Goal: Task Accomplishment & Management: Use online tool/utility

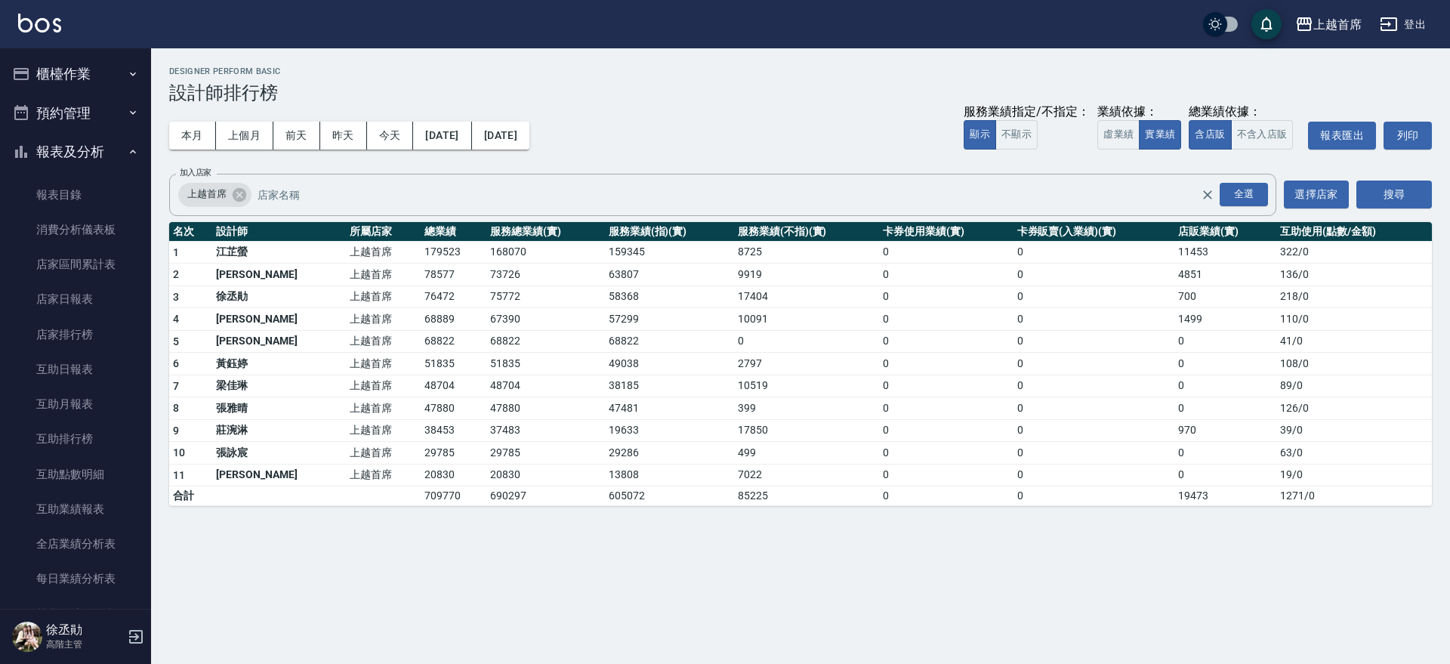
click at [63, 68] on button "櫃檯作業" at bounding box center [75, 73] width 139 height 39
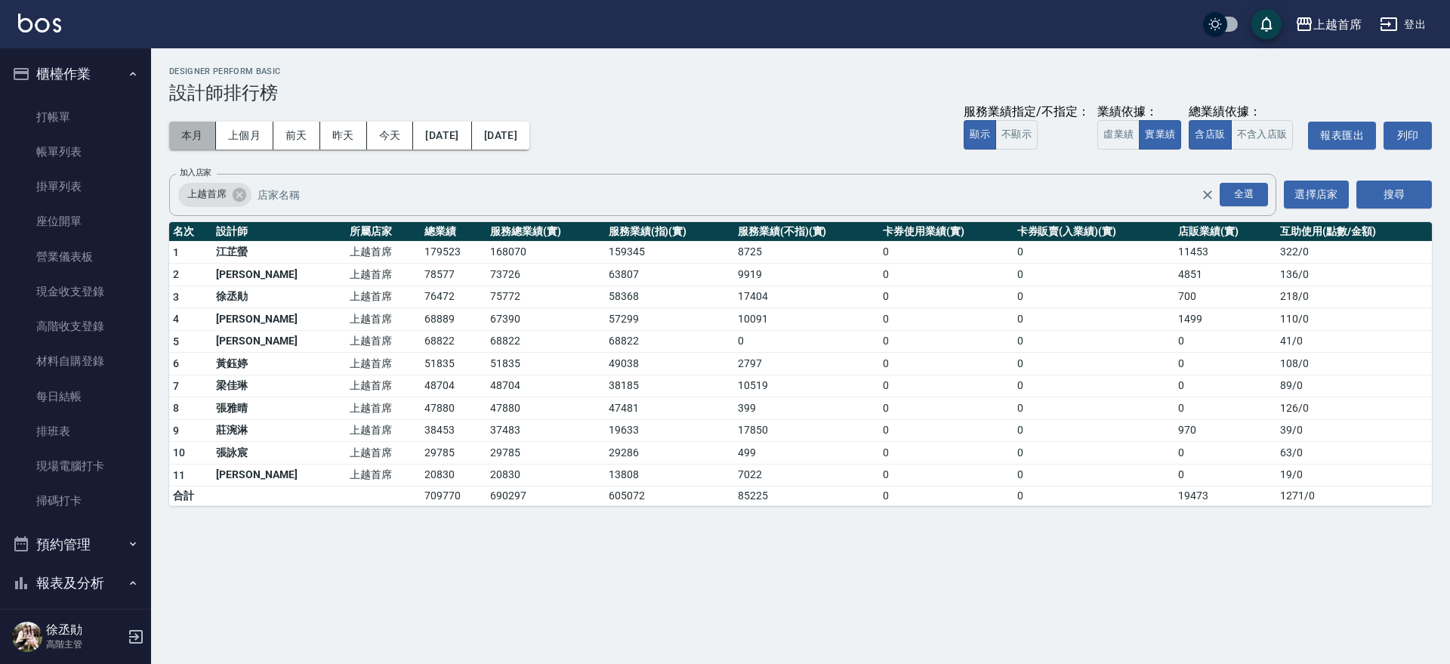
click at [182, 141] on button "本月" at bounding box center [192, 136] width 47 height 28
drag, startPoint x: 377, startPoint y: 385, endPoint x: 445, endPoint y: 385, distance: 67.9
click at [445, 385] on tr "7 [PERSON_NAME]首席 48704 48704 38185 10519 0 0 0 89 / 0" at bounding box center [800, 385] width 1262 height 23
click at [445, 385] on td "48704" at bounding box center [454, 385] width 66 height 23
click at [399, 143] on button "今天" at bounding box center [390, 136] width 47 height 28
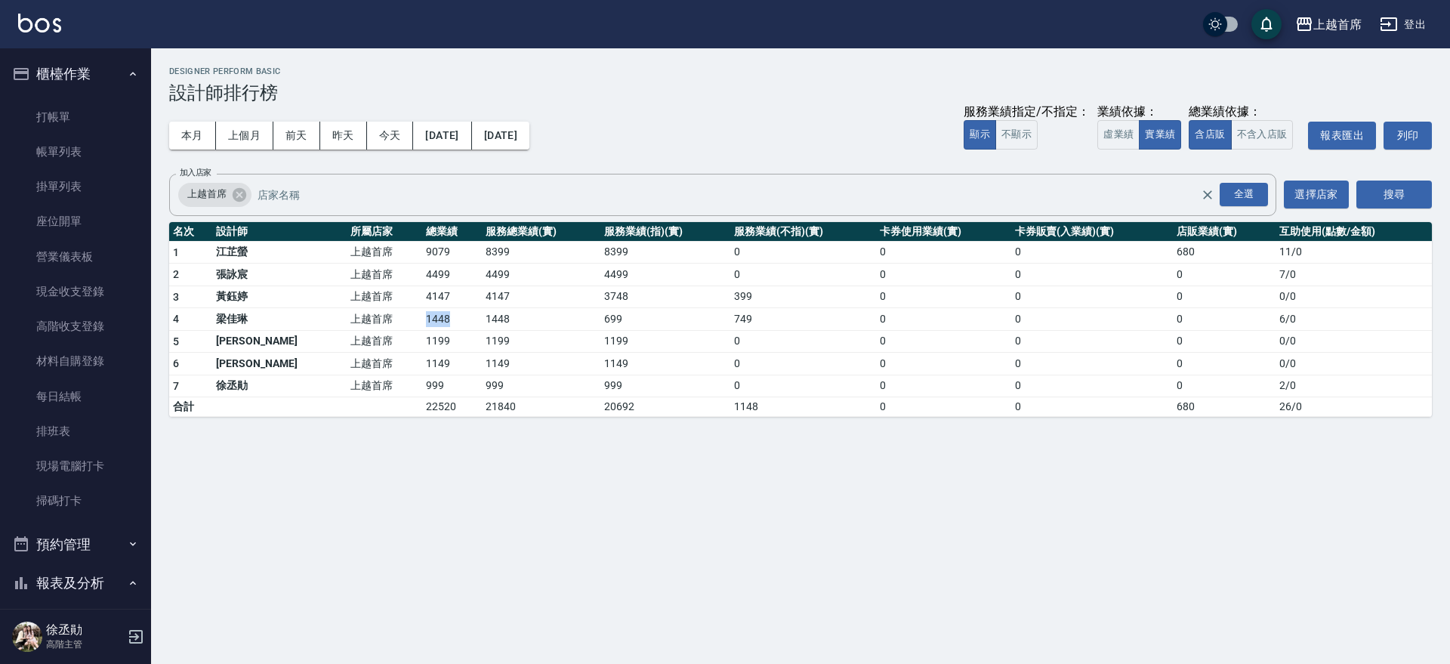
drag, startPoint x: 346, startPoint y: 321, endPoint x: 418, endPoint y: 320, distance: 71.7
click at [418, 320] on tr "4 [PERSON_NAME] 上越首席 1448 1448 699 749 0 0 0 6 / 0" at bounding box center [800, 319] width 1262 height 23
click at [212, 135] on button "本月" at bounding box center [192, 136] width 47 height 28
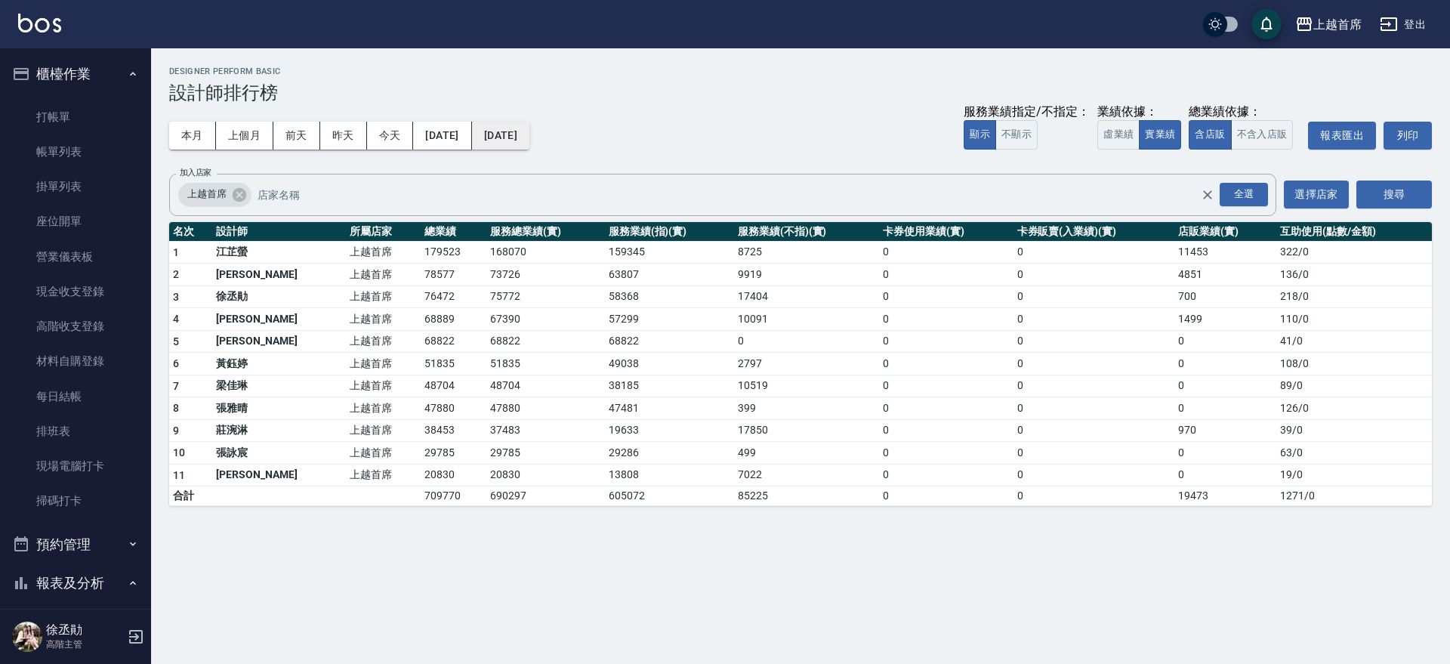
click at [529, 133] on button "[DATE]" at bounding box center [500, 136] width 57 height 28
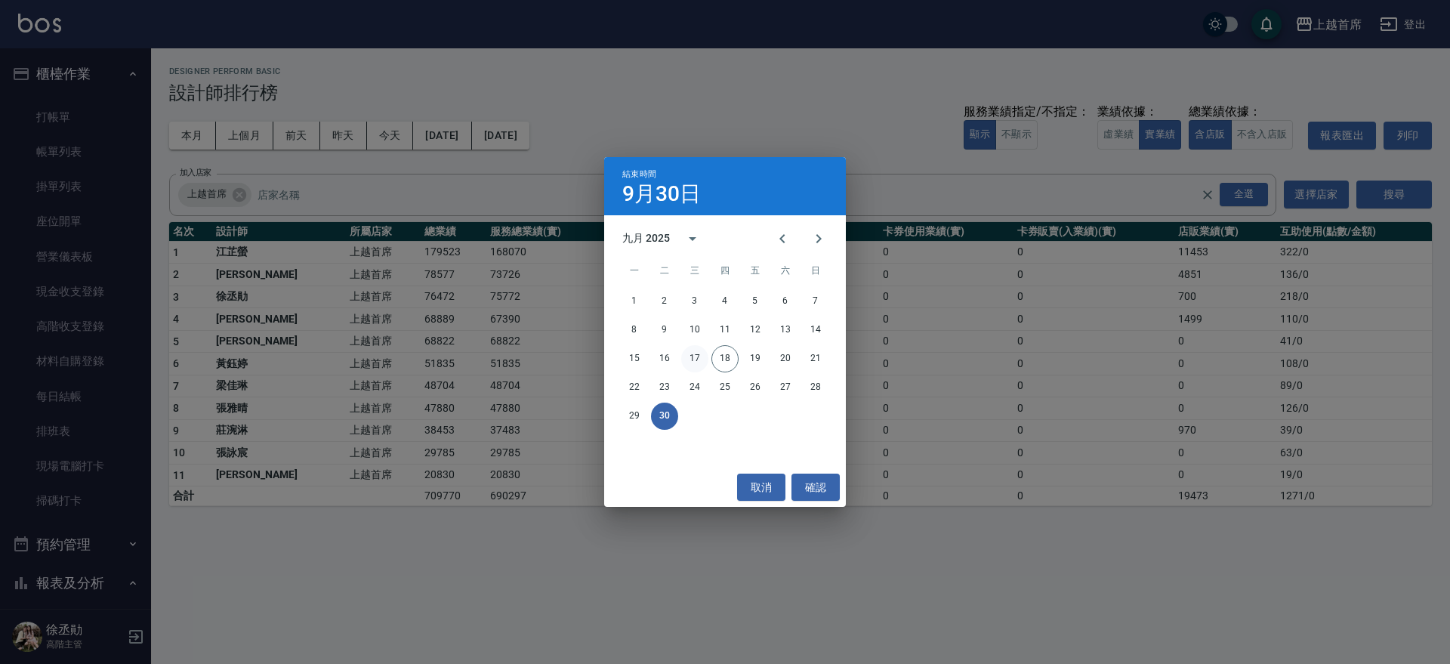
click at [703, 353] on button "17" at bounding box center [694, 358] width 27 height 27
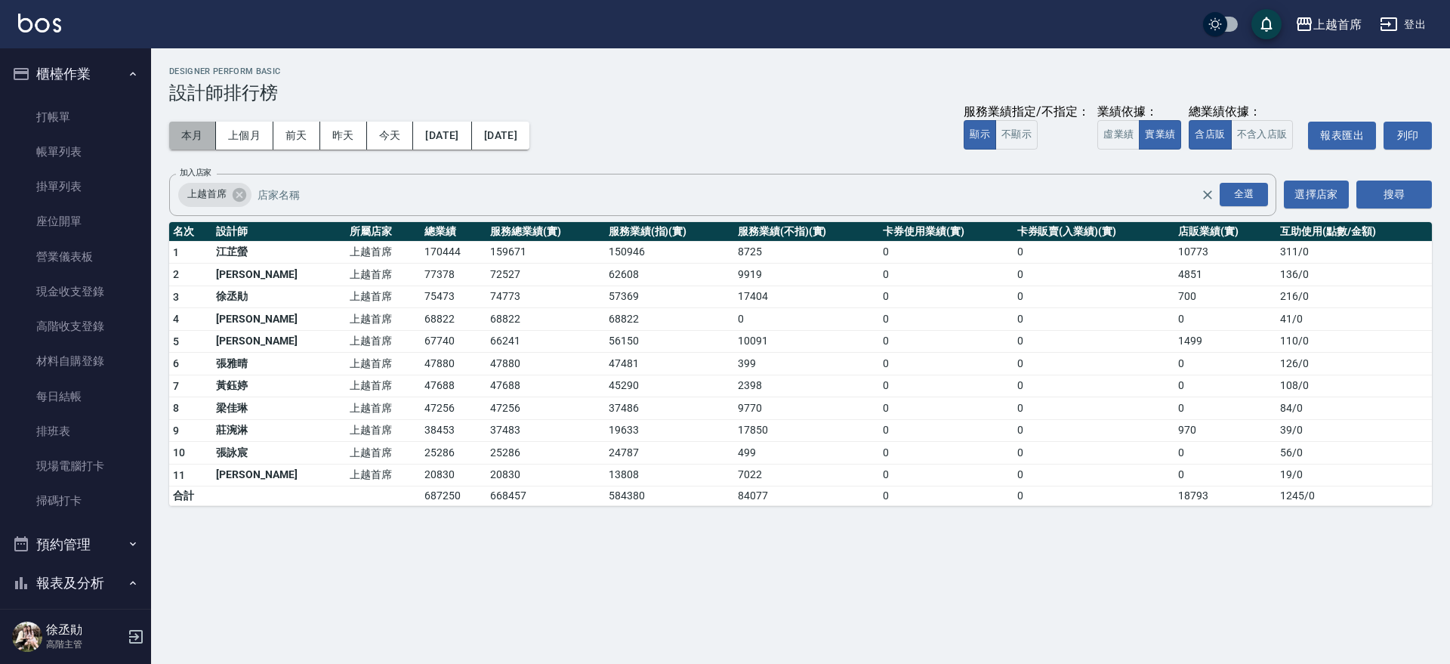
click at [201, 134] on button "本月" at bounding box center [192, 136] width 47 height 28
drag, startPoint x: 348, startPoint y: 387, endPoint x: 440, endPoint y: 384, distance: 92.1
click at [440, 384] on tr "7 [PERSON_NAME]首席 48704 48704 38185 10519 0 0 0 89 / 0" at bounding box center [800, 385] width 1262 height 23
click at [440, 384] on td "48704" at bounding box center [454, 385] width 66 height 23
click at [94, 72] on button "櫃檯作業" at bounding box center [75, 73] width 139 height 39
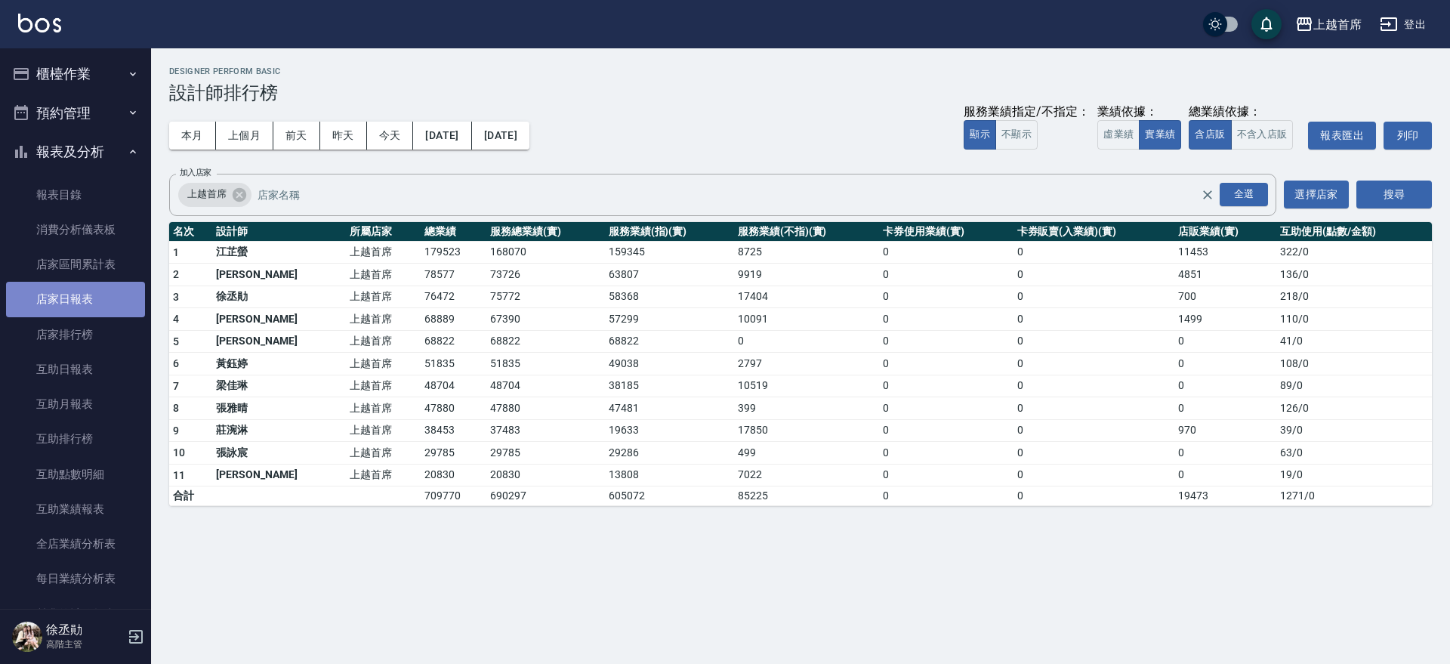
click at [106, 293] on link "店家日報表" at bounding box center [75, 299] width 139 height 35
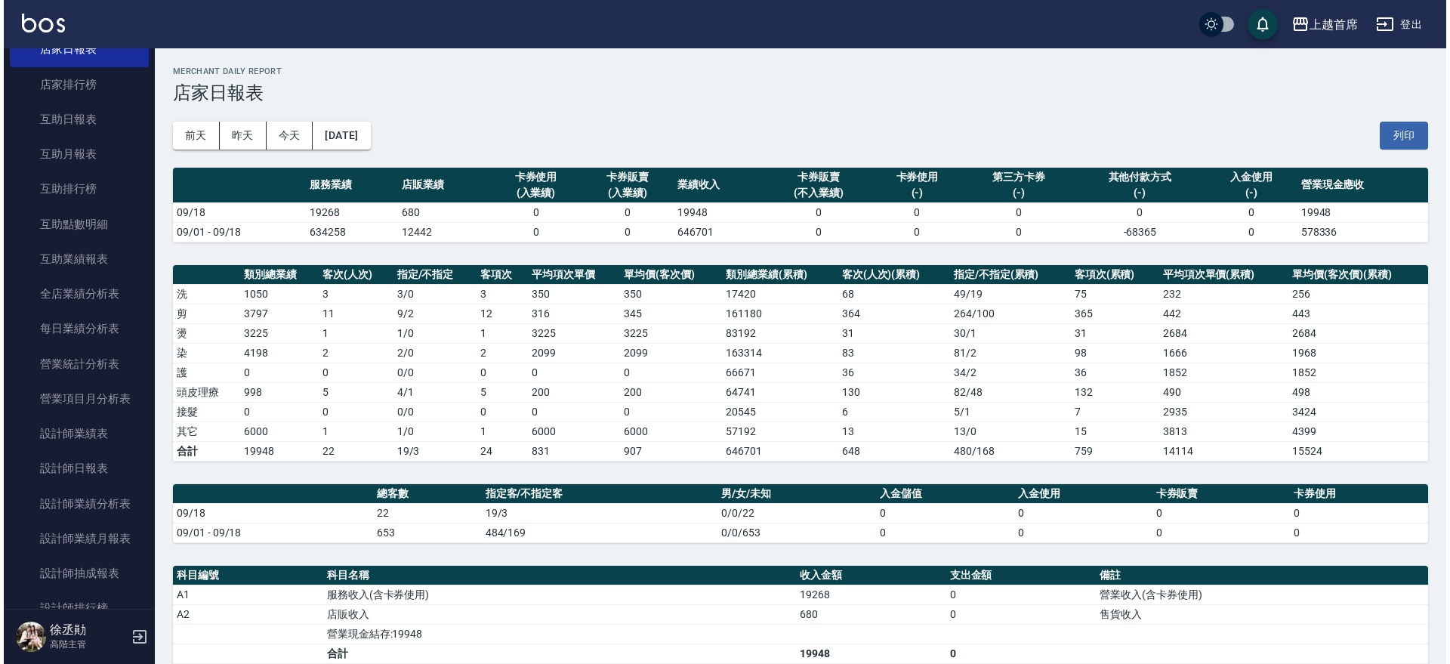
scroll to position [251, 0]
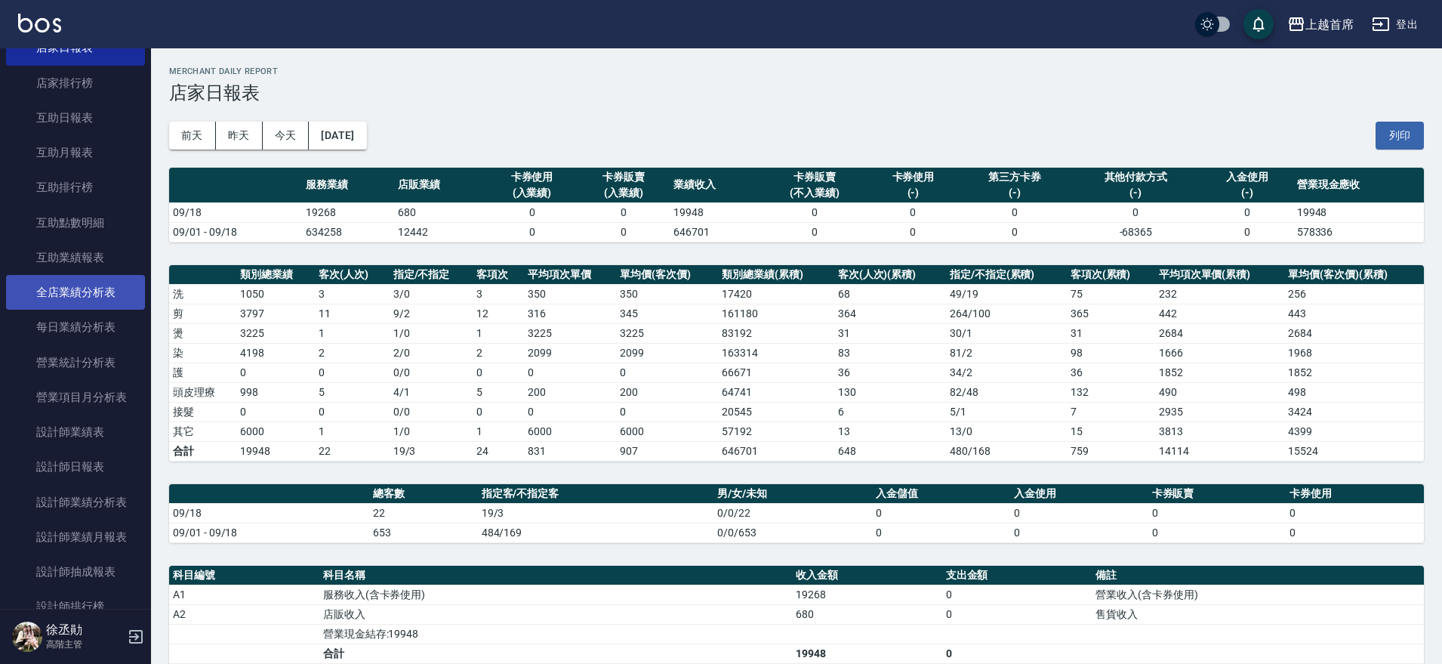
click at [128, 292] on link "全店業績分析表" at bounding box center [75, 292] width 139 height 35
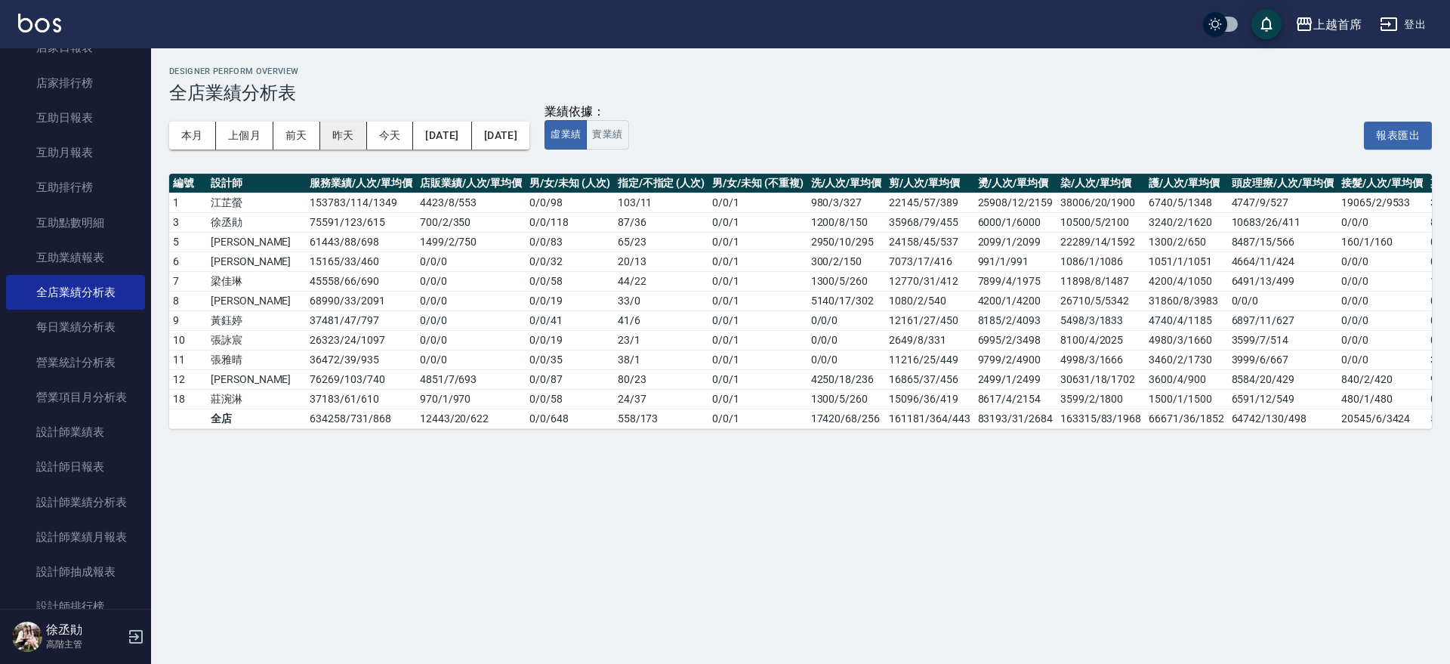
click at [362, 137] on button "昨天" at bounding box center [343, 136] width 47 height 28
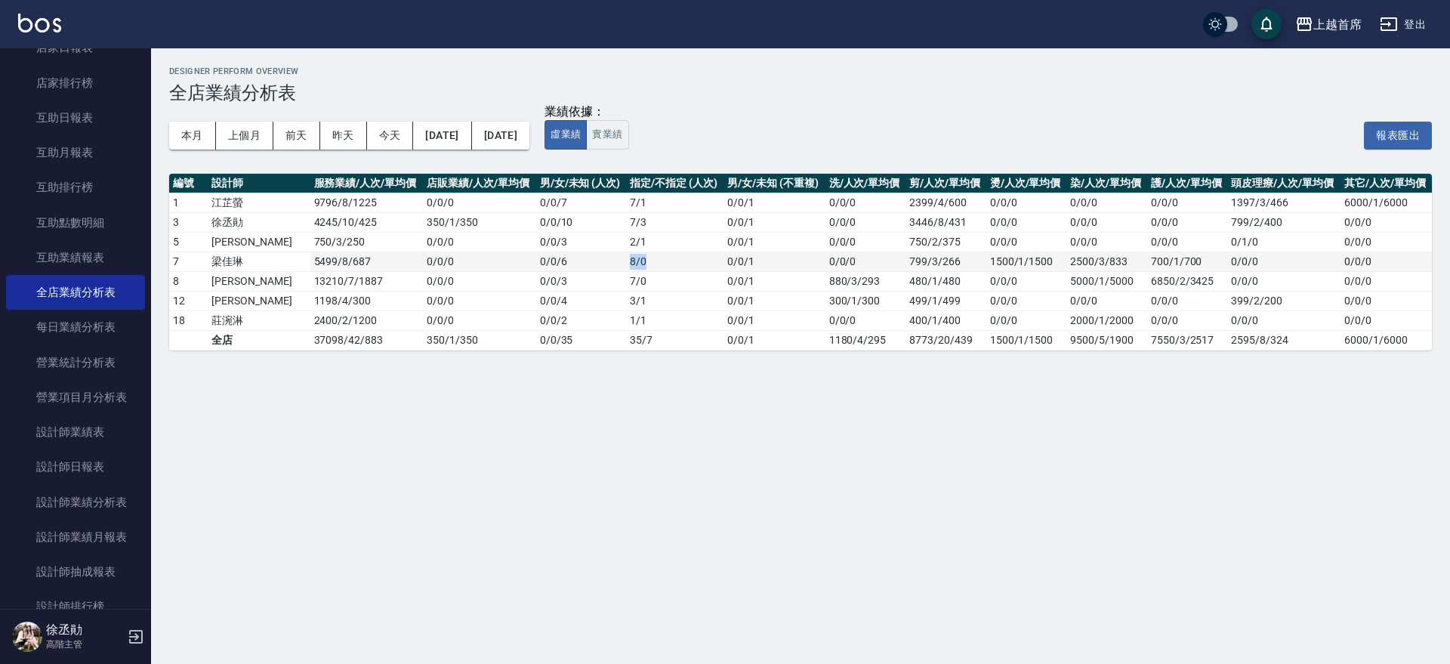
drag, startPoint x: 587, startPoint y: 260, endPoint x: 664, endPoint y: 257, distance: 77.0
click at [664, 257] on tr "7 [PERSON_NAME]5499 / 8 / 687 0 / 0 / 0 0 / 0 / 6 8 / 0 0 / 0 / 1 0/0/0 799/3/2…" at bounding box center [800, 261] width 1262 height 20
click at [777, 270] on td "0 / 0 / 1" at bounding box center [773, 261] width 101 height 20
drag, startPoint x: 606, startPoint y: 262, endPoint x: 623, endPoint y: 260, distance: 16.7
click at [626, 260] on td "8 / 0" at bounding box center [674, 261] width 97 height 20
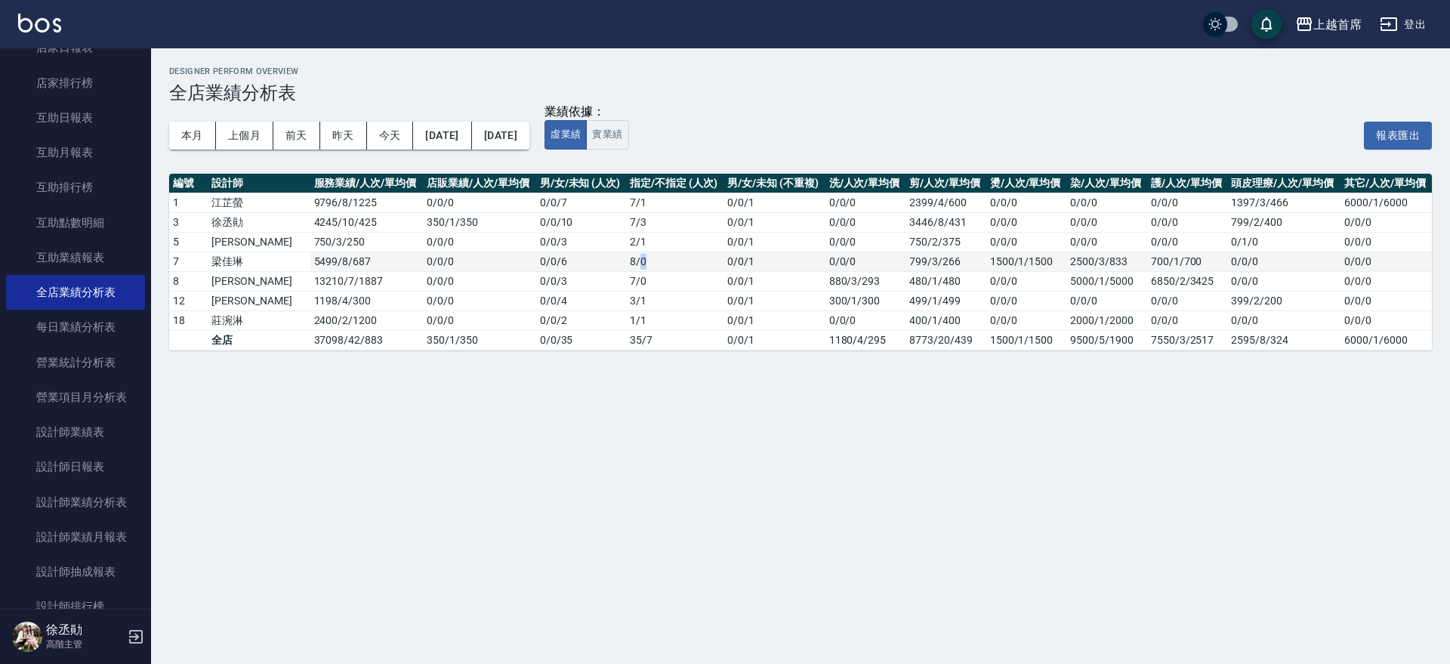
click at [633, 260] on td "8 / 0" at bounding box center [674, 261] width 97 height 20
click at [399, 136] on button "今天" at bounding box center [390, 136] width 47 height 28
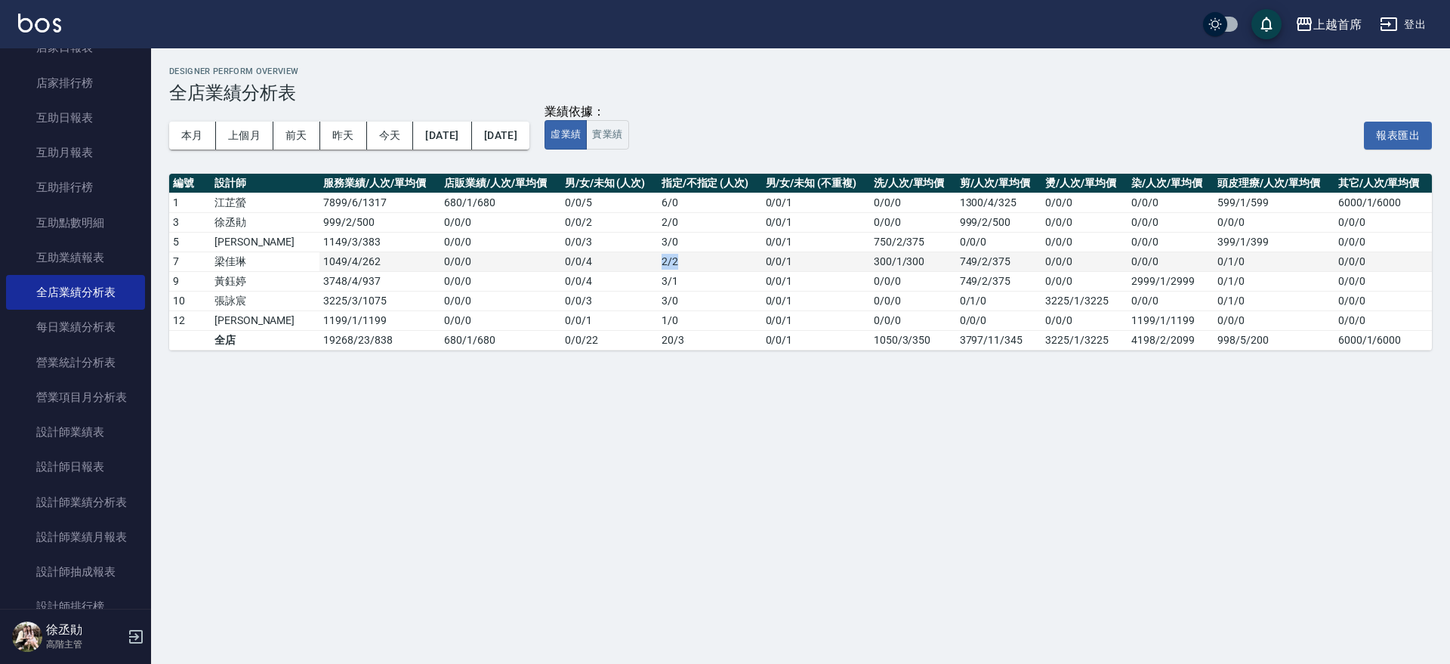
drag, startPoint x: 621, startPoint y: 260, endPoint x: 673, endPoint y: 251, distance: 52.0
click at [673, 251] on tr "7 [PERSON_NAME]1049 / 4 / 262 0 / 0 / 0 0 / 0 / 4 2 / 2 0 / 0 / 1 300/1/300 749…" at bounding box center [800, 261] width 1262 height 20
click at [673, 251] on td "2 / 2" at bounding box center [710, 261] width 104 height 20
drag, startPoint x: 616, startPoint y: 263, endPoint x: 666, endPoint y: 257, distance: 50.3
click at [666, 257] on tr "7 [PERSON_NAME]1049 / 4 / 262 0 / 0 / 0 0 / 0 / 4 2 / 2 0 / 0 / 1 300/1/300 749…" at bounding box center [800, 261] width 1262 height 20
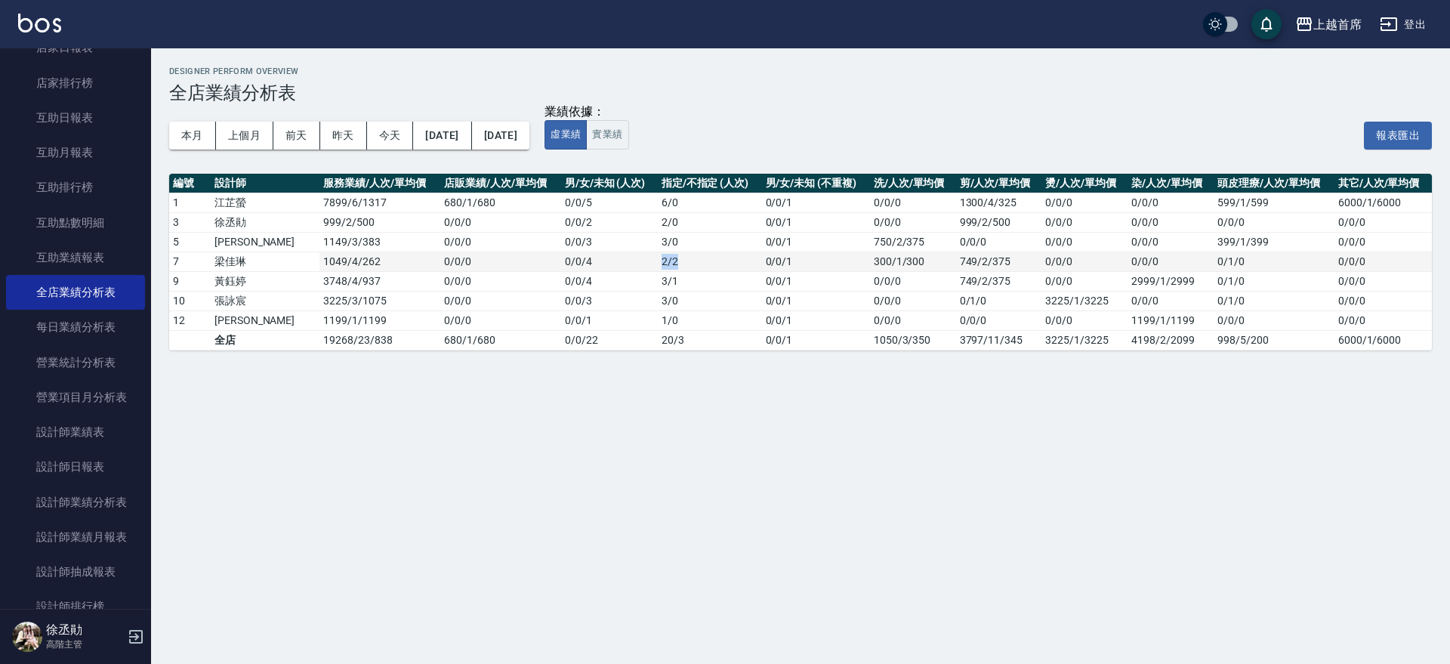
click at [666, 257] on td "2 / 2" at bounding box center [710, 261] width 104 height 20
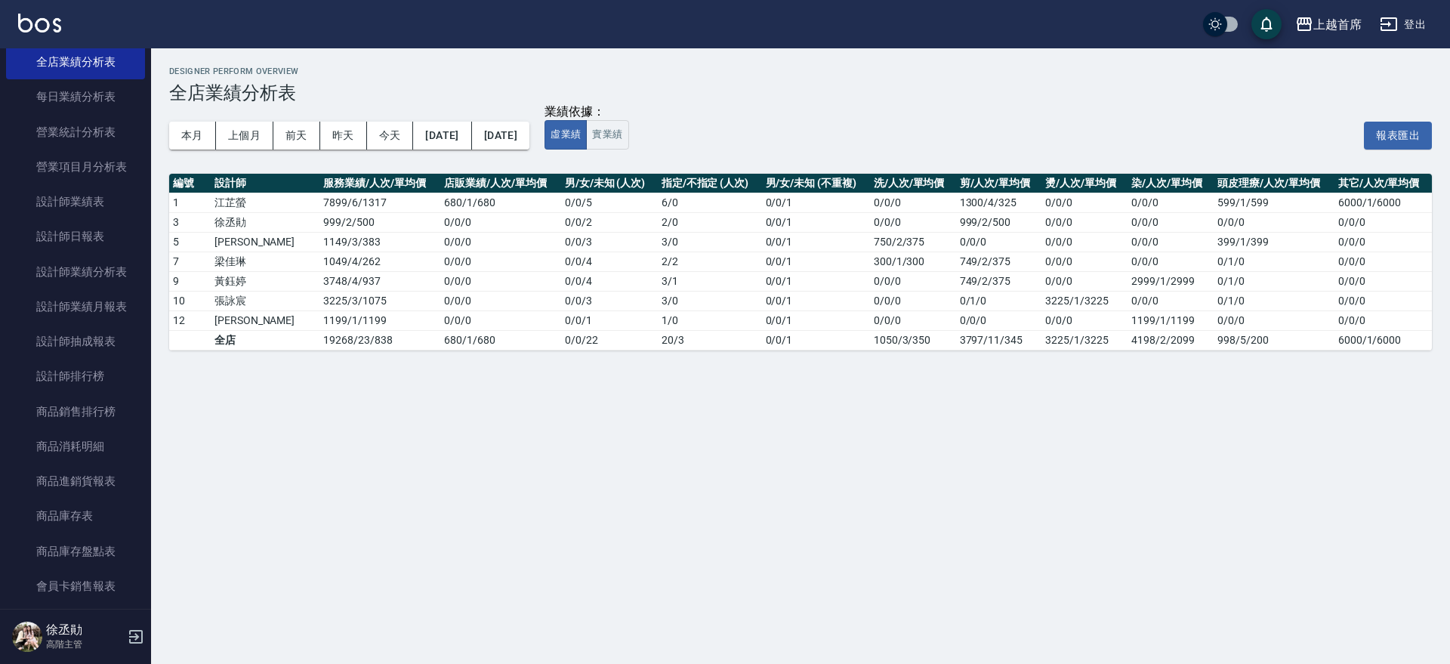
scroll to position [484, 0]
click at [92, 373] on link "設計師排行榜" at bounding box center [75, 373] width 139 height 35
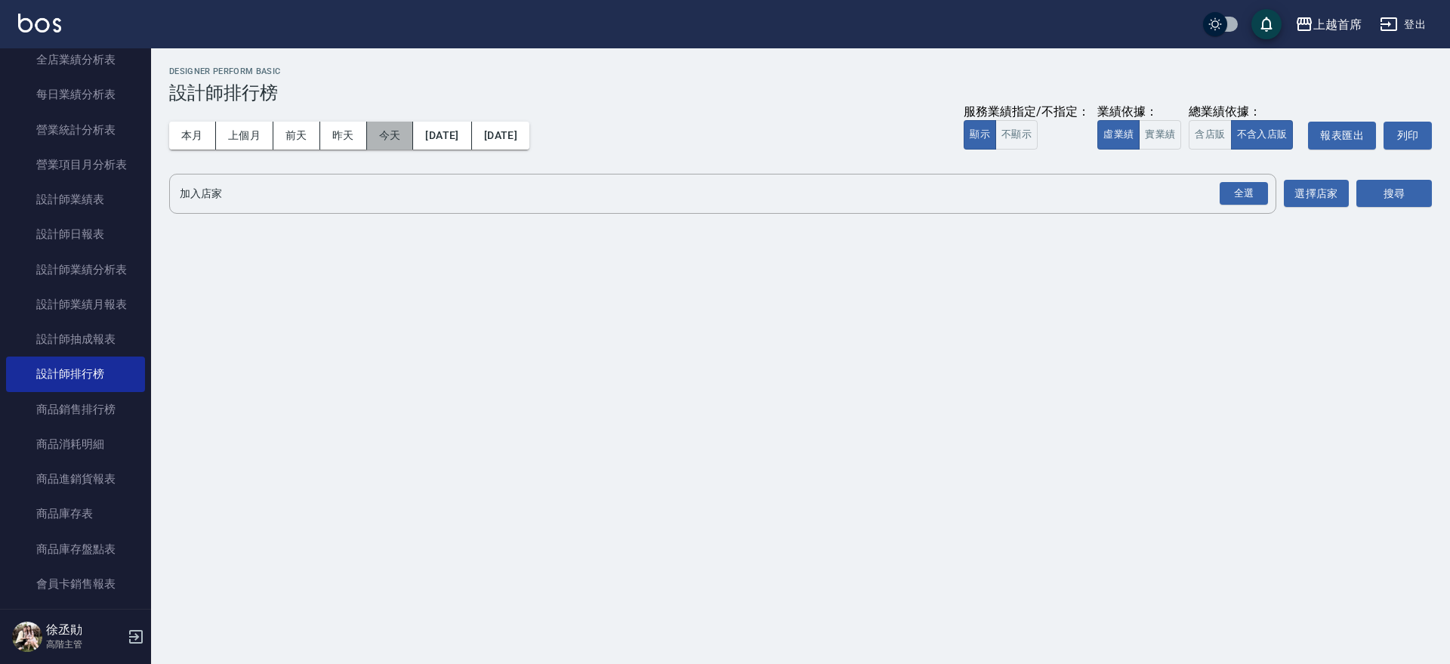
click at [381, 134] on button "今天" at bounding box center [390, 136] width 47 height 28
click at [399, 140] on button "今天" at bounding box center [390, 136] width 47 height 28
click at [1159, 129] on button "實業績" at bounding box center [1160, 134] width 42 height 29
drag, startPoint x: 1235, startPoint y: 185, endPoint x: 1250, endPoint y: 187, distance: 15.3
click at [1237, 185] on div "全選" at bounding box center [1243, 193] width 48 height 23
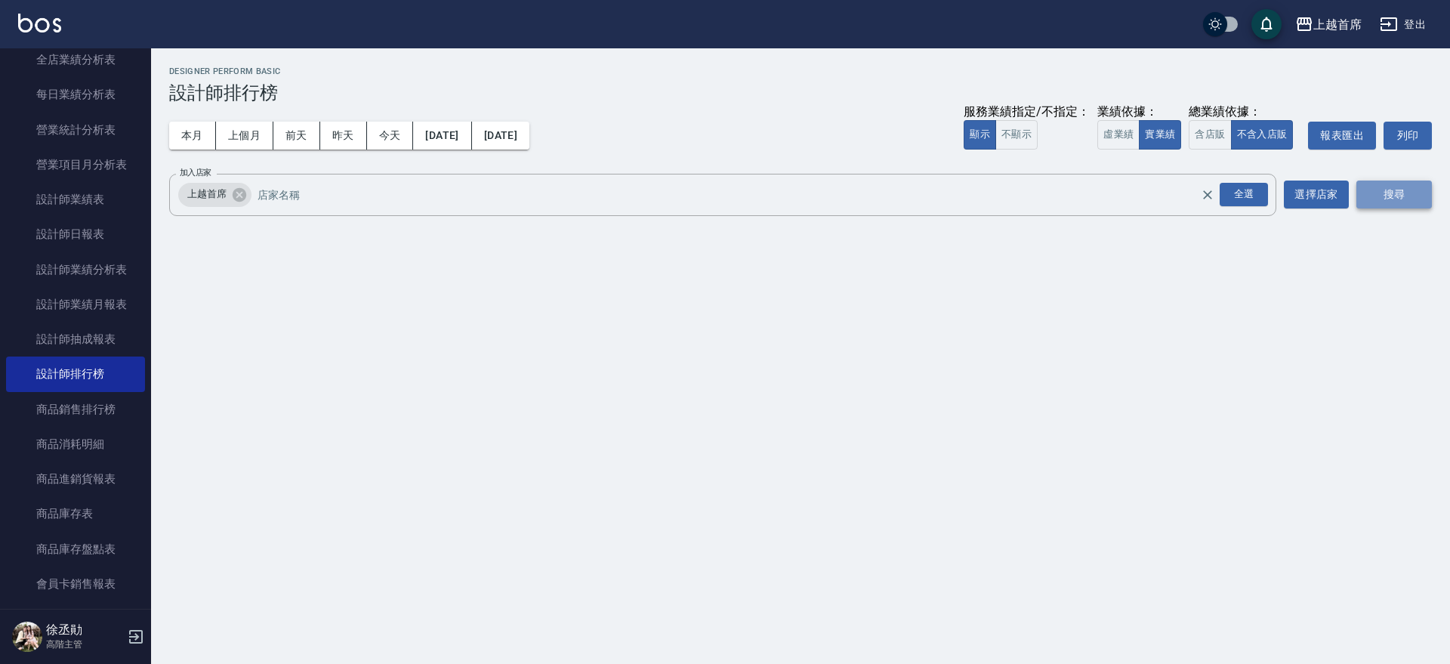
drag, startPoint x: 1390, startPoint y: 196, endPoint x: 1381, endPoint y: 193, distance: 9.5
click at [1389, 195] on button "搜尋" at bounding box center [1393, 194] width 75 height 28
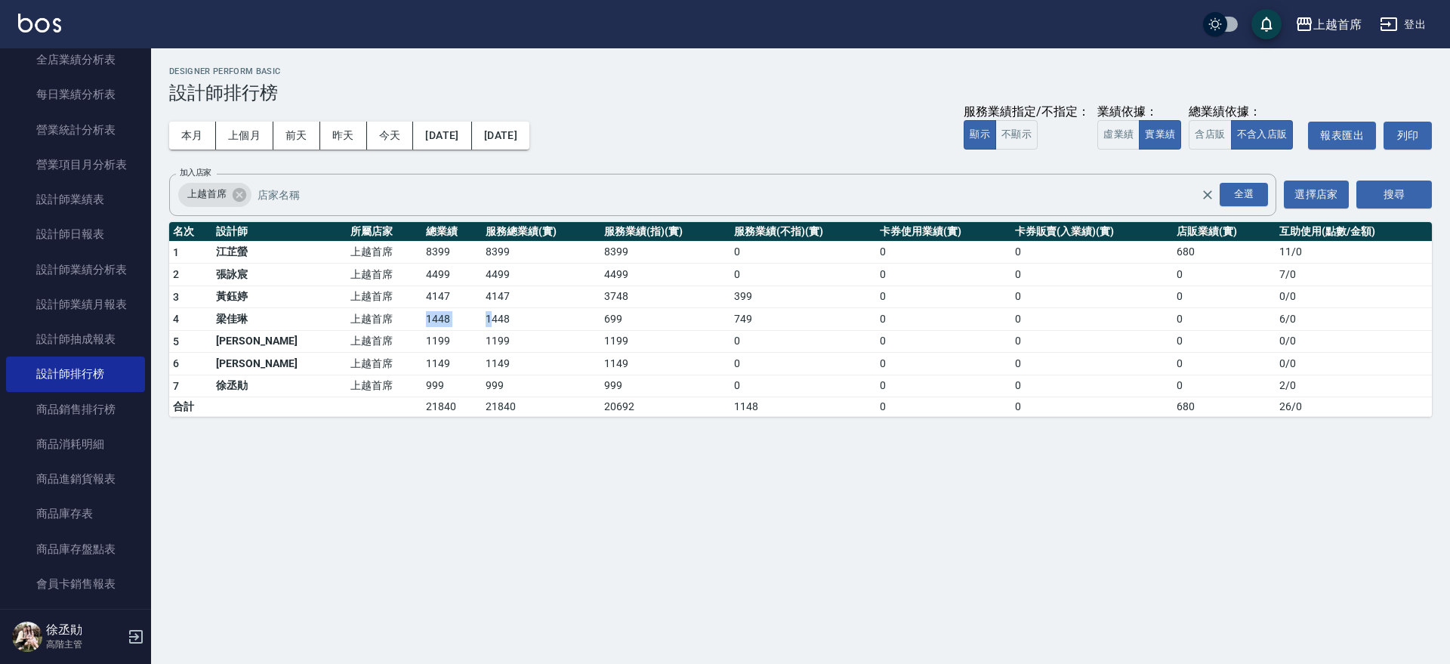
drag, startPoint x: 334, startPoint y: 321, endPoint x: 430, endPoint y: 315, distance: 96.8
click at [430, 315] on tr "4 [PERSON_NAME] 上越首席 1448 1448 699 749 0 0 0 6 / 0" at bounding box center [800, 319] width 1262 height 23
click at [482, 315] on td "1448" at bounding box center [541, 319] width 119 height 23
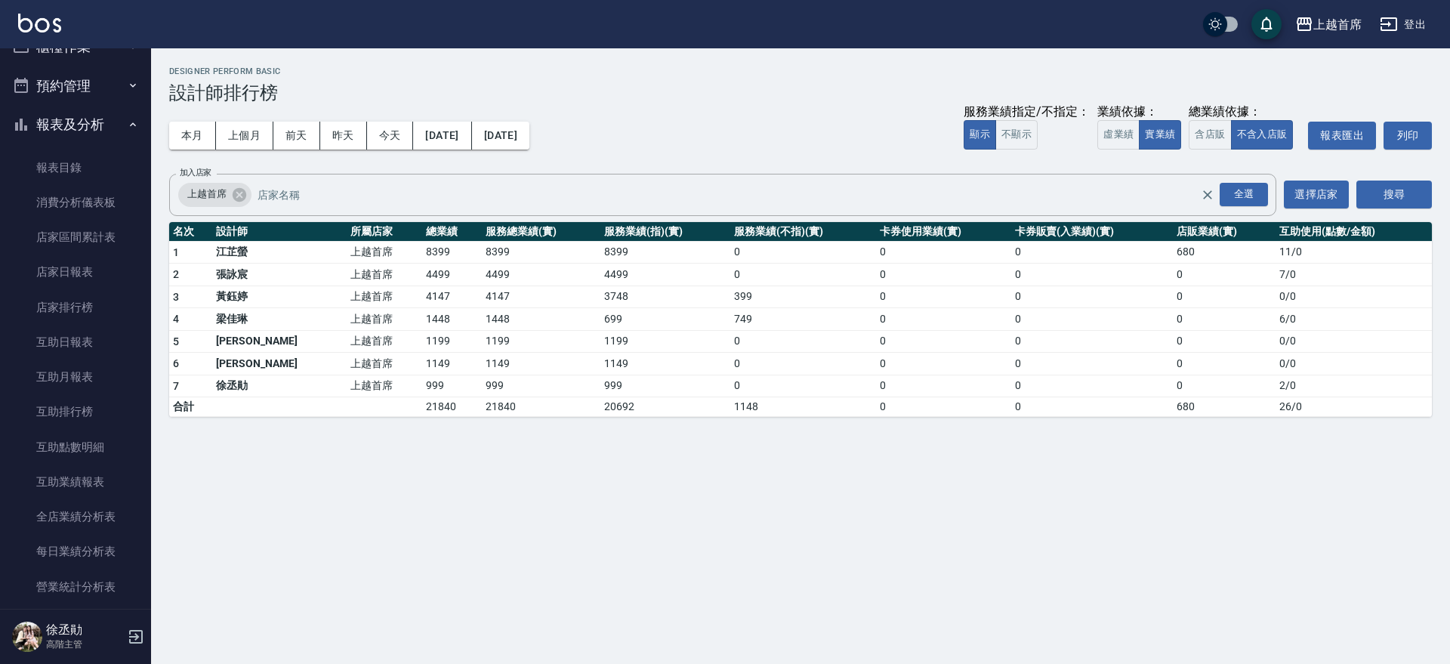
scroll to position [5, 0]
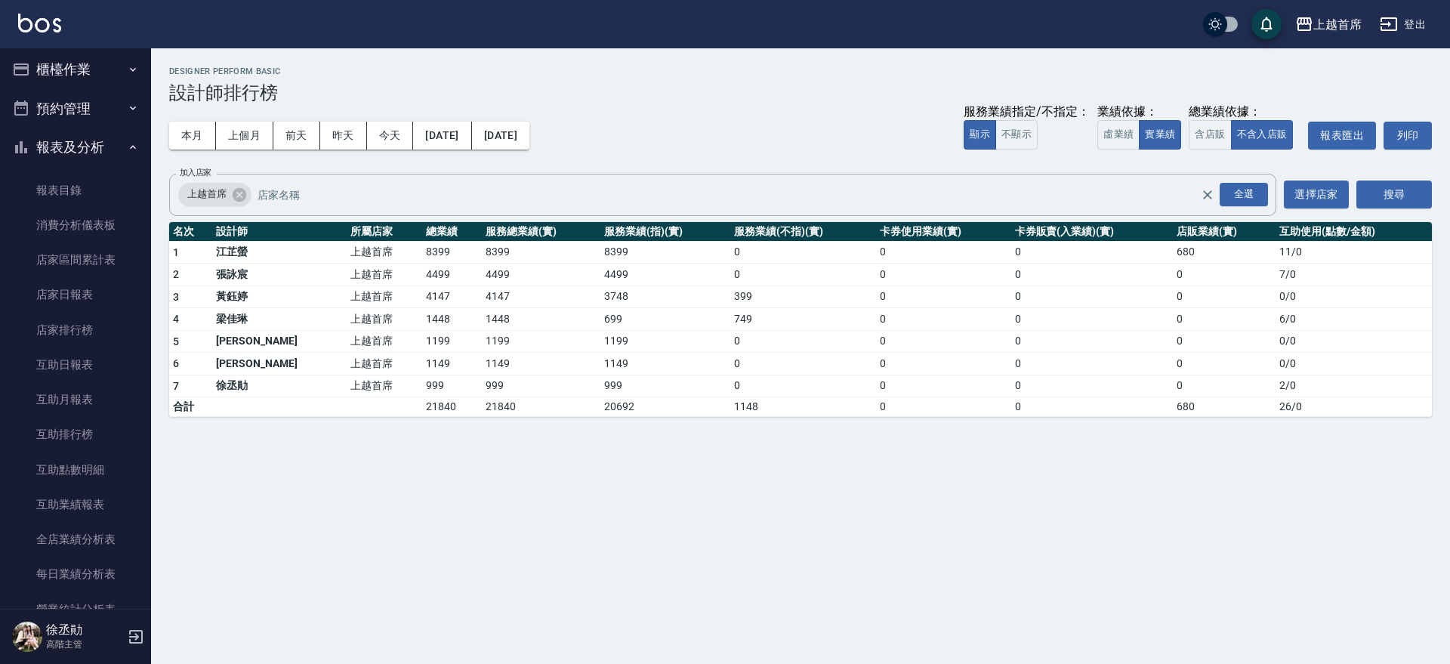
click at [115, 144] on button "報表及分析" at bounding box center [75, 147] width 139 height 39
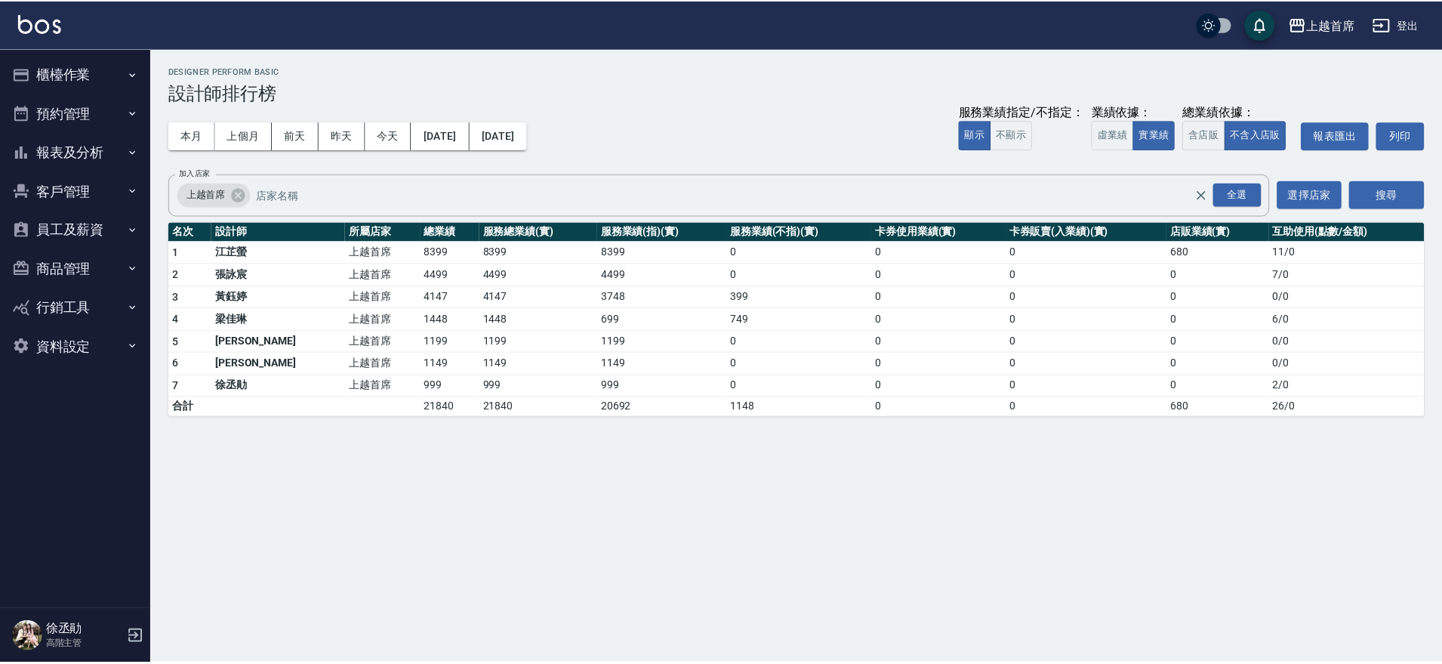
scroll to position [0, 0]
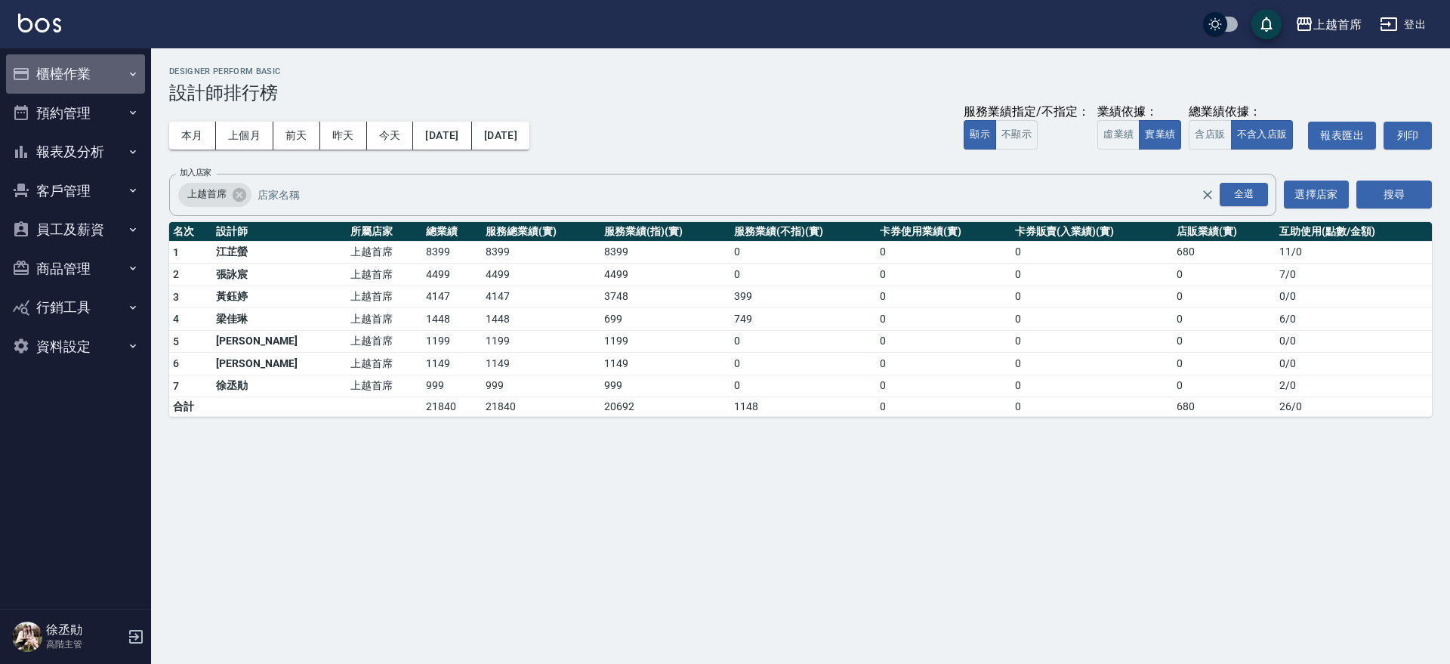
click at [105, 54] on button "櫃檯作業" at bounding box center [75, 73] width 139 height 39
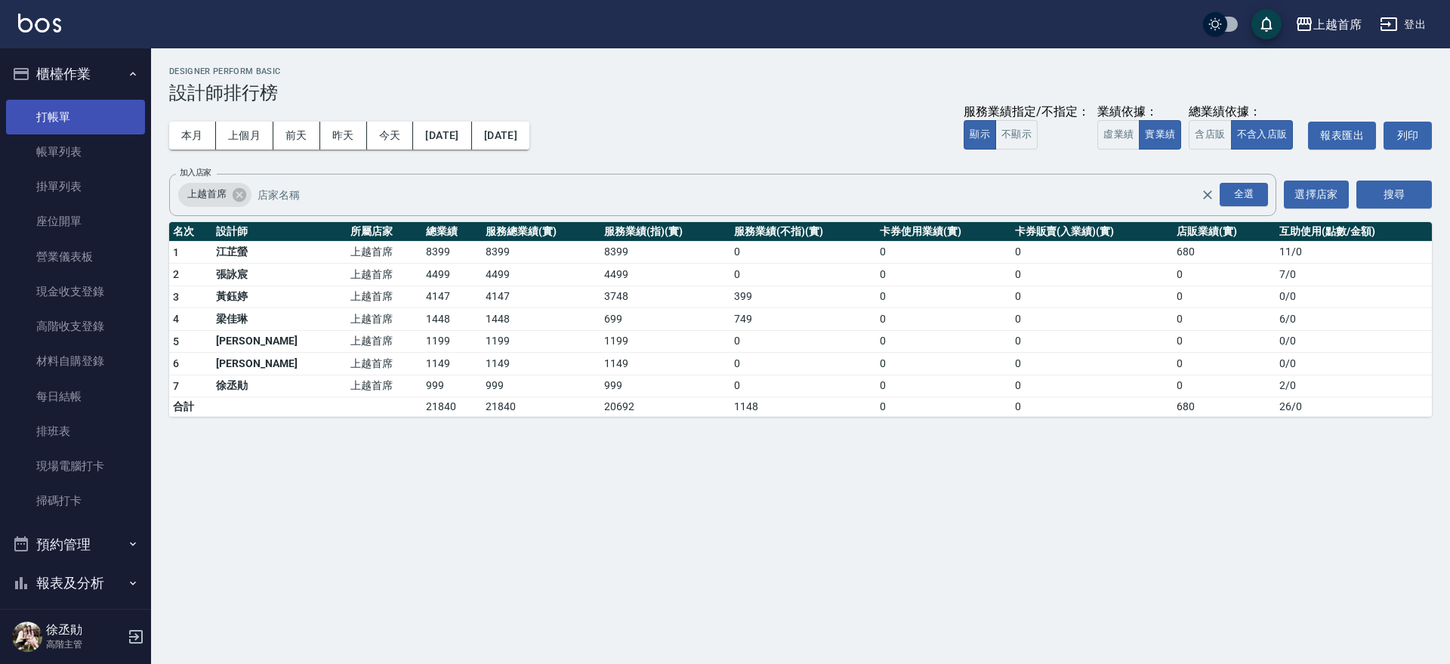
click at [77, 104] on link "打帳單" at bounding box center [75, 117] width 139 height 35
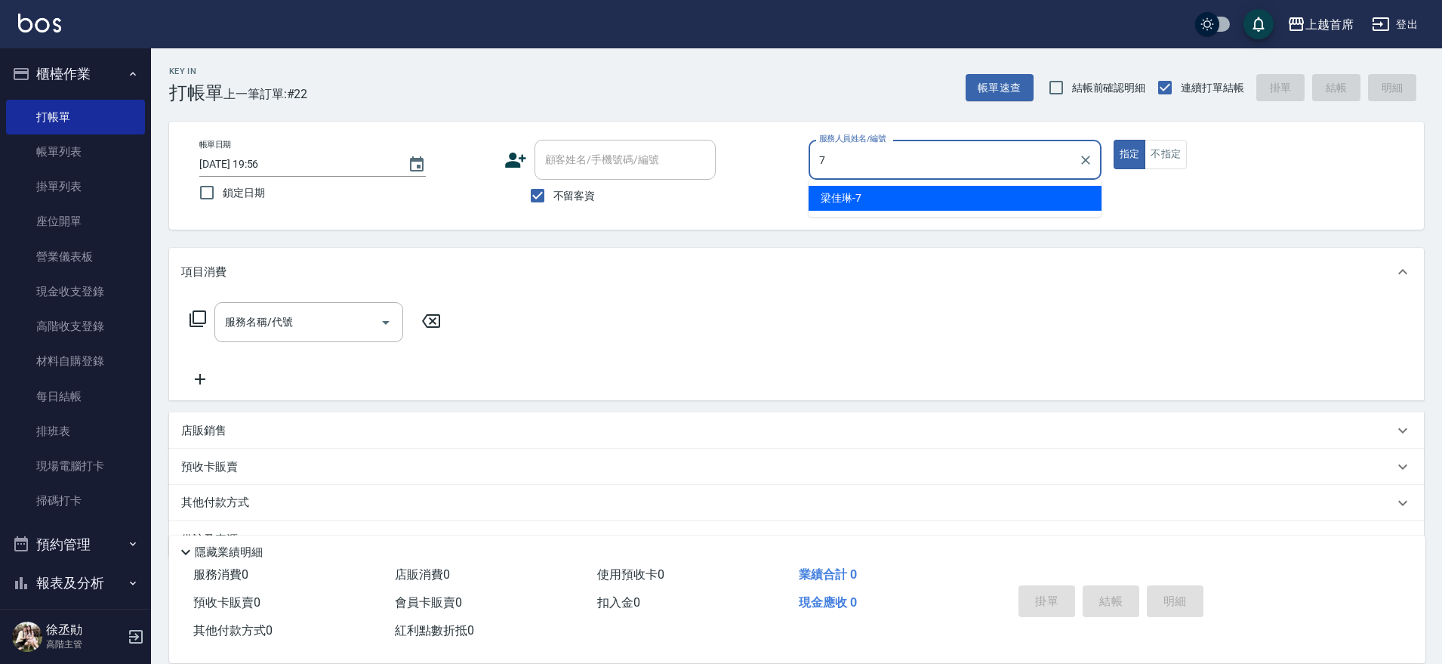
type input "[PERSON_NAME]-7"
type button "true"
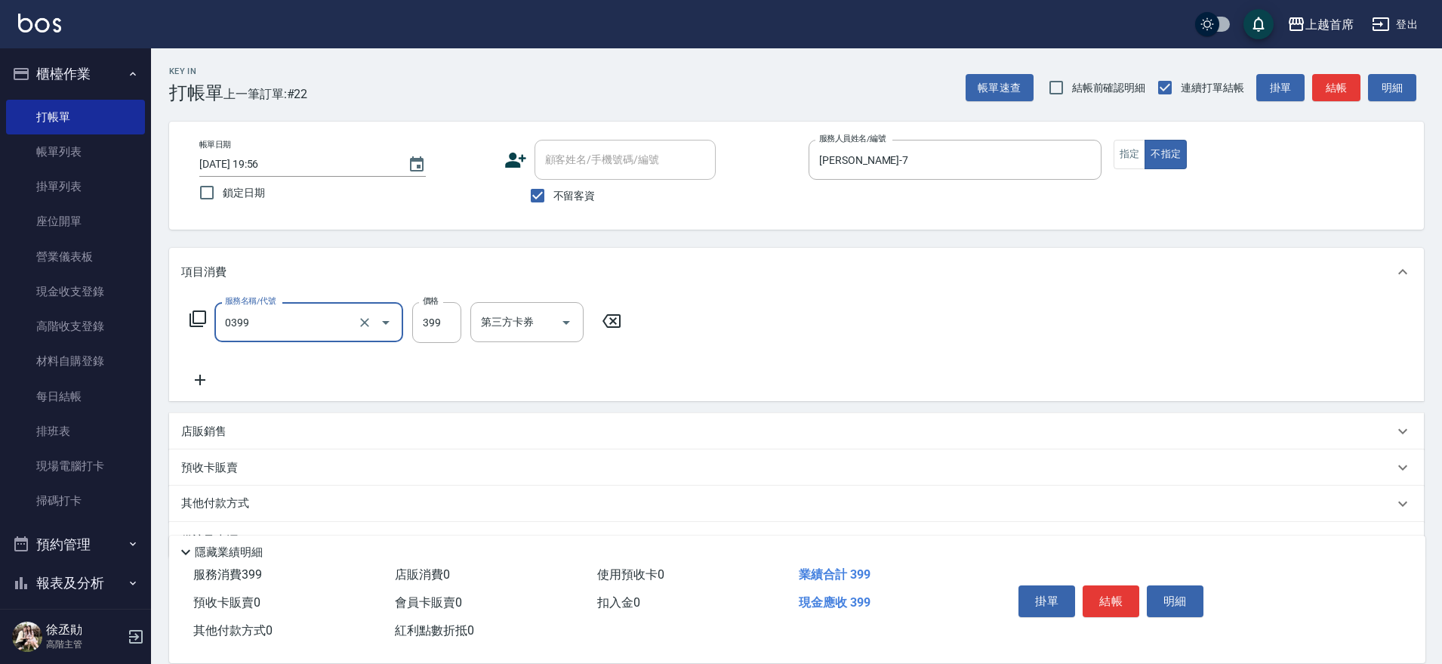
type input "海鹽洗髮(0399)"
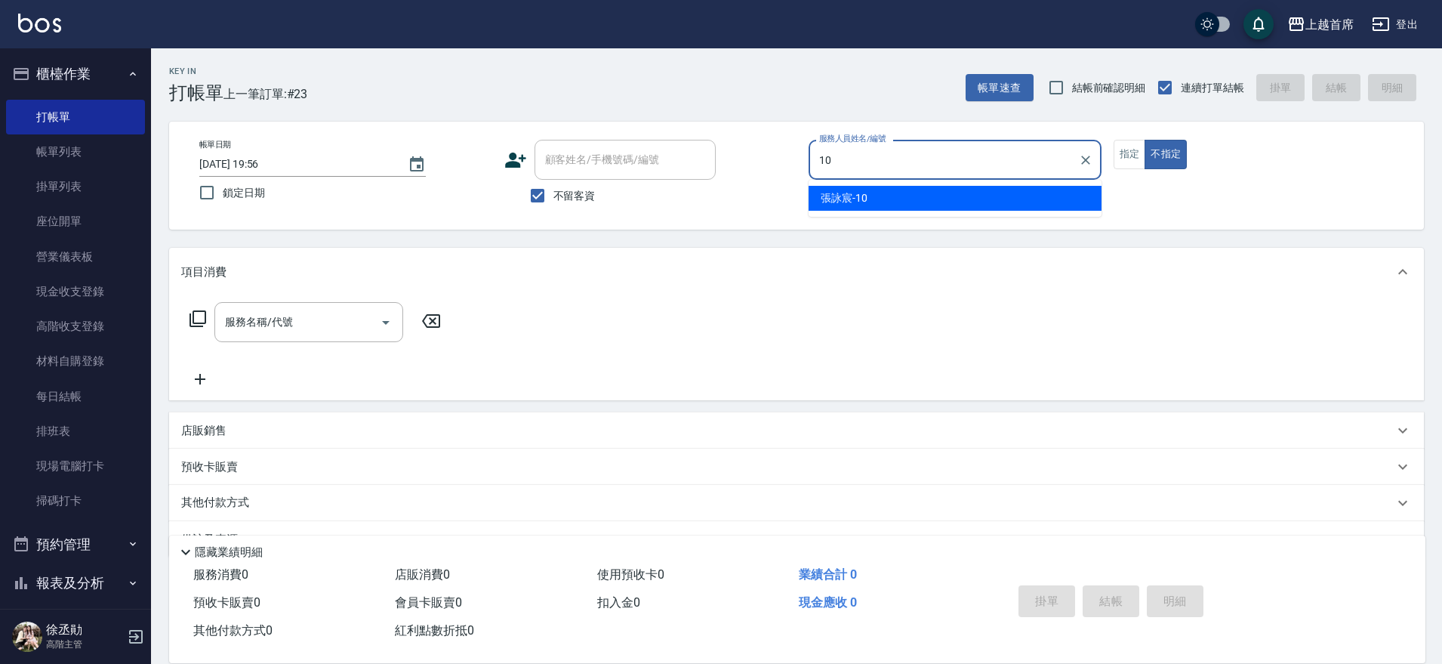
type input "[PERSON_NAME]-10"
type button "false"
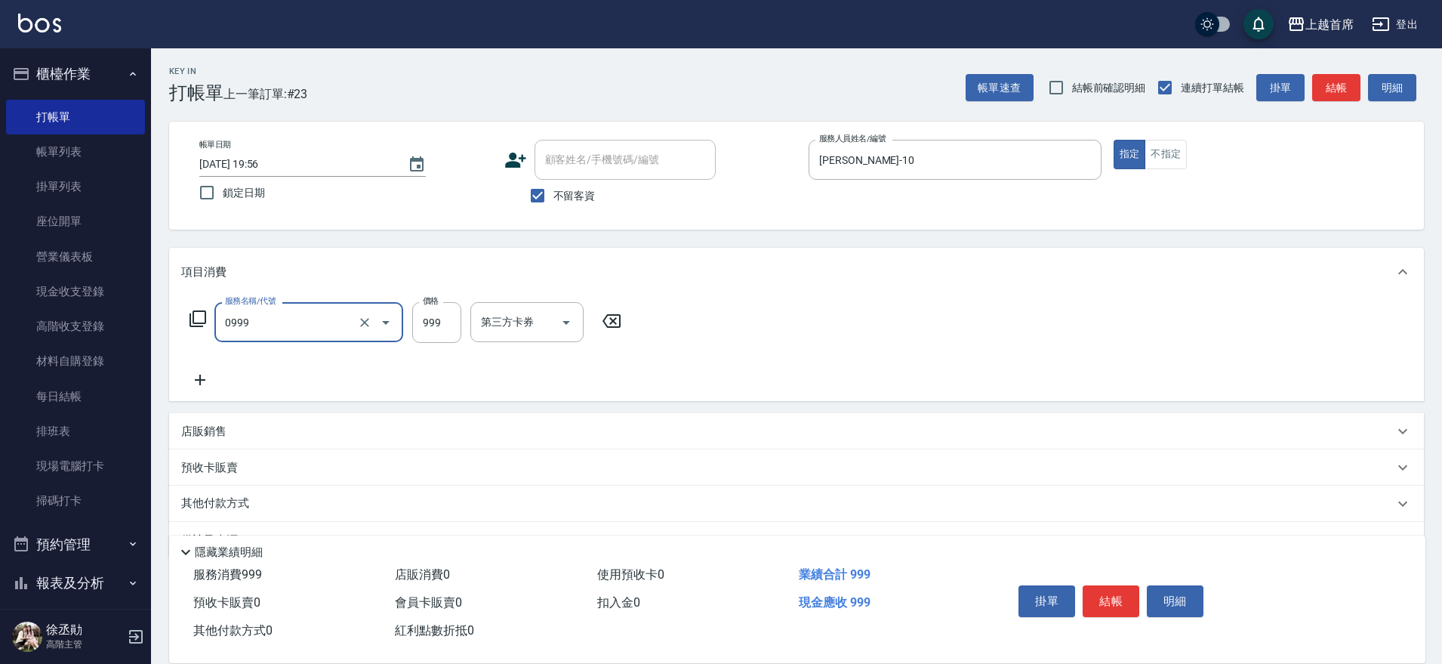
type input "REVIVRE(0999)"
type input "1000"
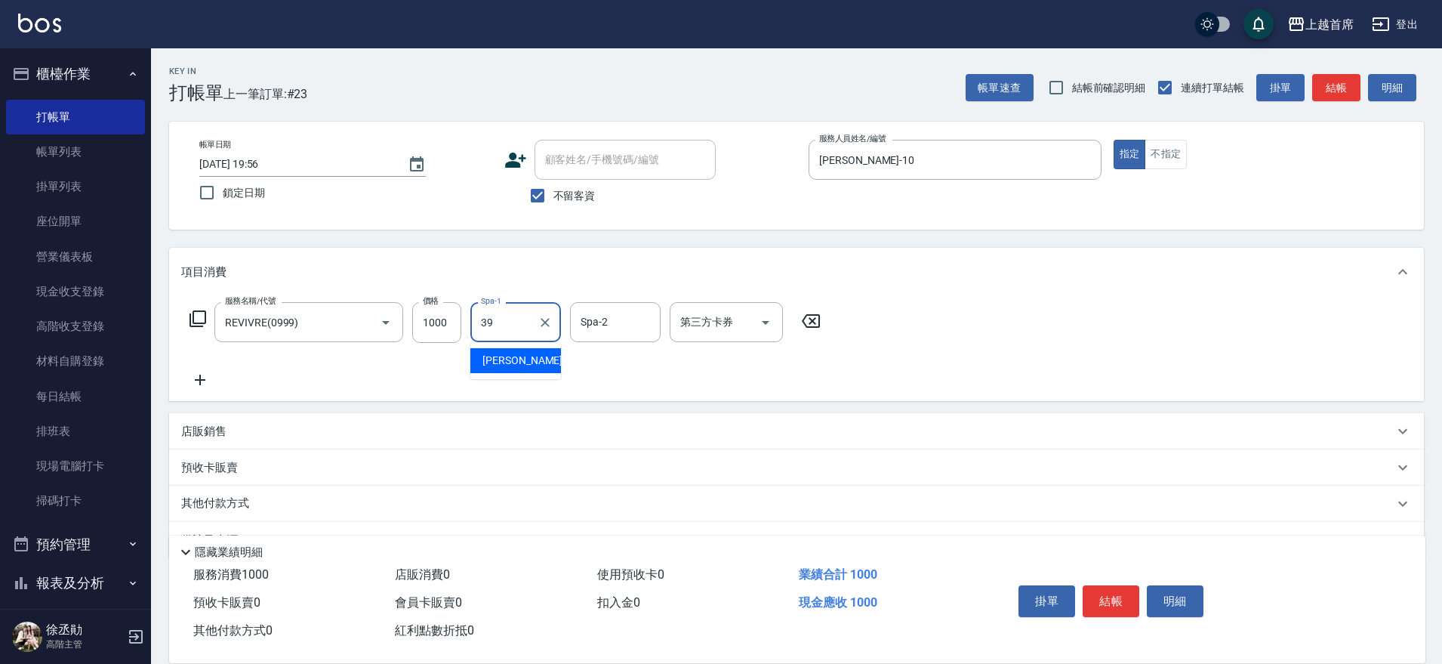
type input "[PERSON_NAME]-39"
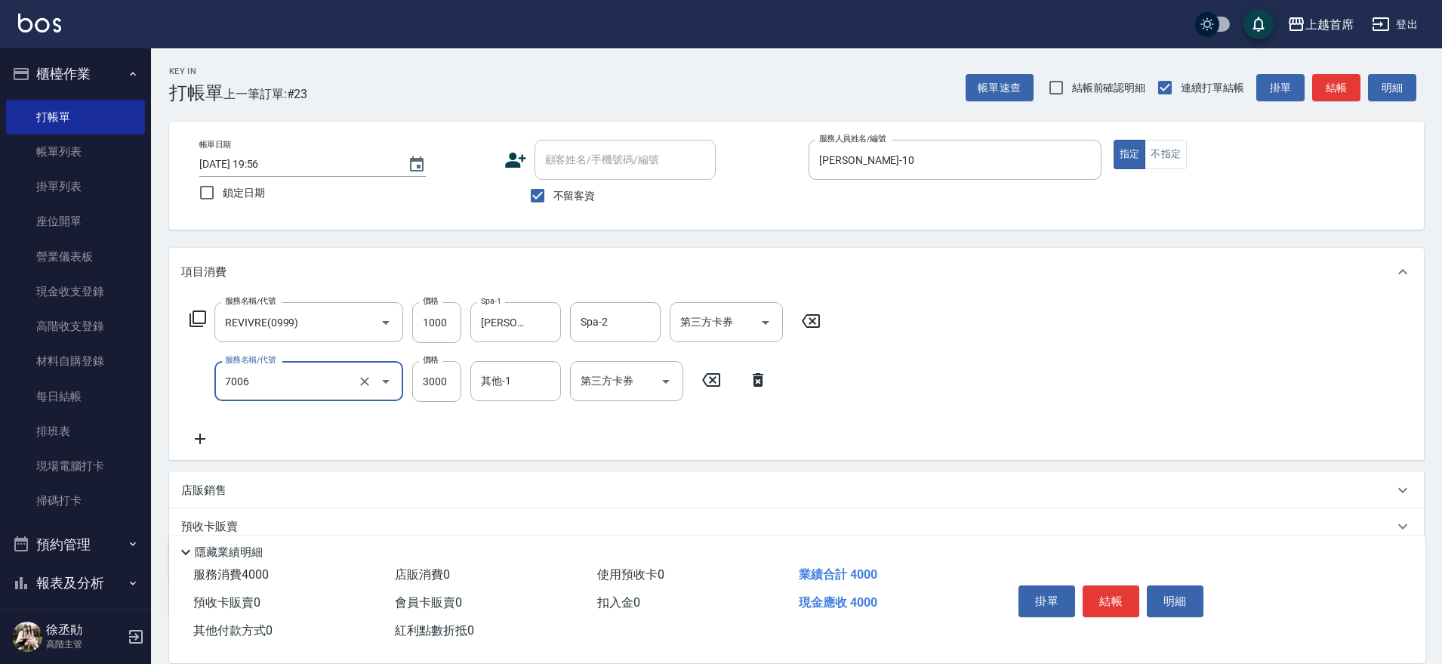
type input "重整1組20片(7006)"
type input "3500"
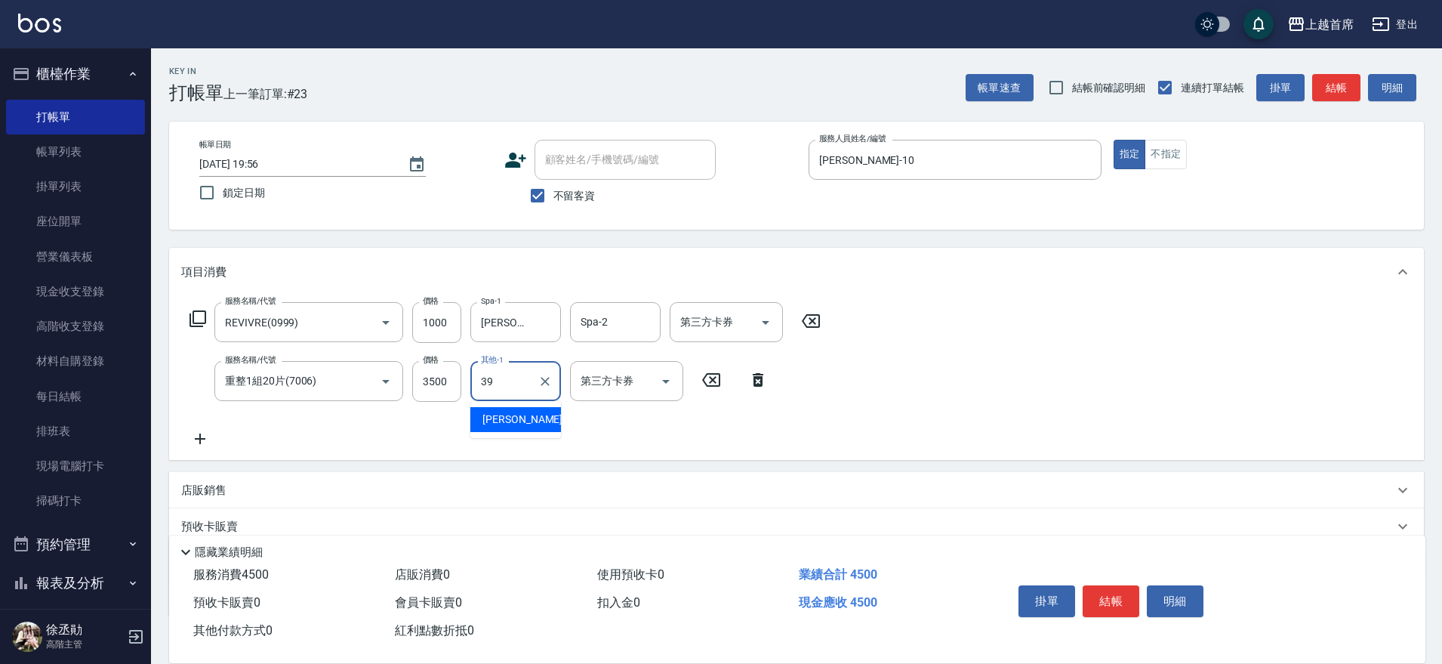
type input "[PERSON_NAME]-39"
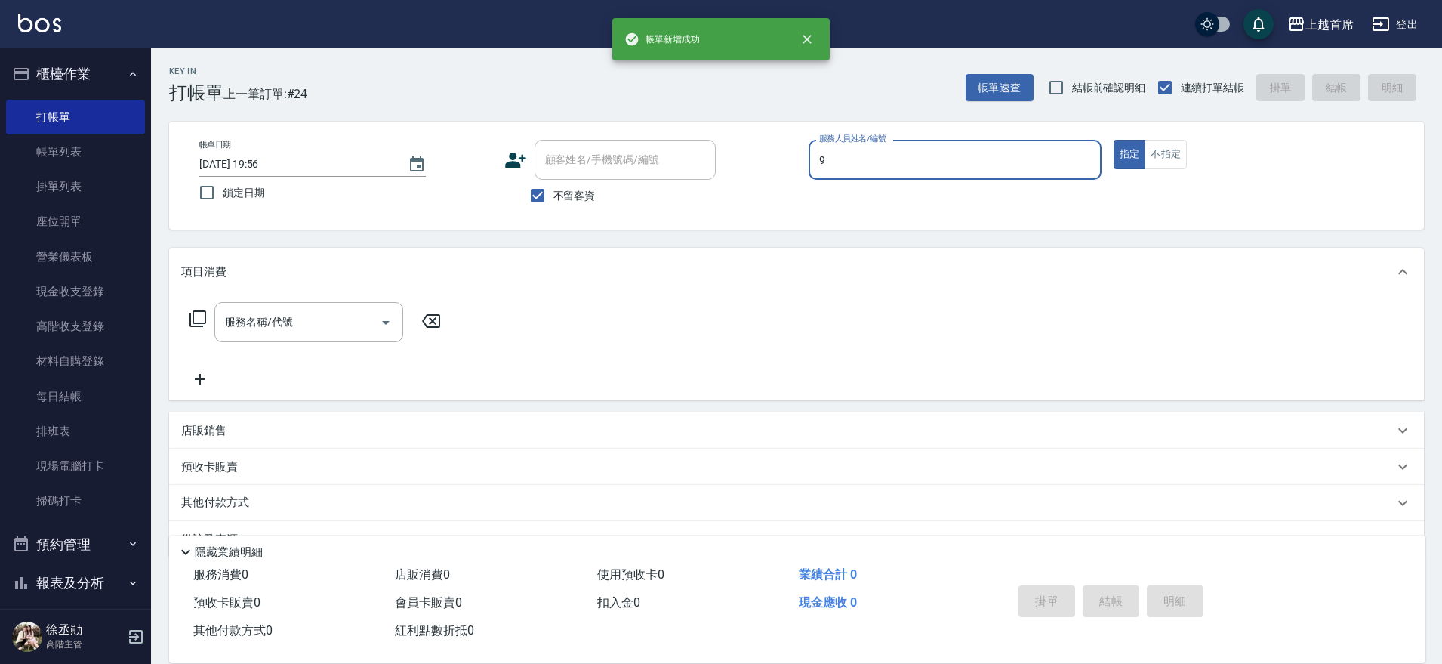
type input "[PERSON_NAME]-9"
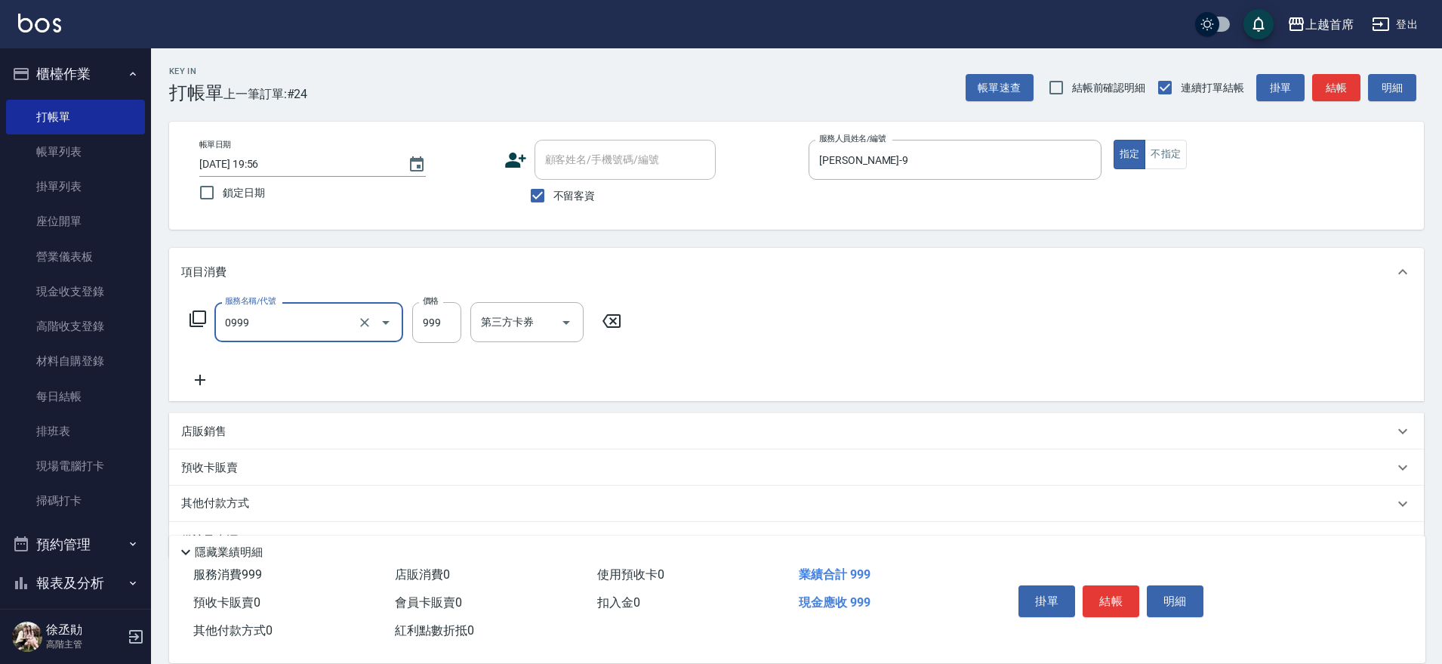
type input "REVIVRE(0999)"
type input "1200"
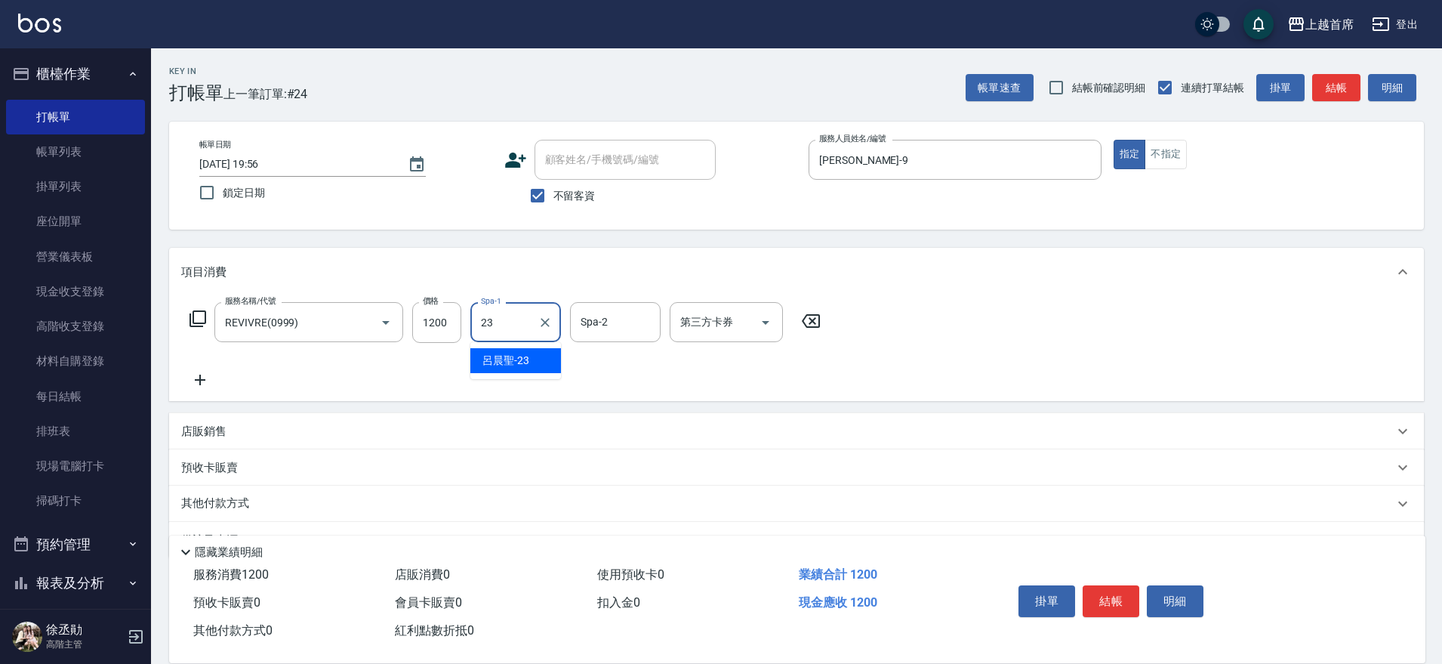
type input "[PERSON_NAME]-23"
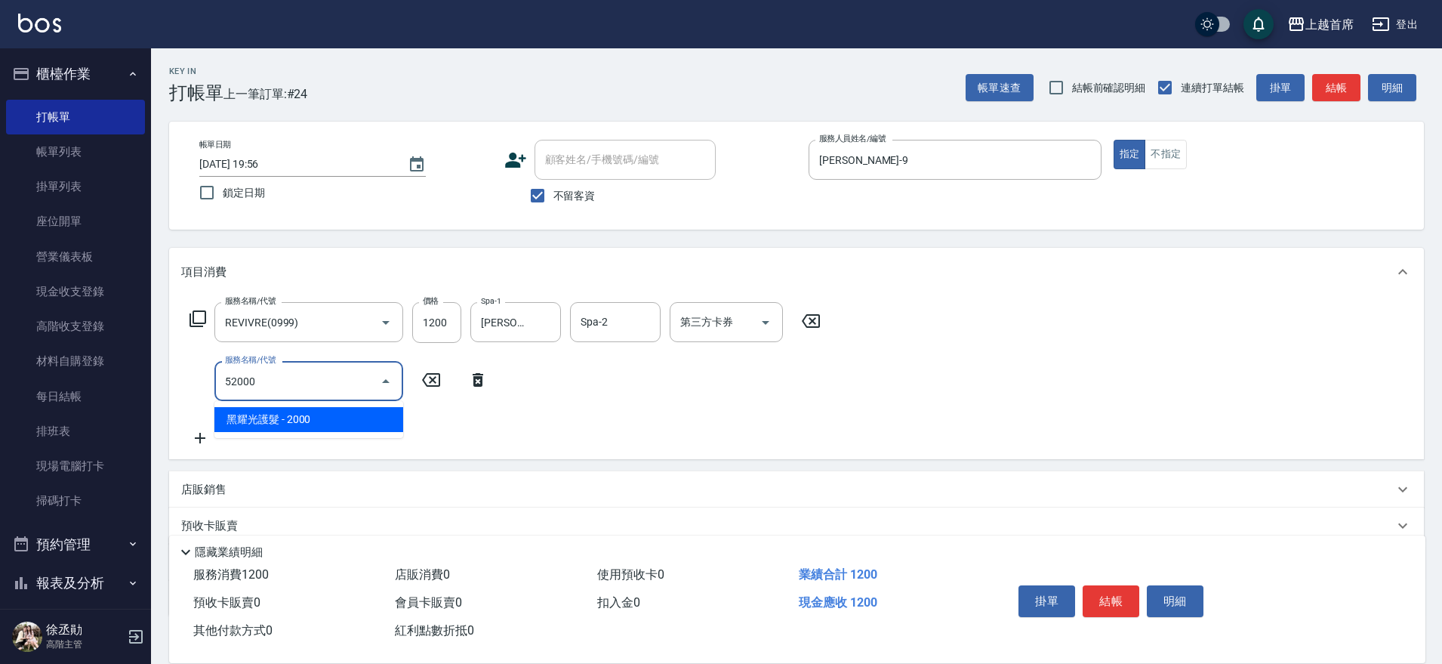
type input "黑耀光護髮(52000)"
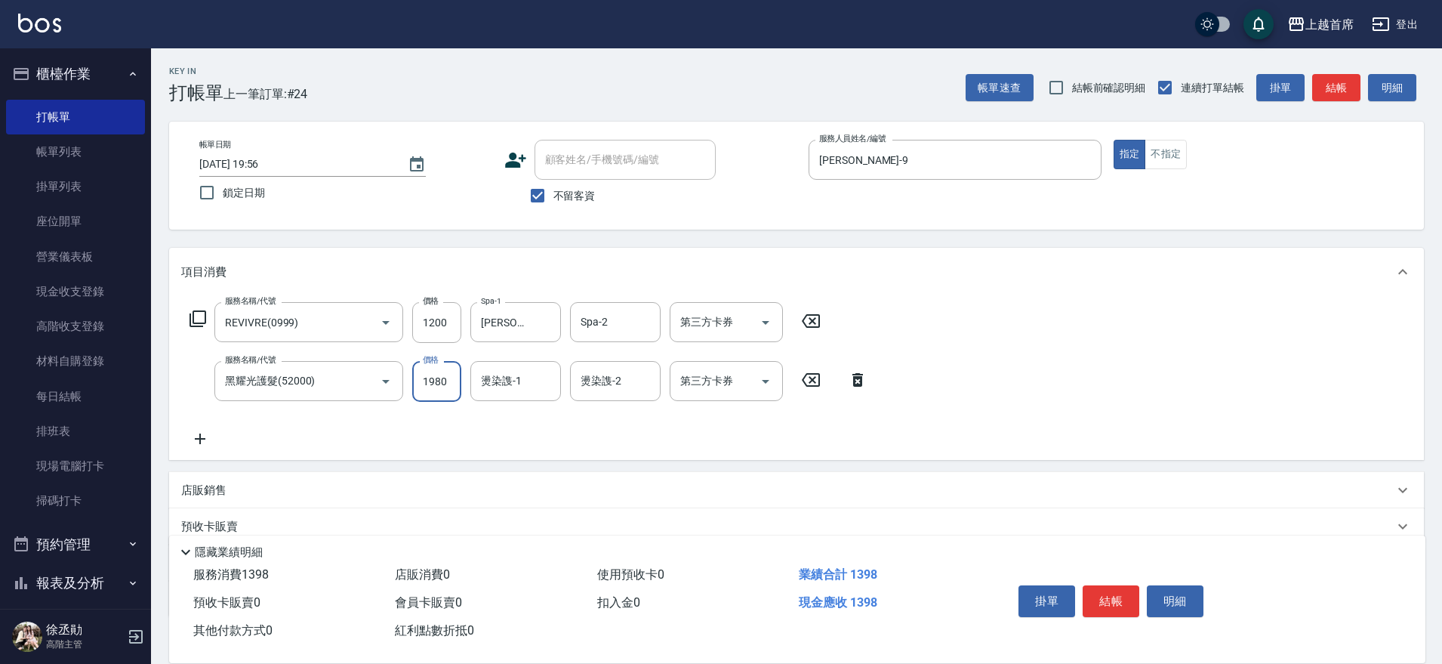
type input "1980"
type input "[PERSON_NAME]-23"
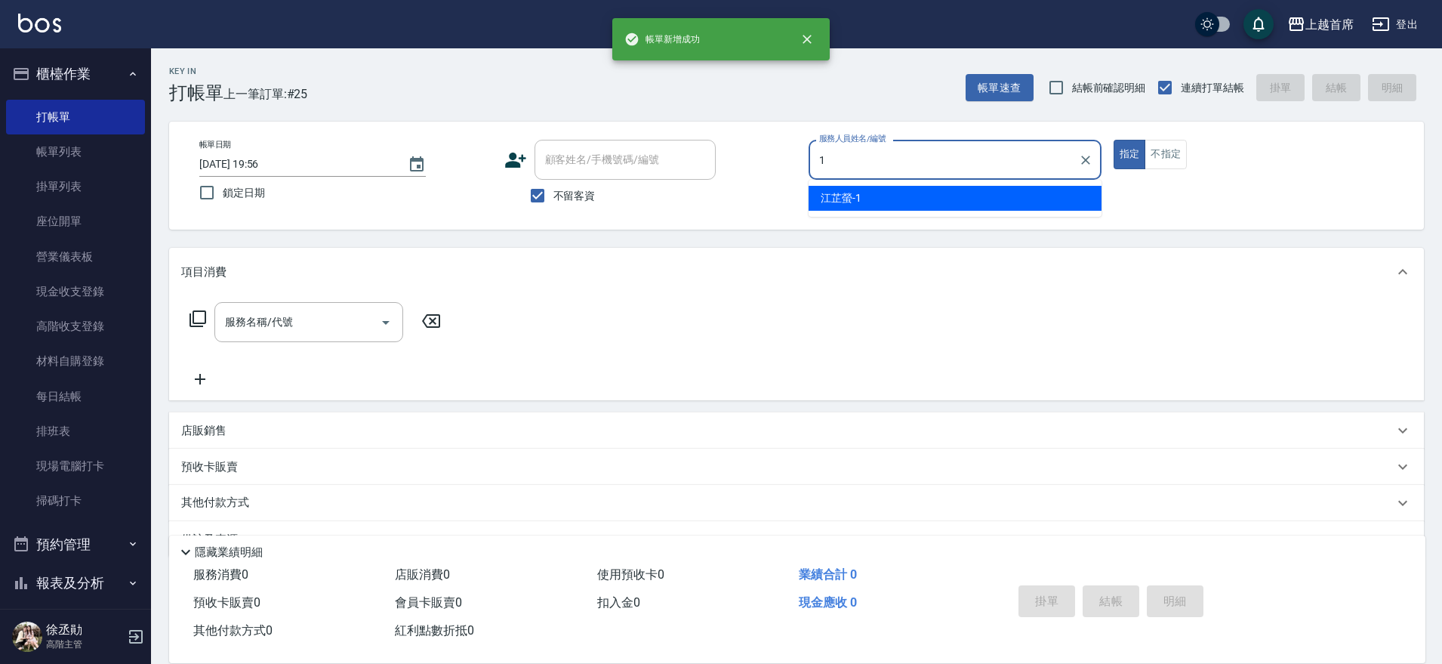
type input "[PERSON_NAME]-1"
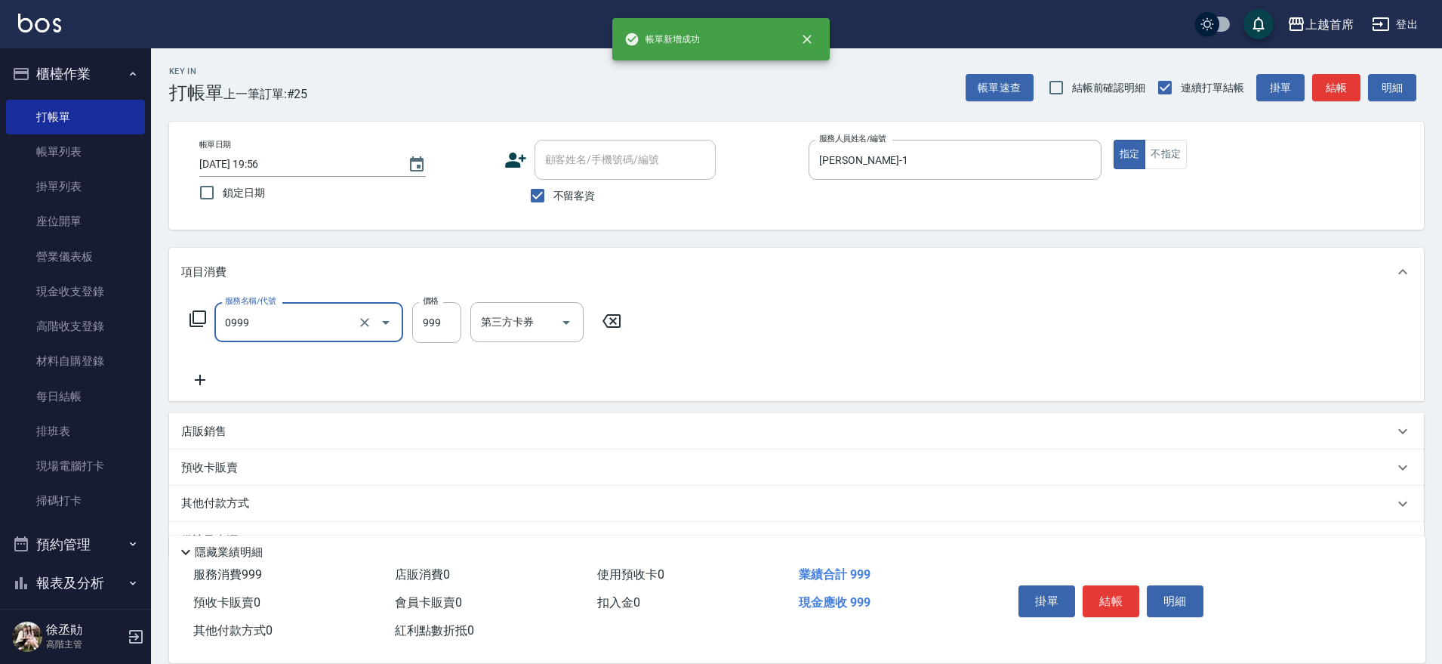
type input "REVIVRE(0999)"
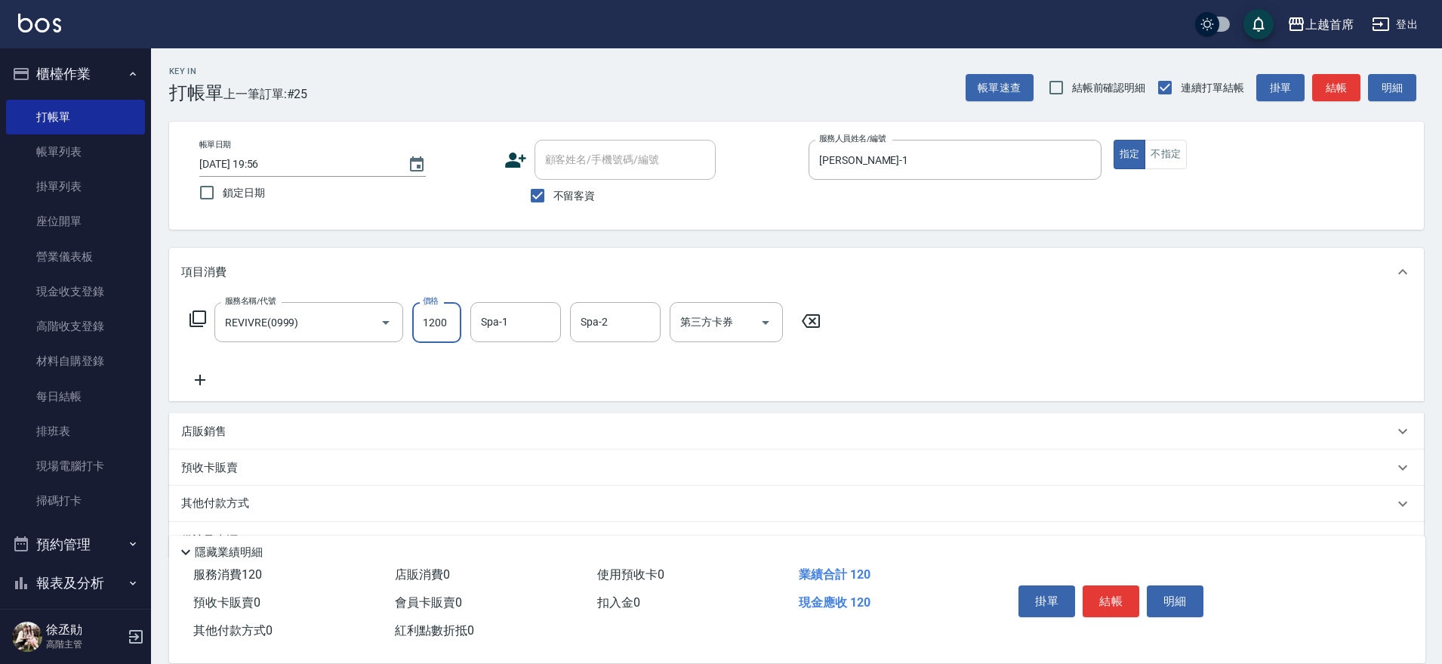
type input "1200"
type input "[PERSON_NAME]-16"
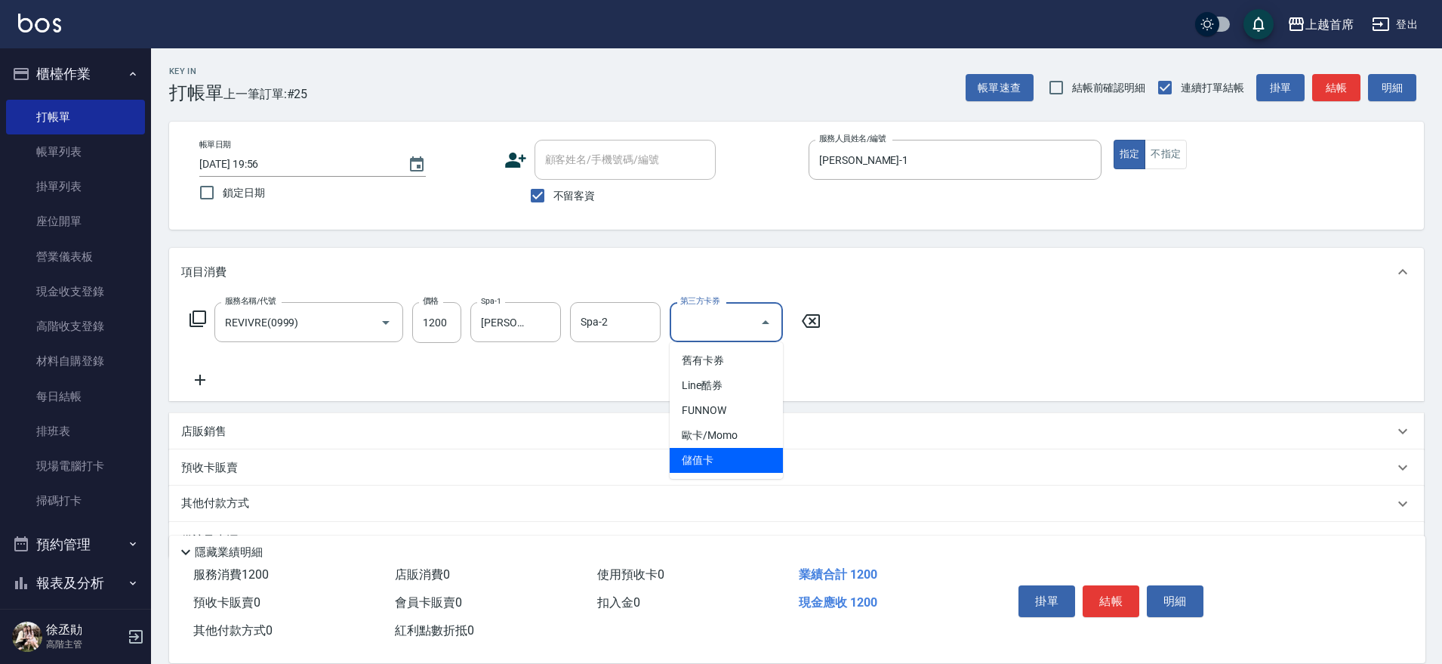
type input "儲值卡"
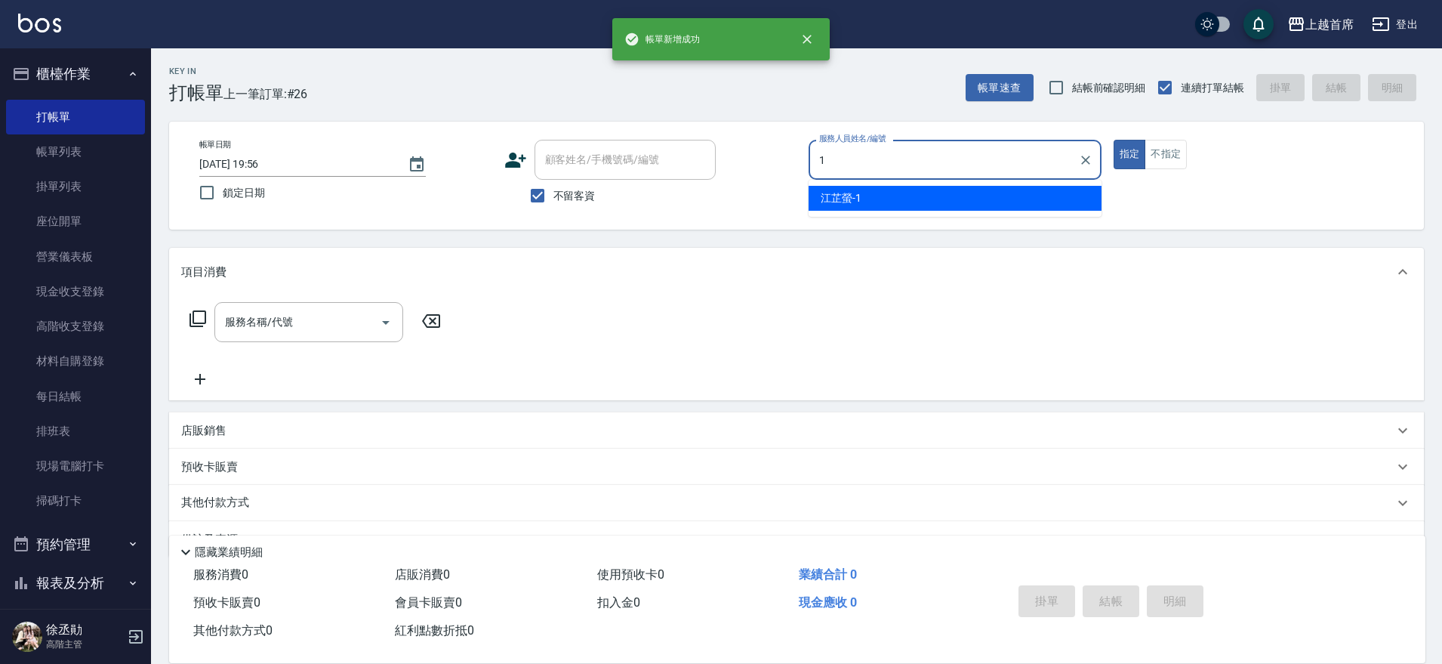
type input "[PERSON_NAME]-1"
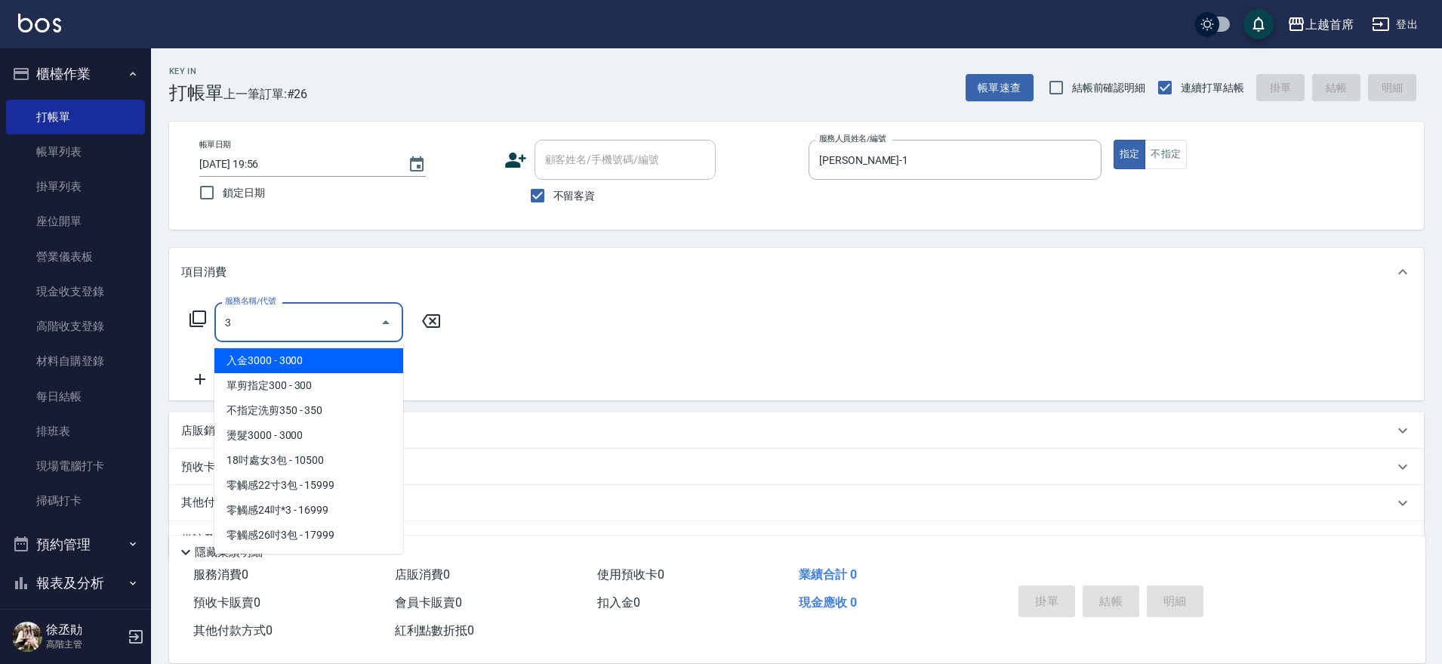
type input "31"
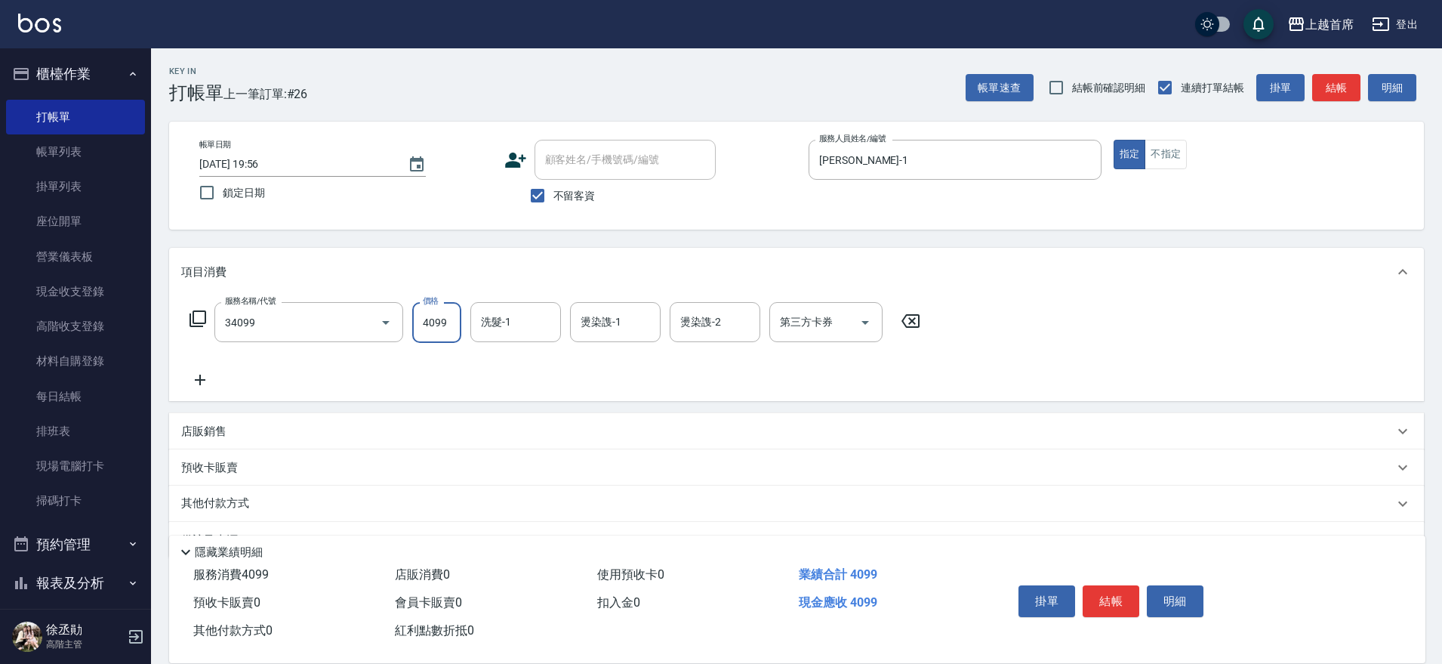
type input "燙髮A餐(34099)"
type input "5500"
type input "[PERSON_NAME]-16"
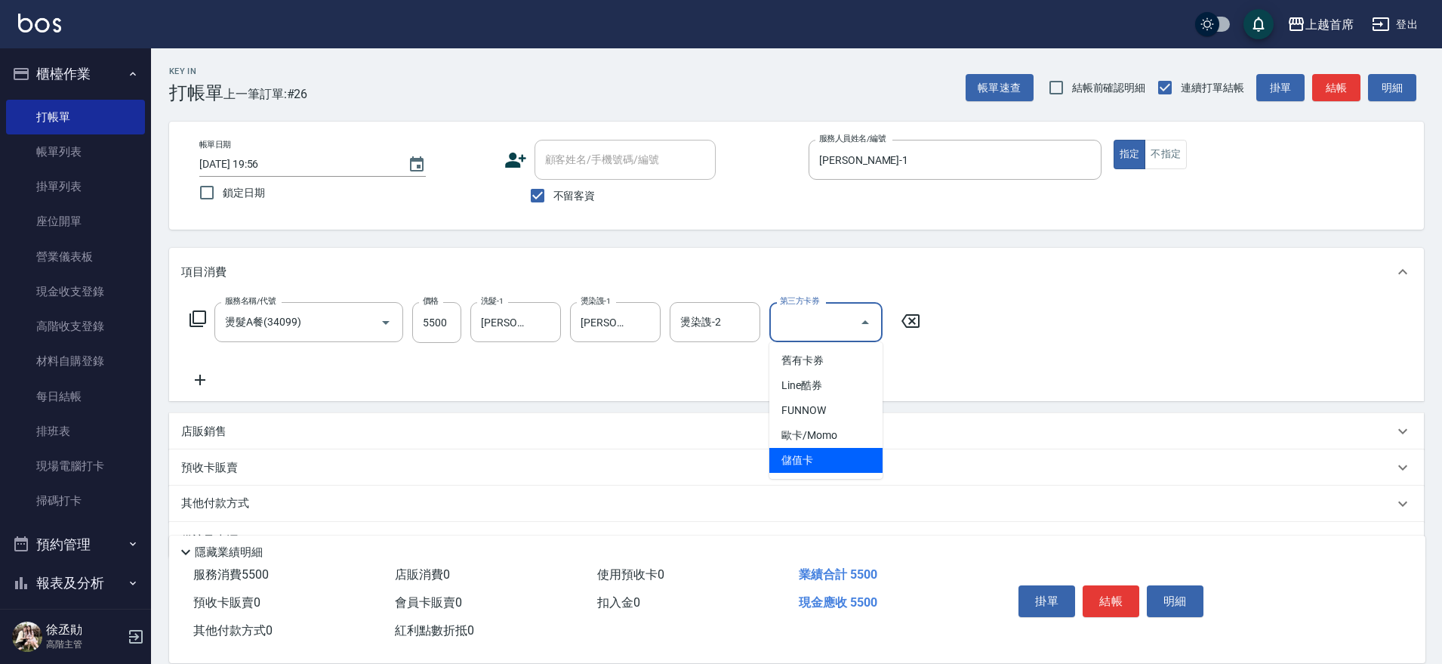
type input "儲值卡"
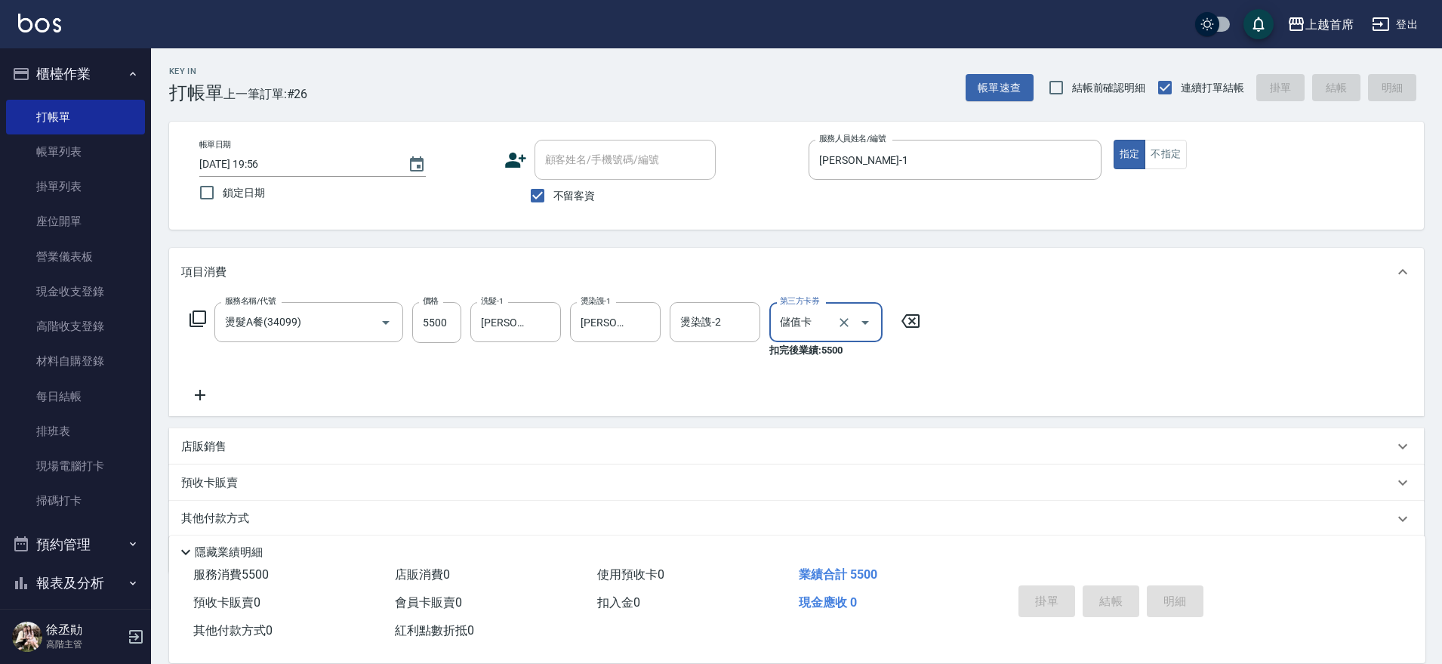
type input "[DATE] 19:57"
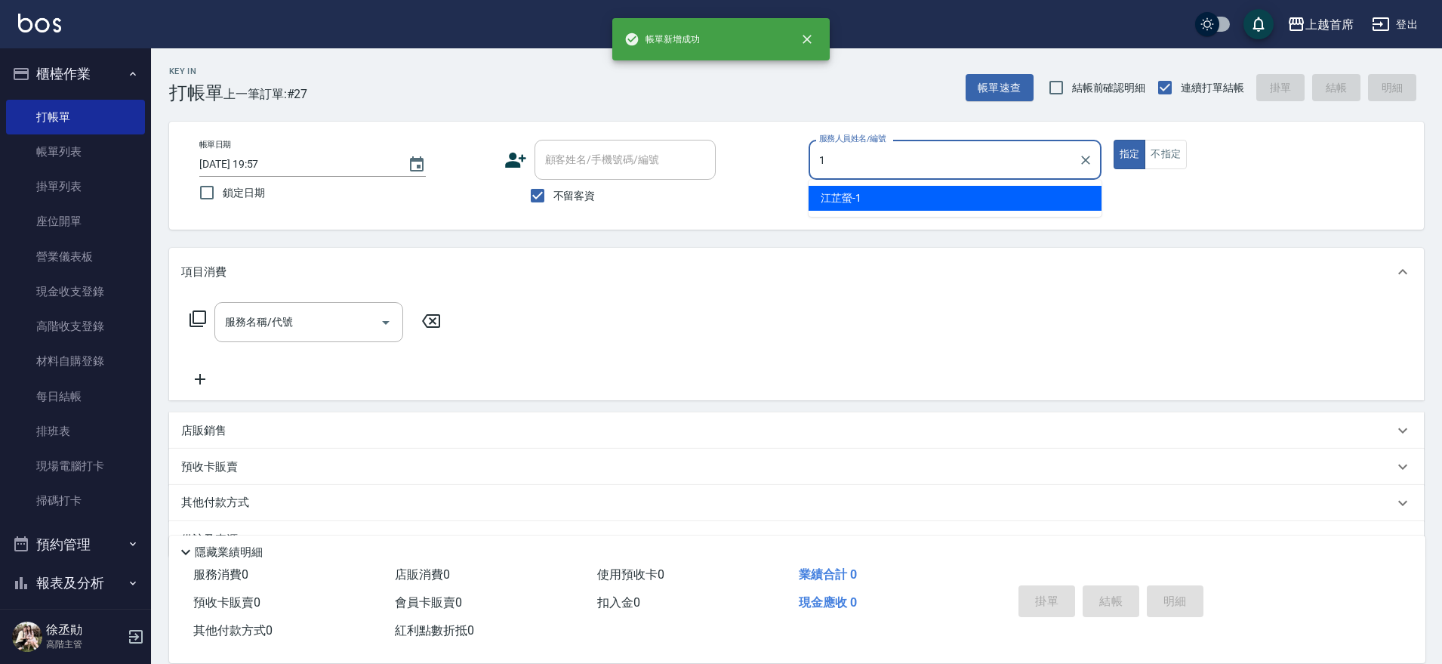
type input "[PERSON_NAME]-1"
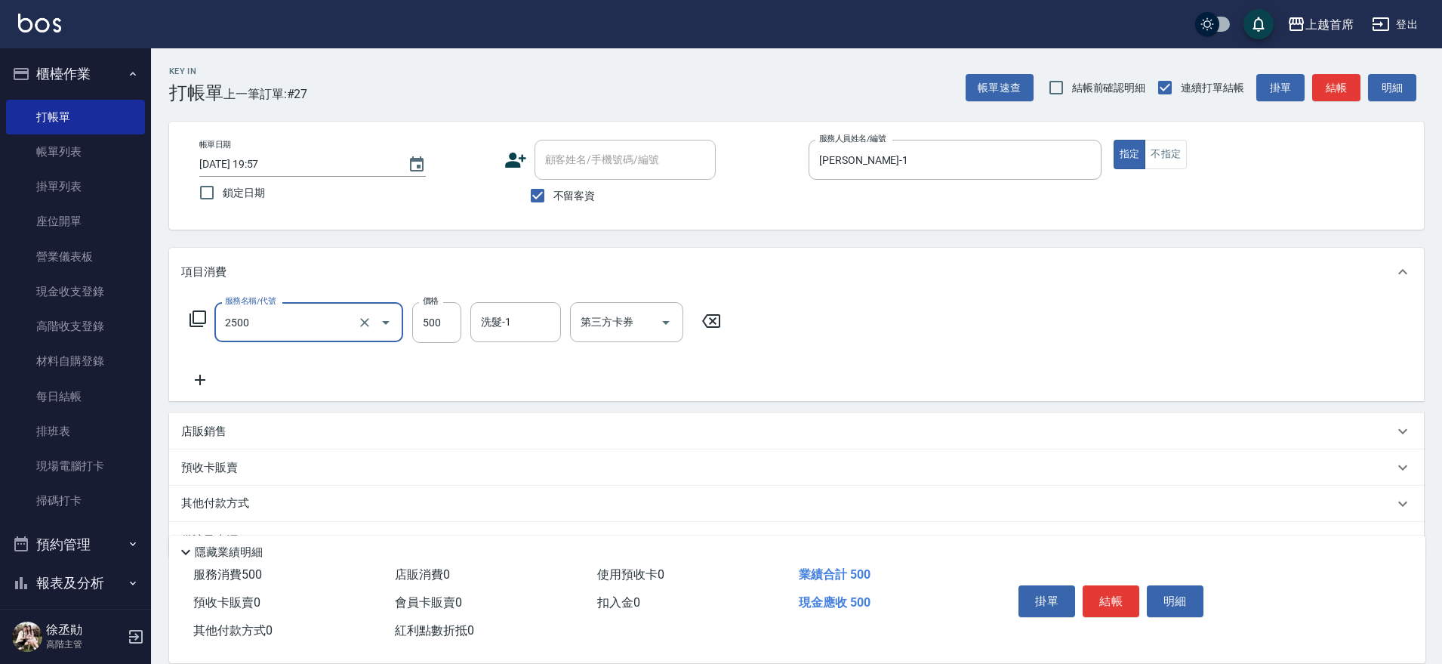
type input "海鹽洗剪500(2500)"
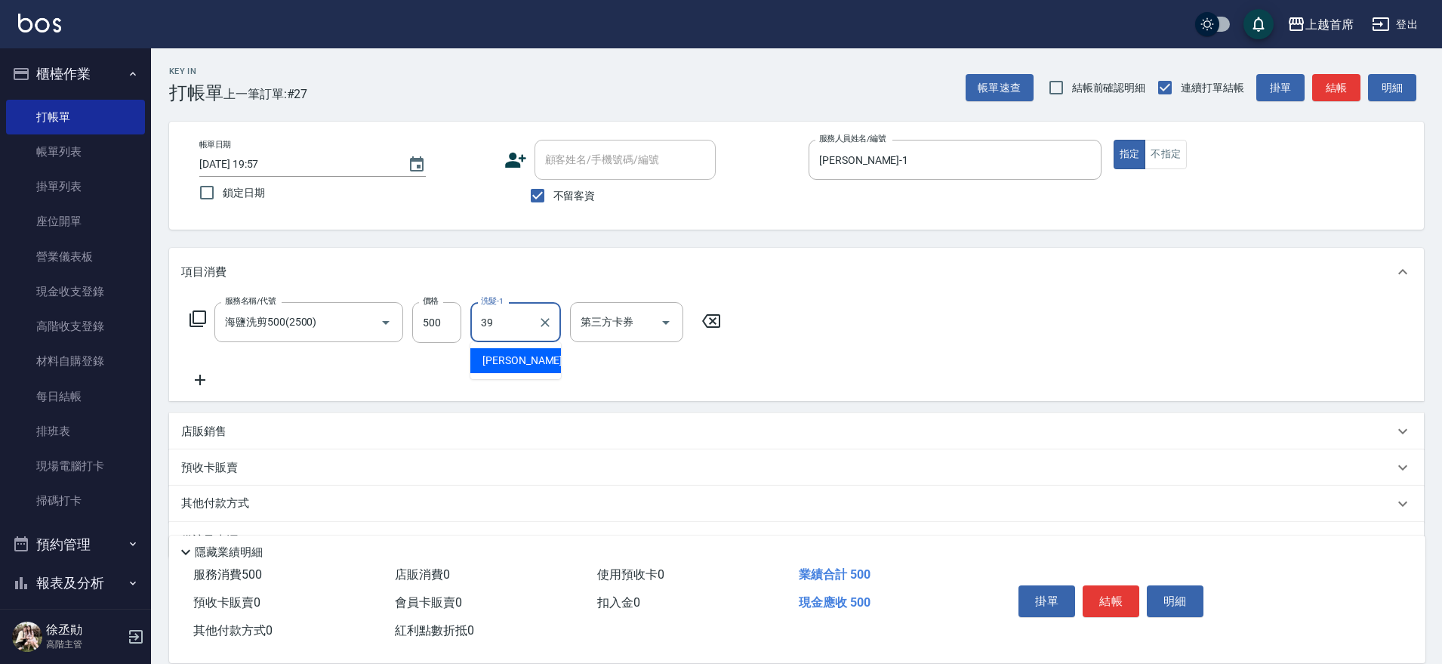
type input "[PERSON_NAME]-39"
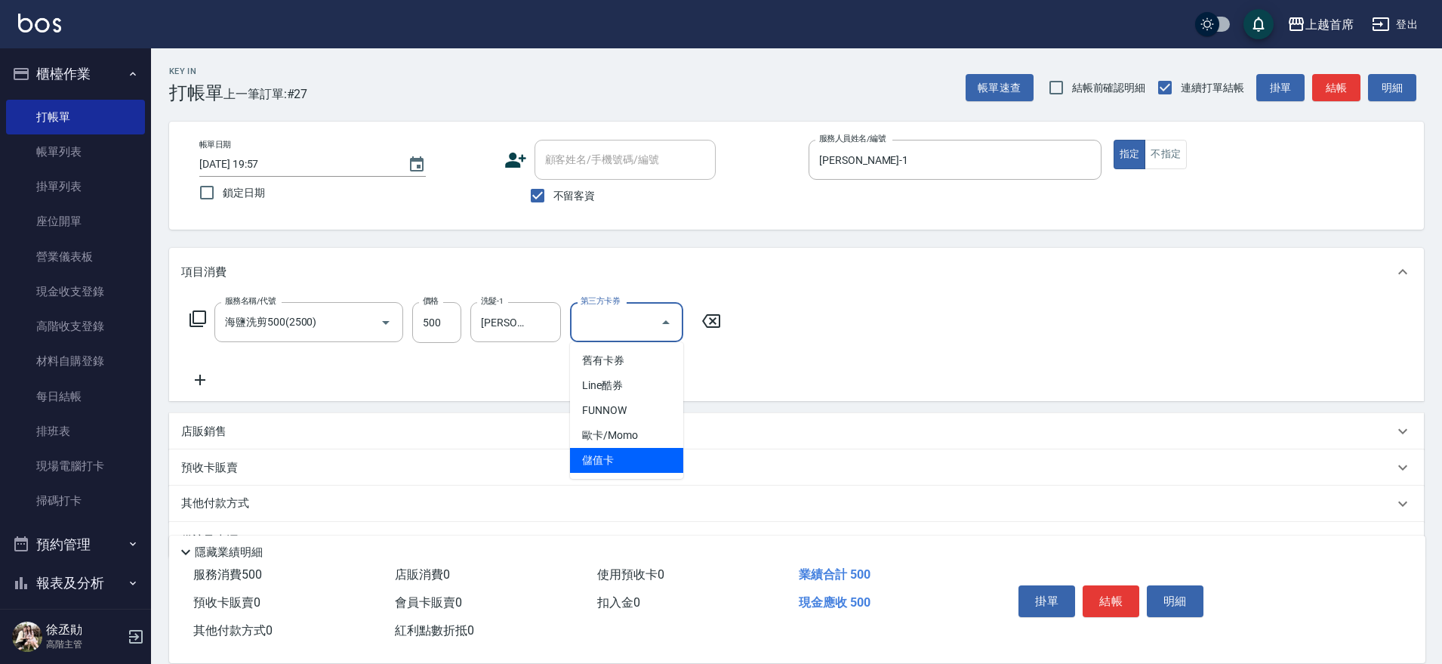
type input "儲值卡"
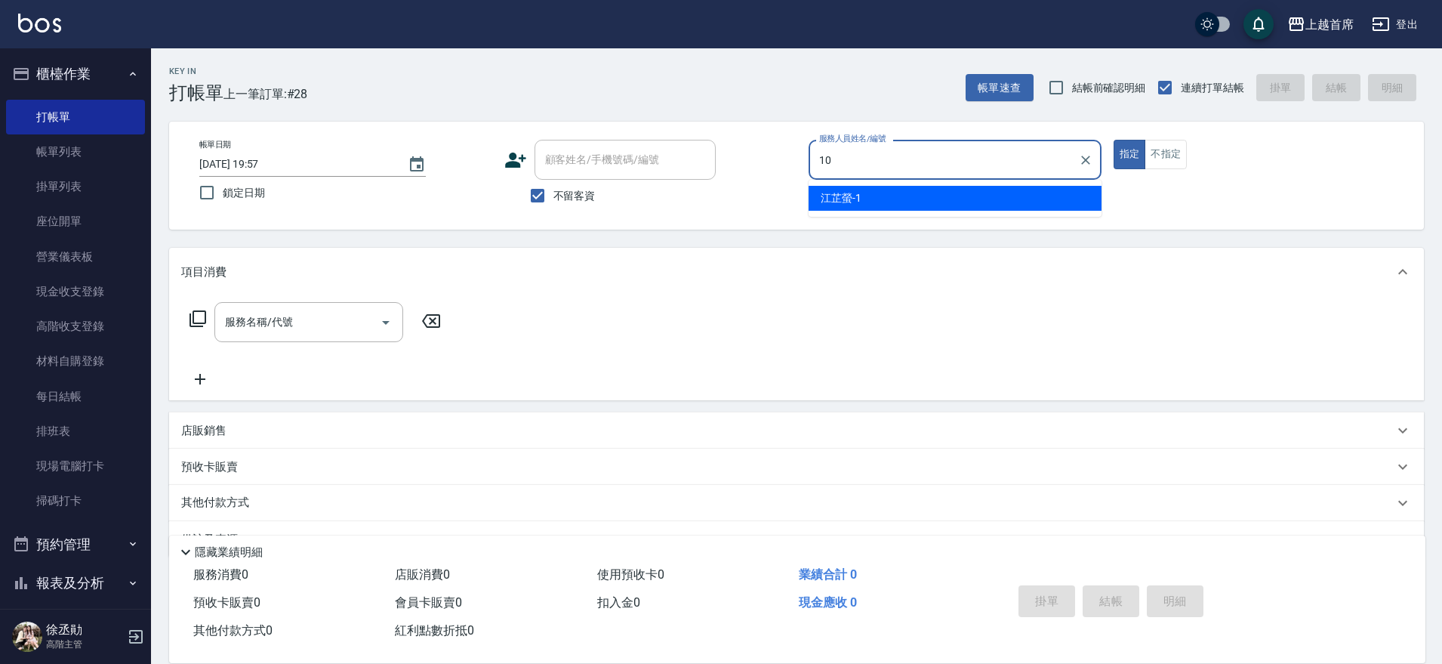
type input "[PERSON_NAME]-10"
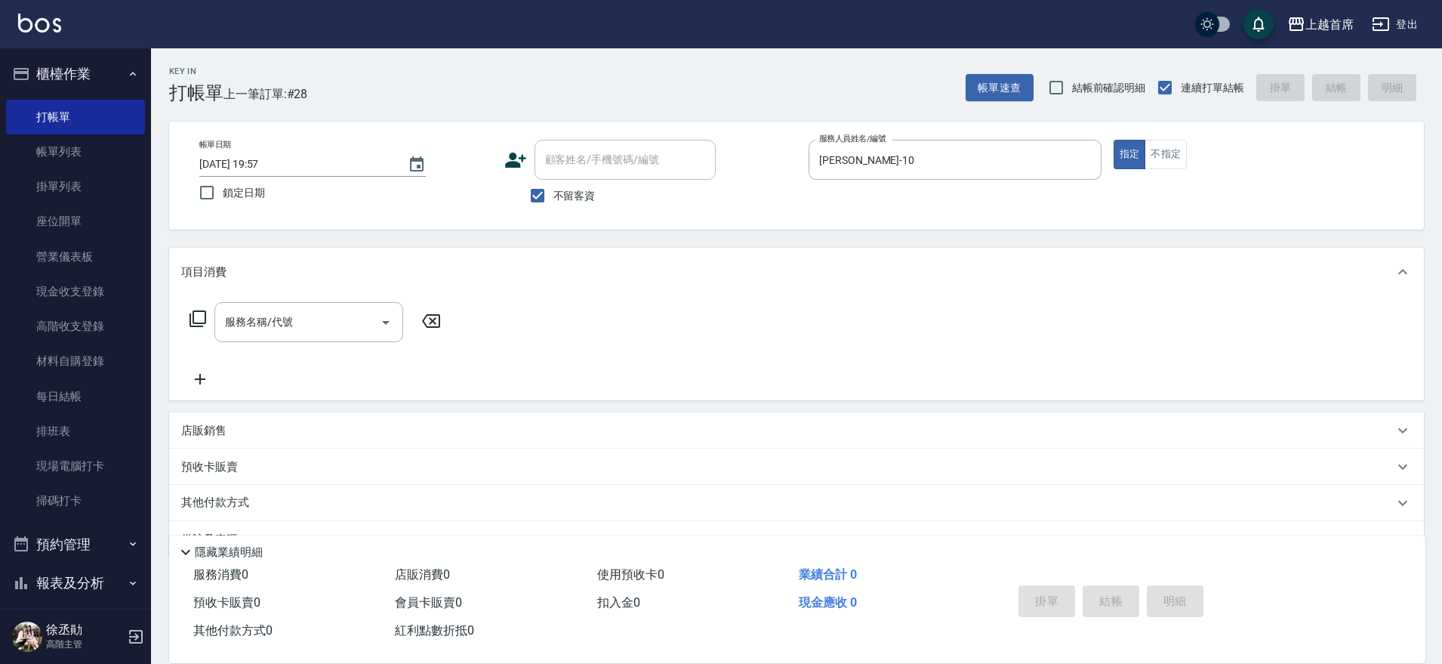
click at [306, 422] on div "店販銷售" at bounding box center [796, 430] width 1255 height 36
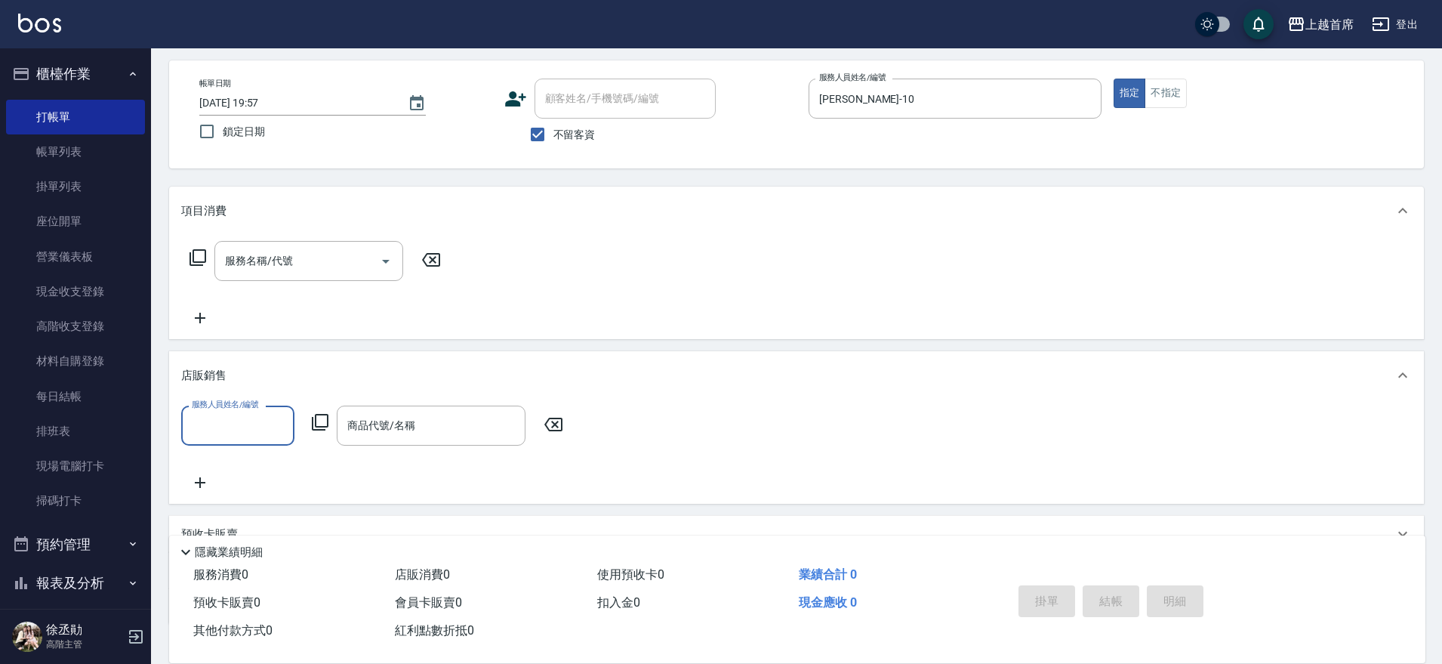
scroll to position [94, 0]
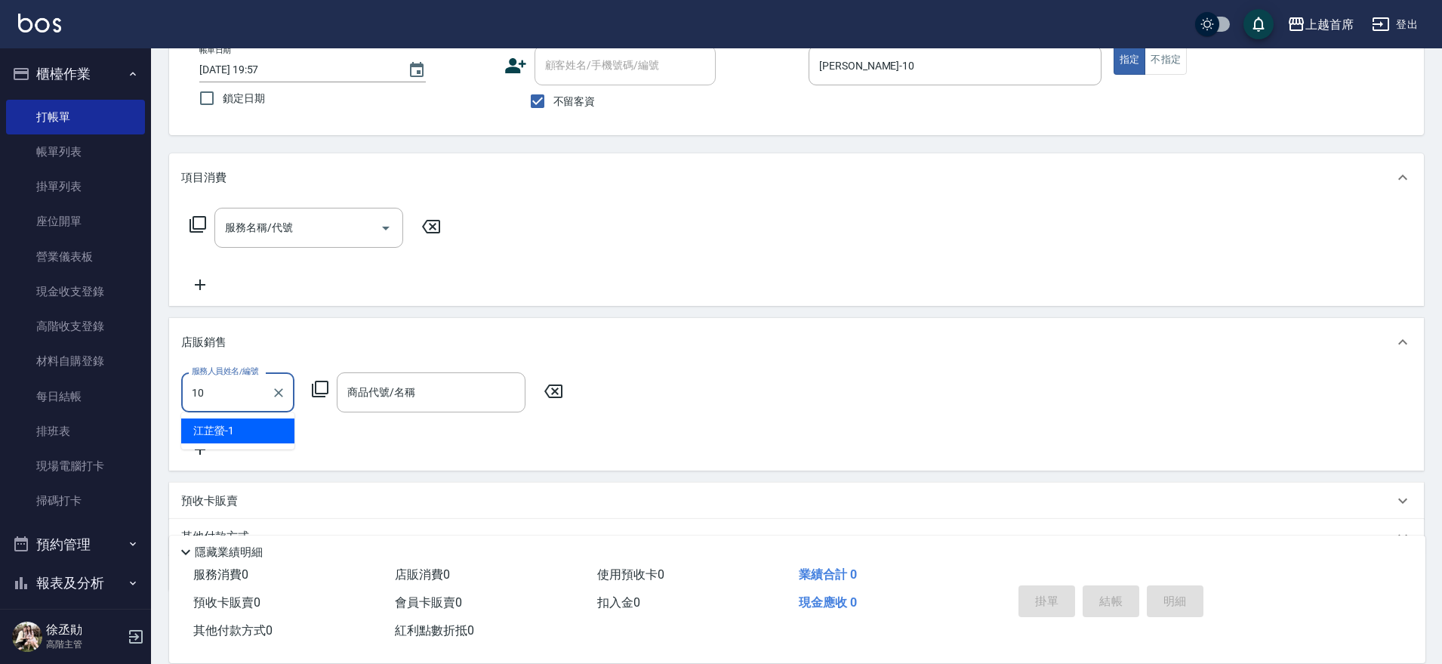
type input "[PERSON_NAME]-10"
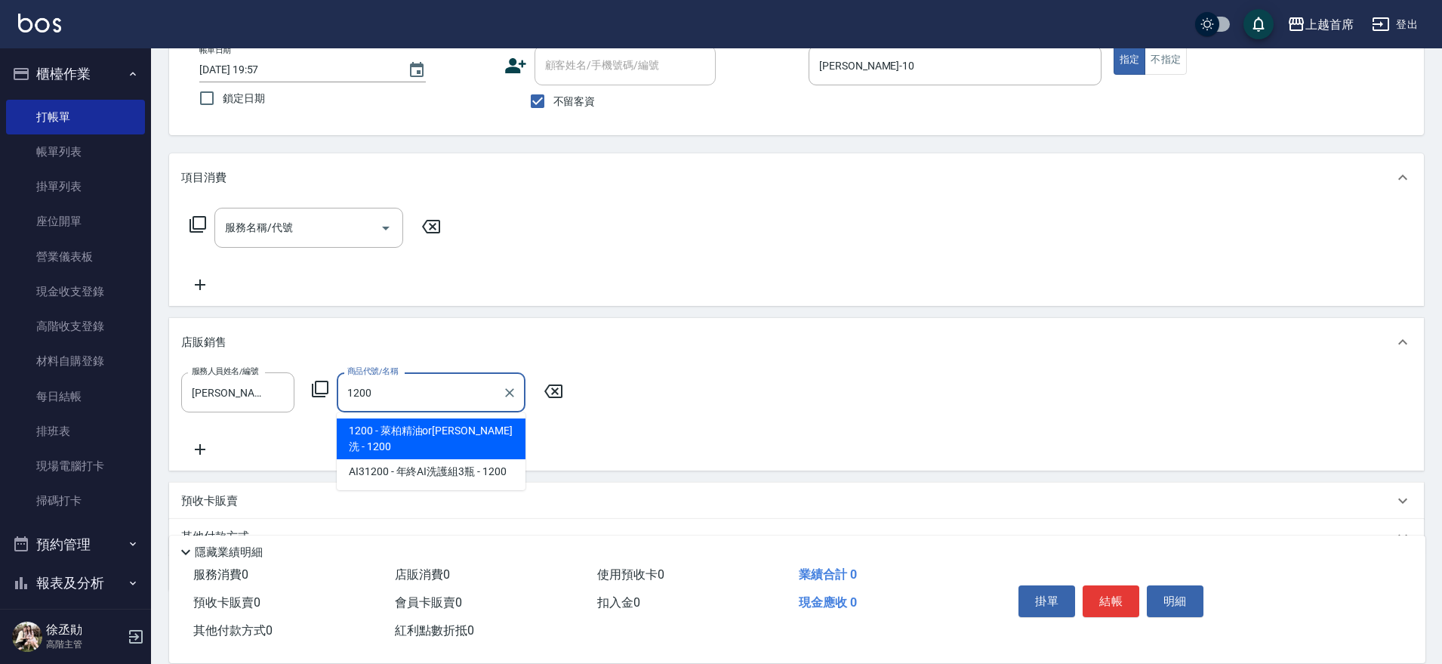
type input "萊柏精油or[PERSON_NAME]"
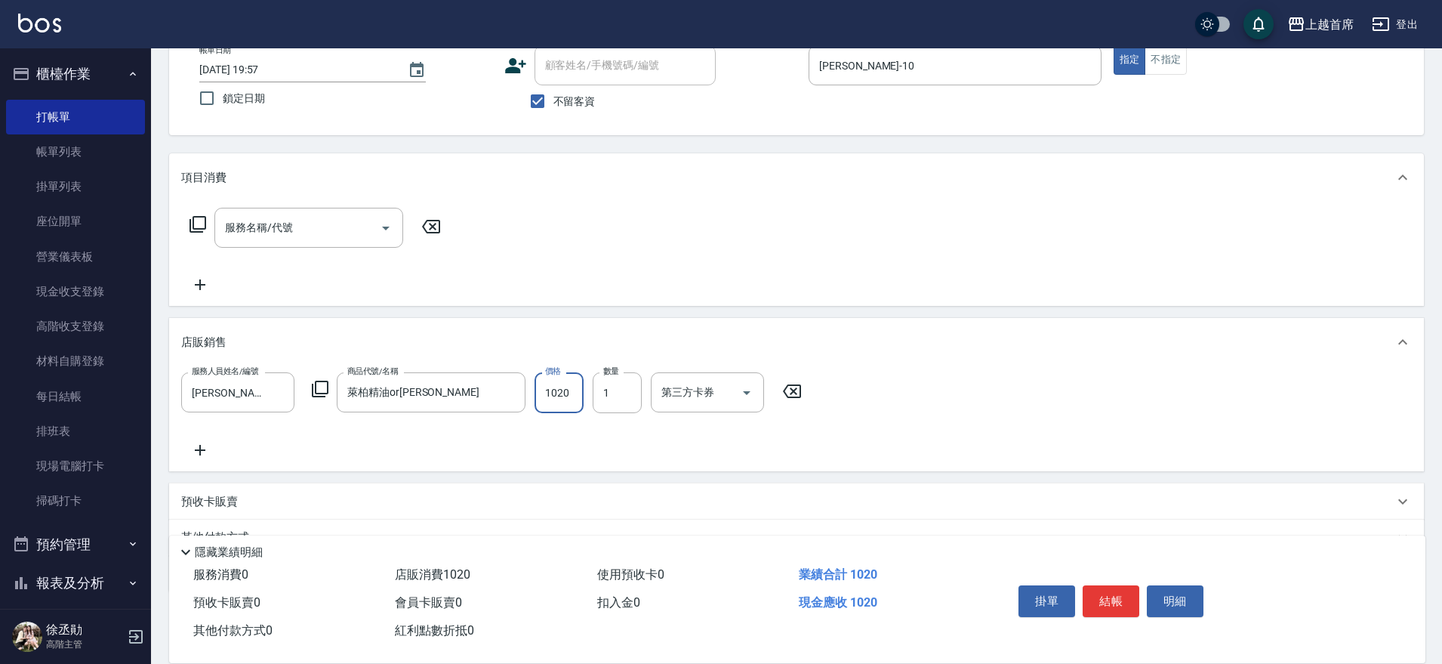
type input "1020"
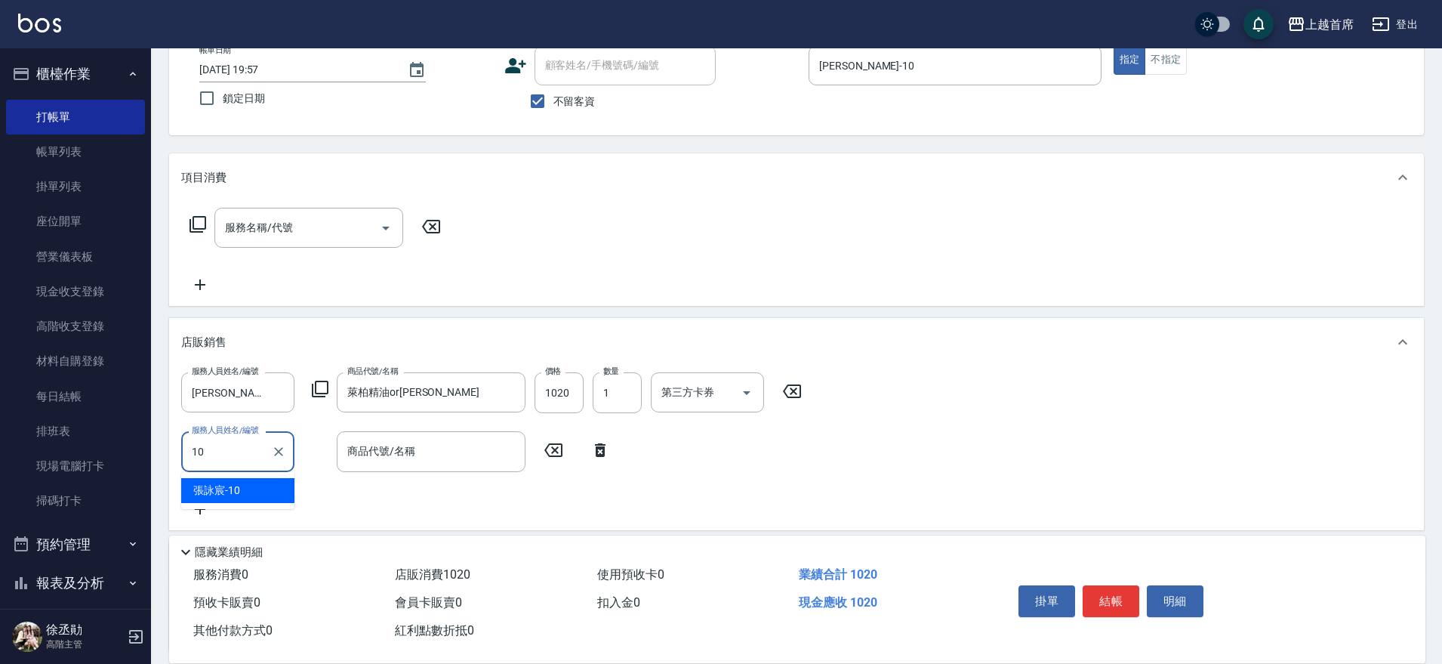
type input "[PERSON_NAME]-10"
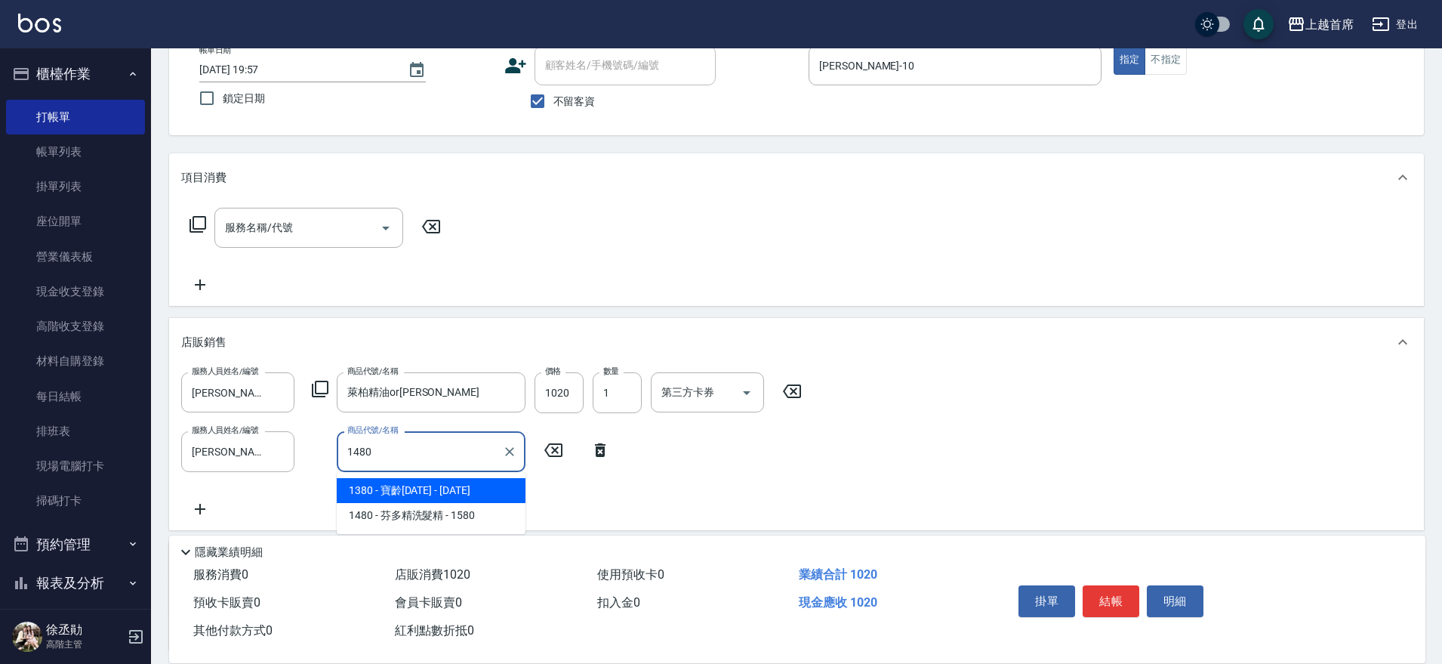
type input "寶齡1480"
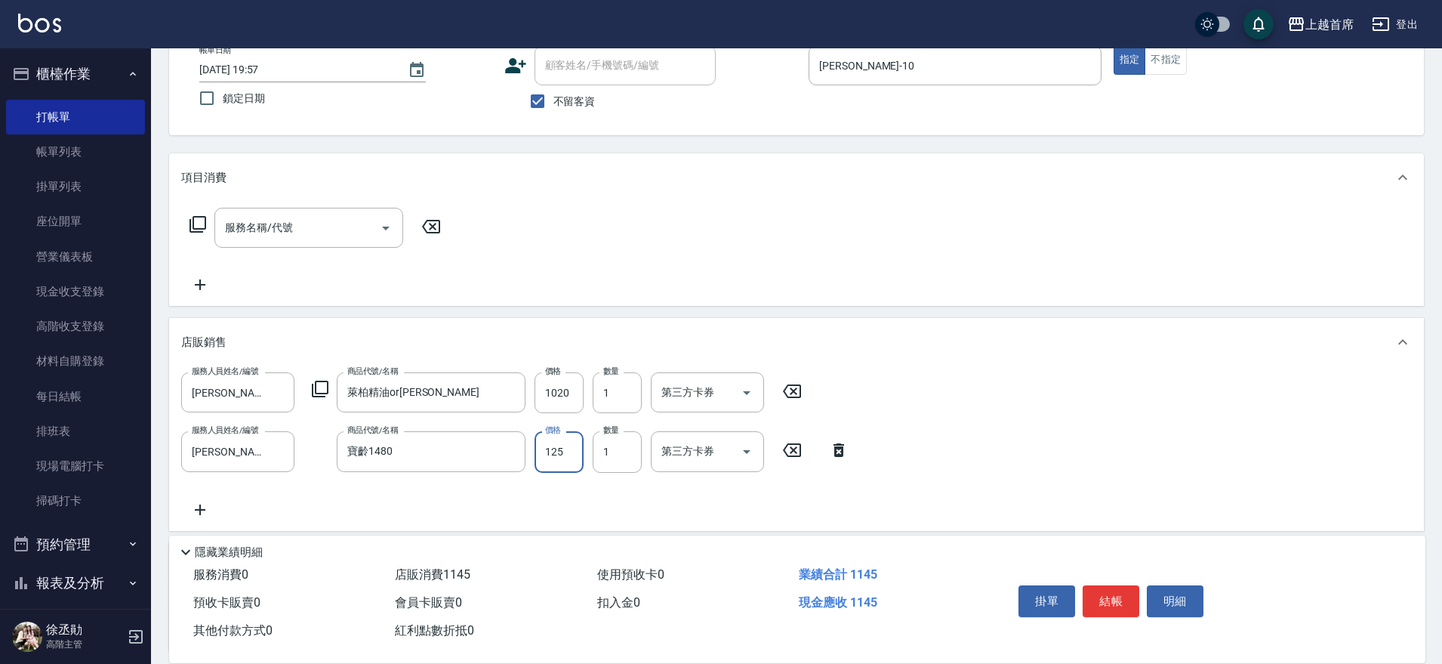
type input "1258"
type input "[DATE] 20:20"
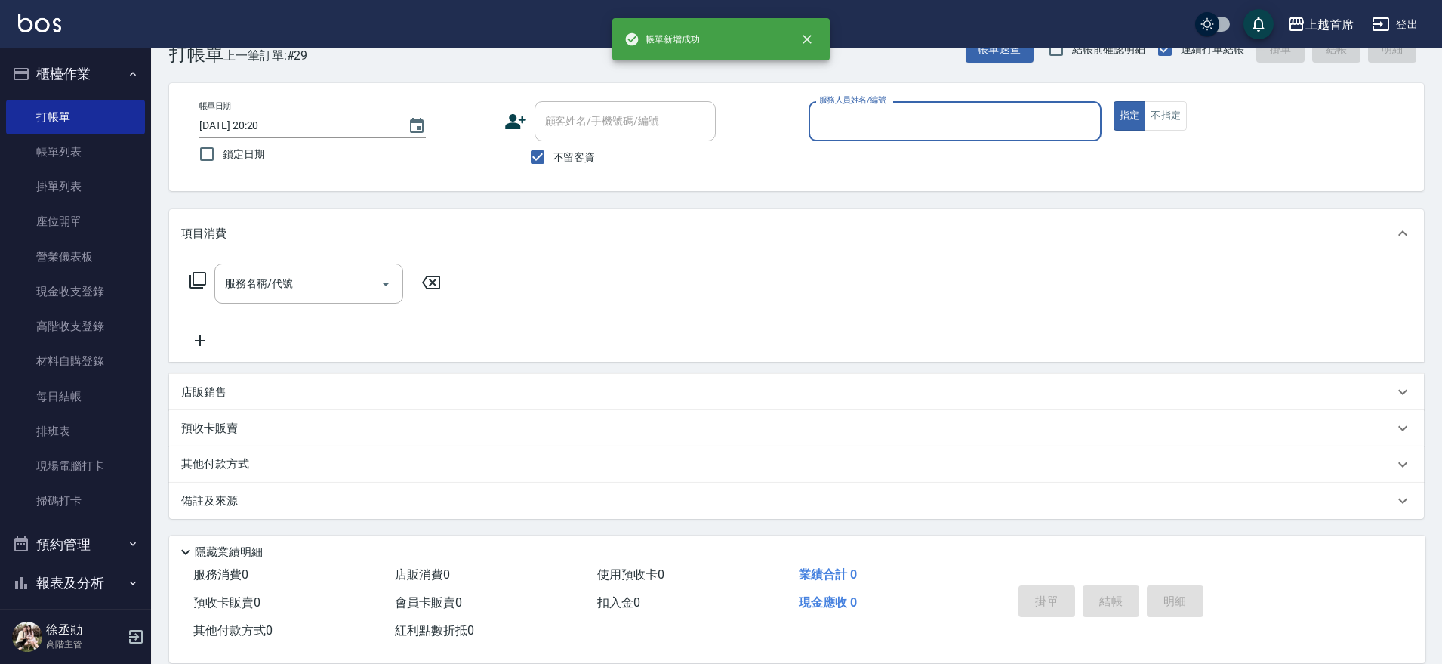
scroll to position [39, 0]
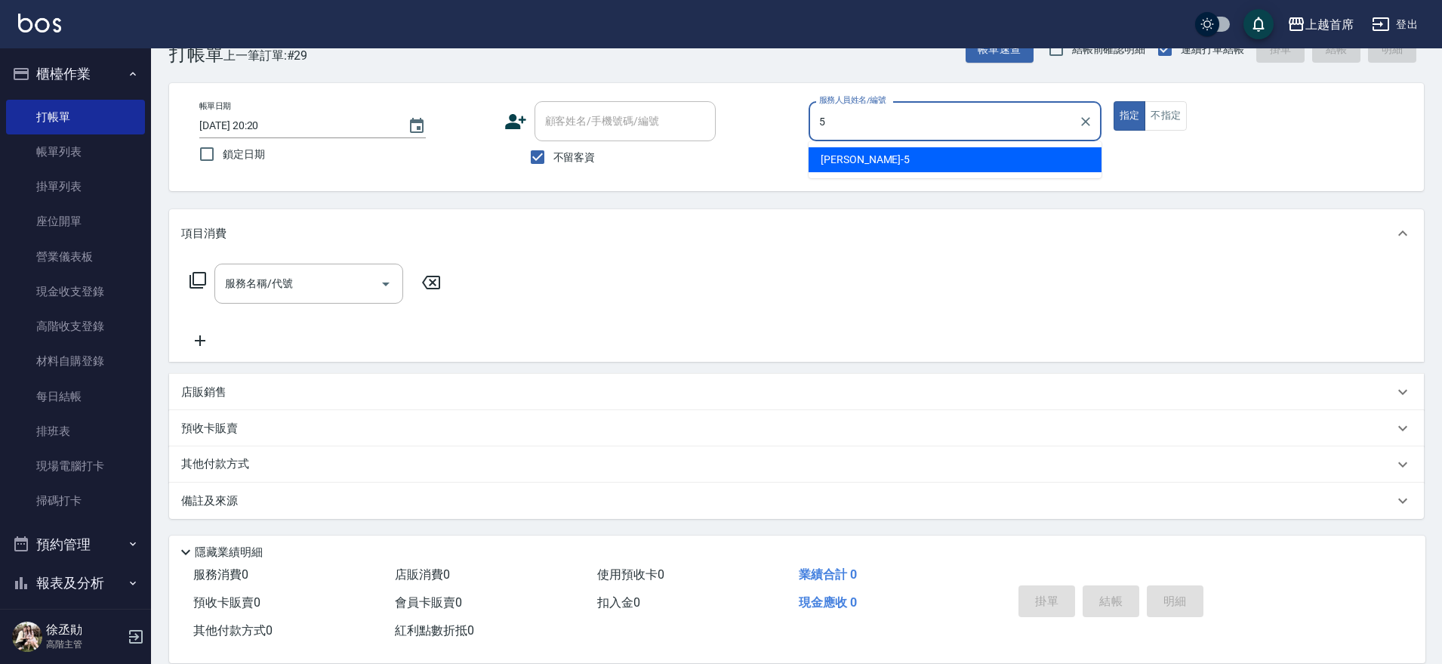
type input "[PERSON_NAME]-5"
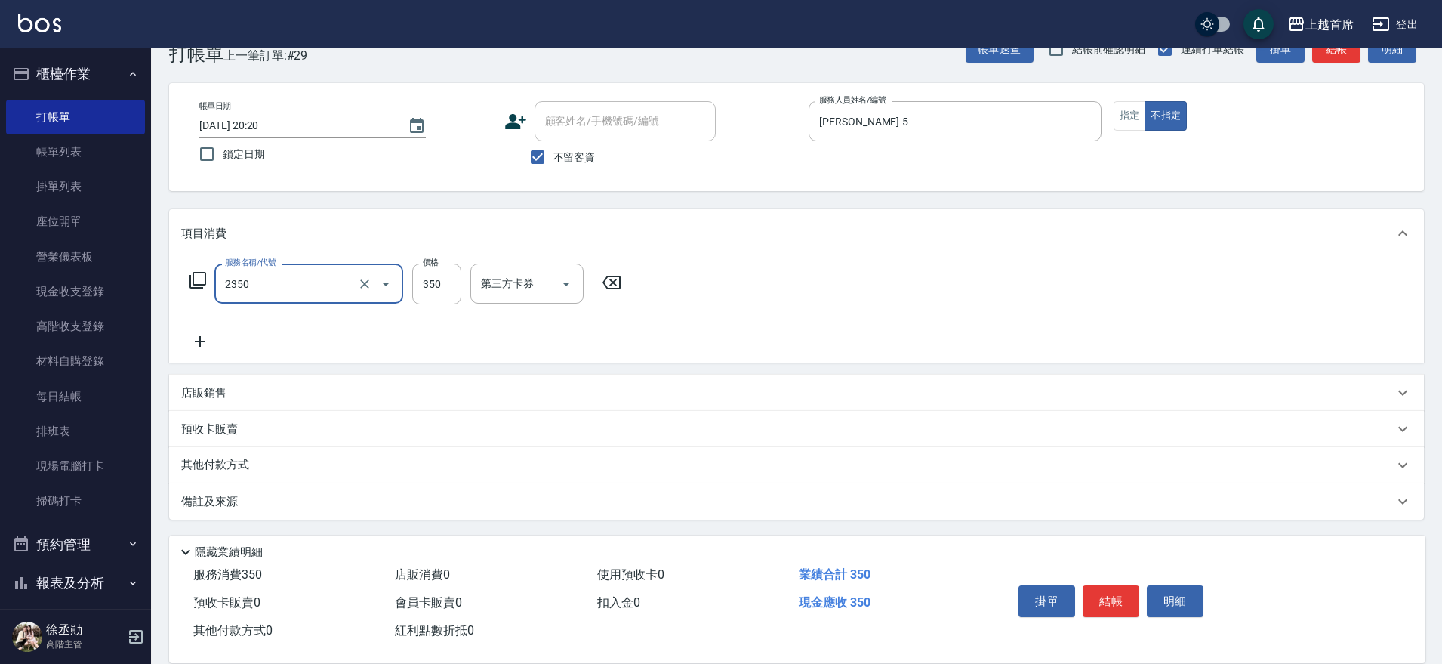
type input "不指定洗剪350(2350)"
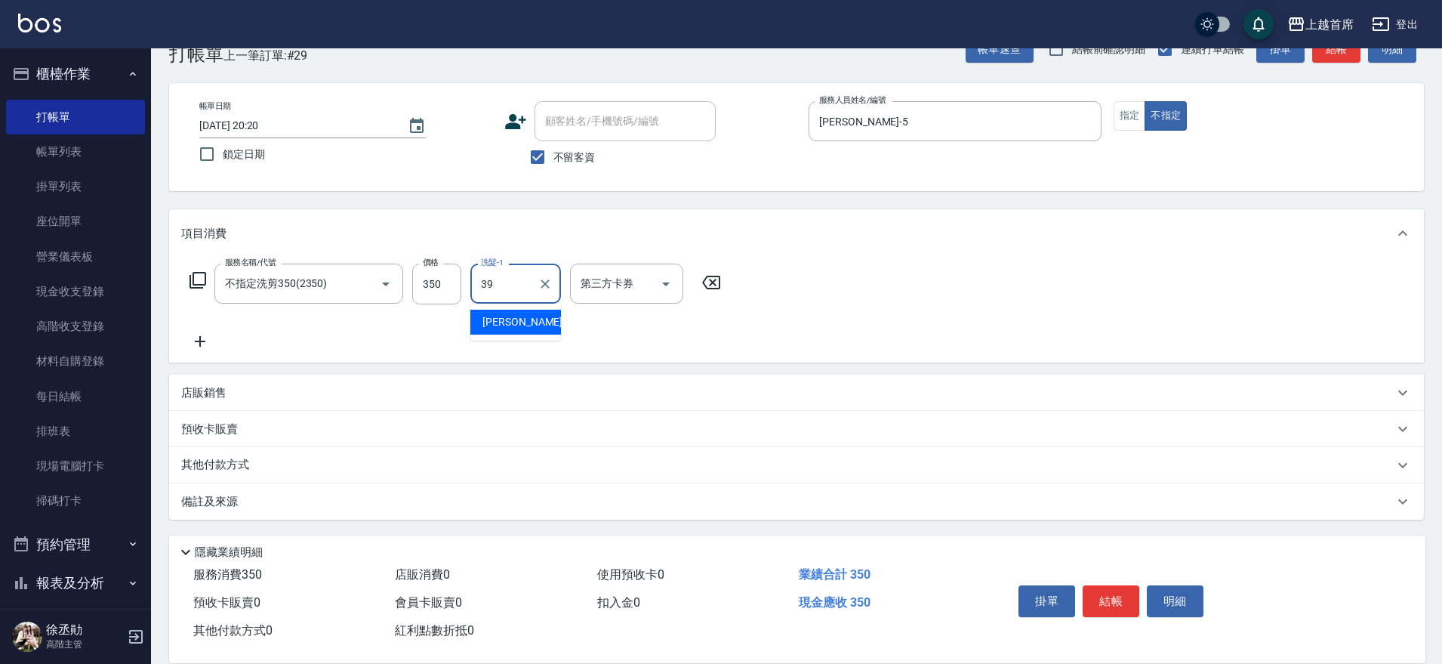
type input "[PERSON_NAME]-39"
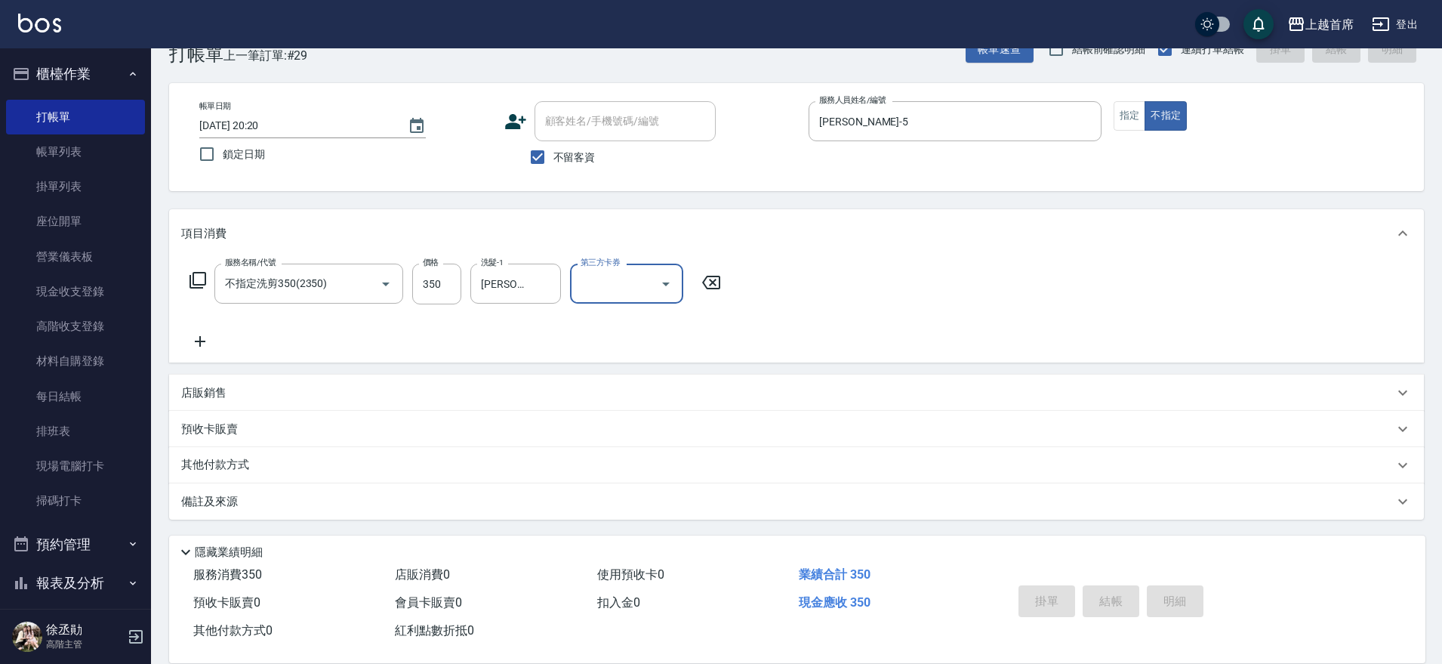
type input "[DATE] 20:21"
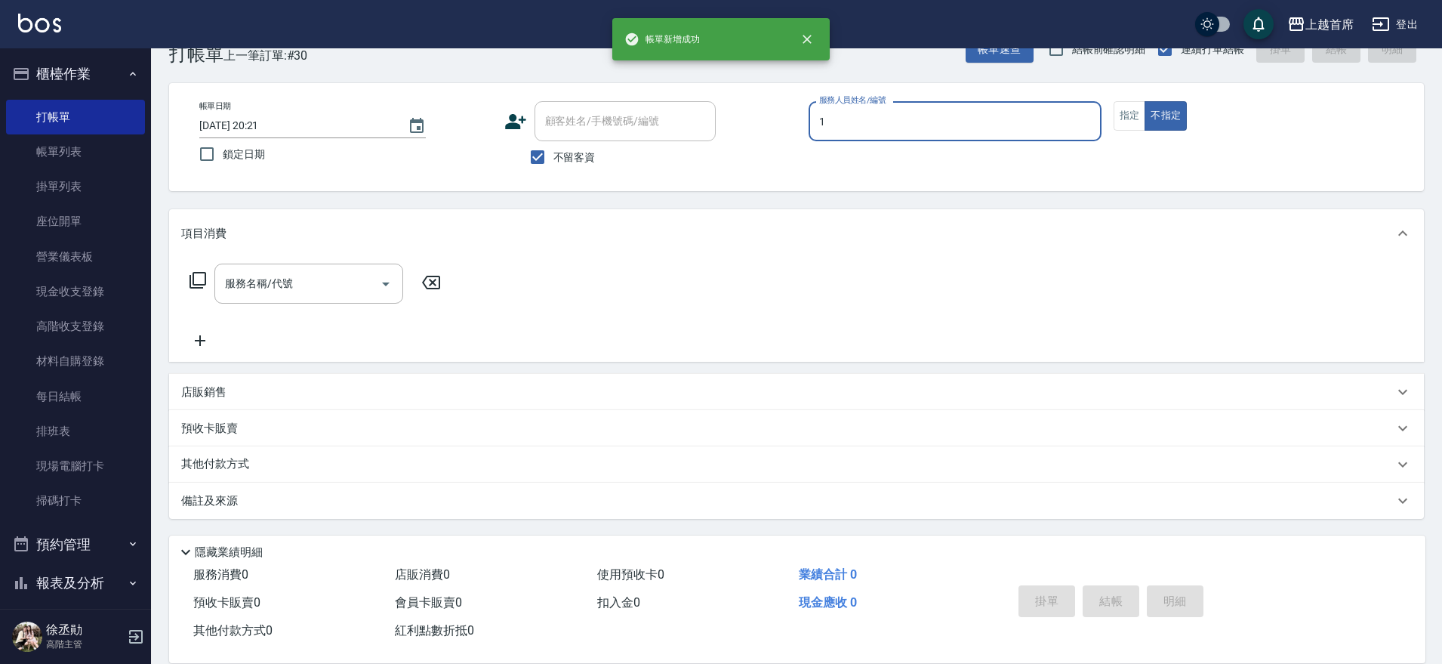
type input "[PERSON_NAME]-1"
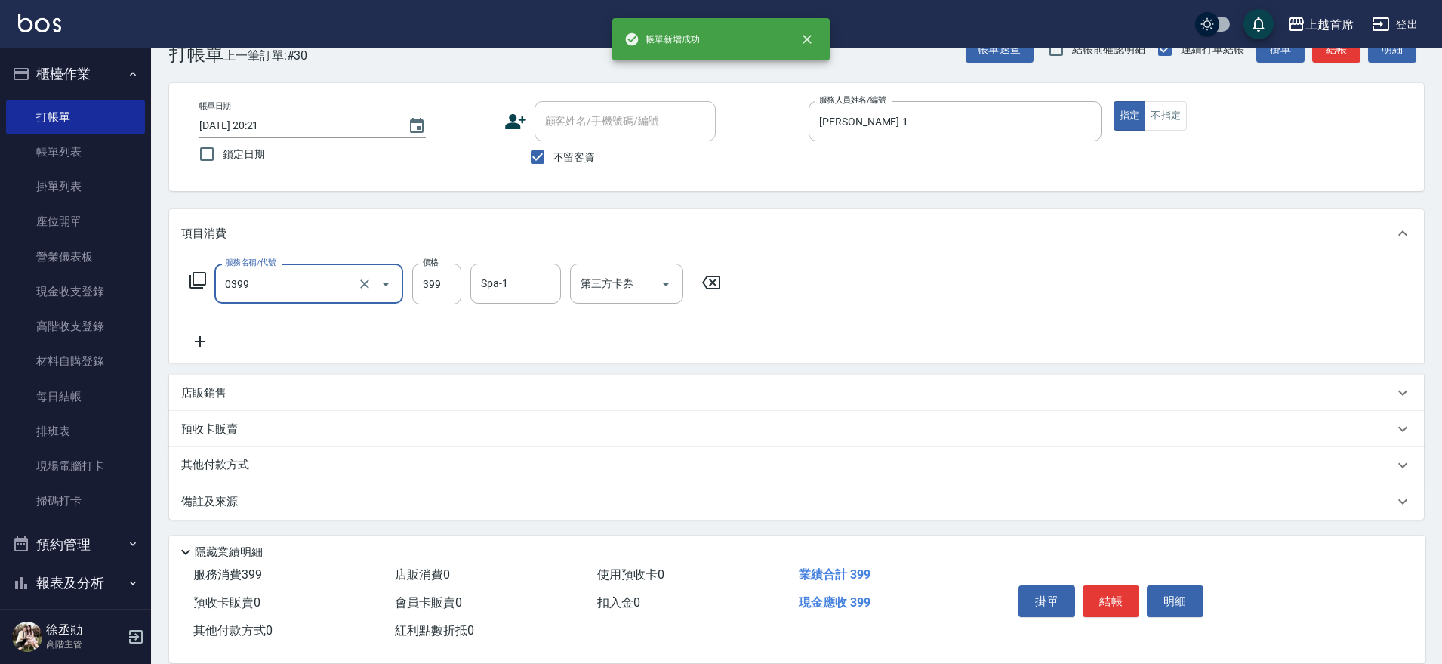
type input "海鹽洗髮(0399)"
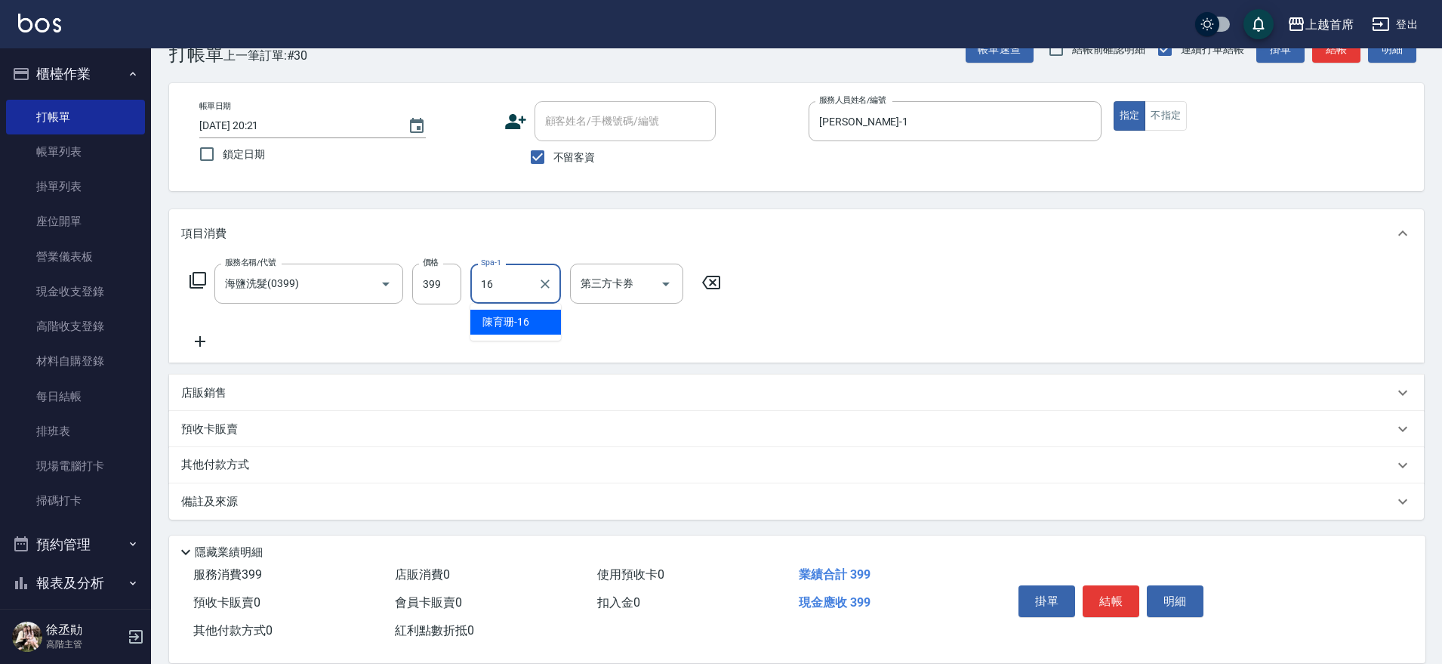
type input "[PERSON_NAME]-16"
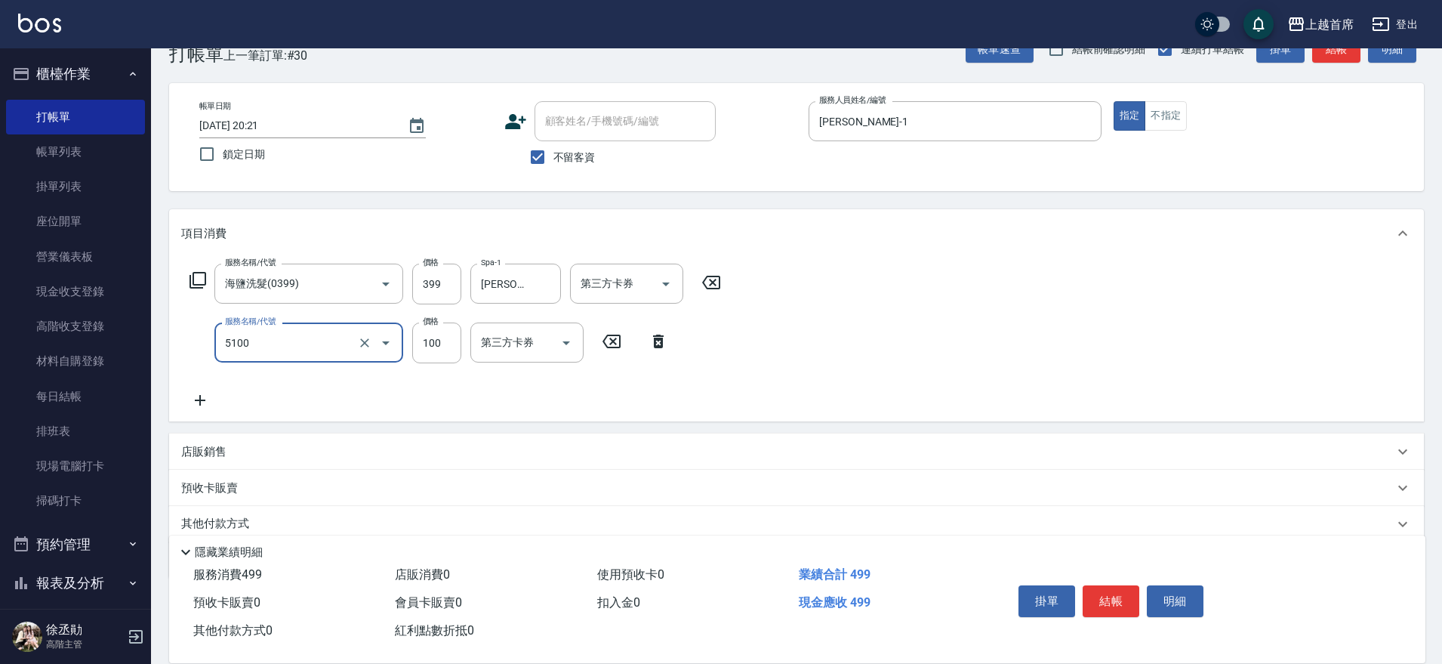
type input "精油(長)(5100)"
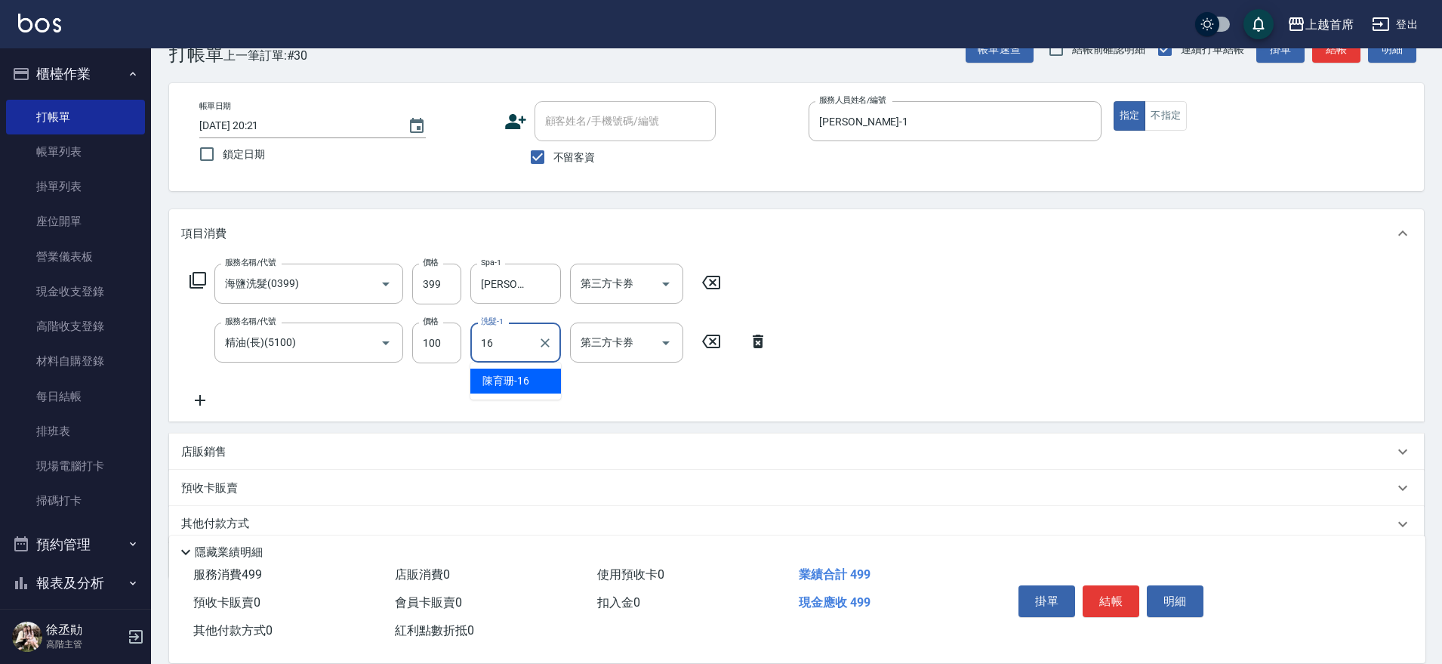
type input "[PERSON_NAME]-16"
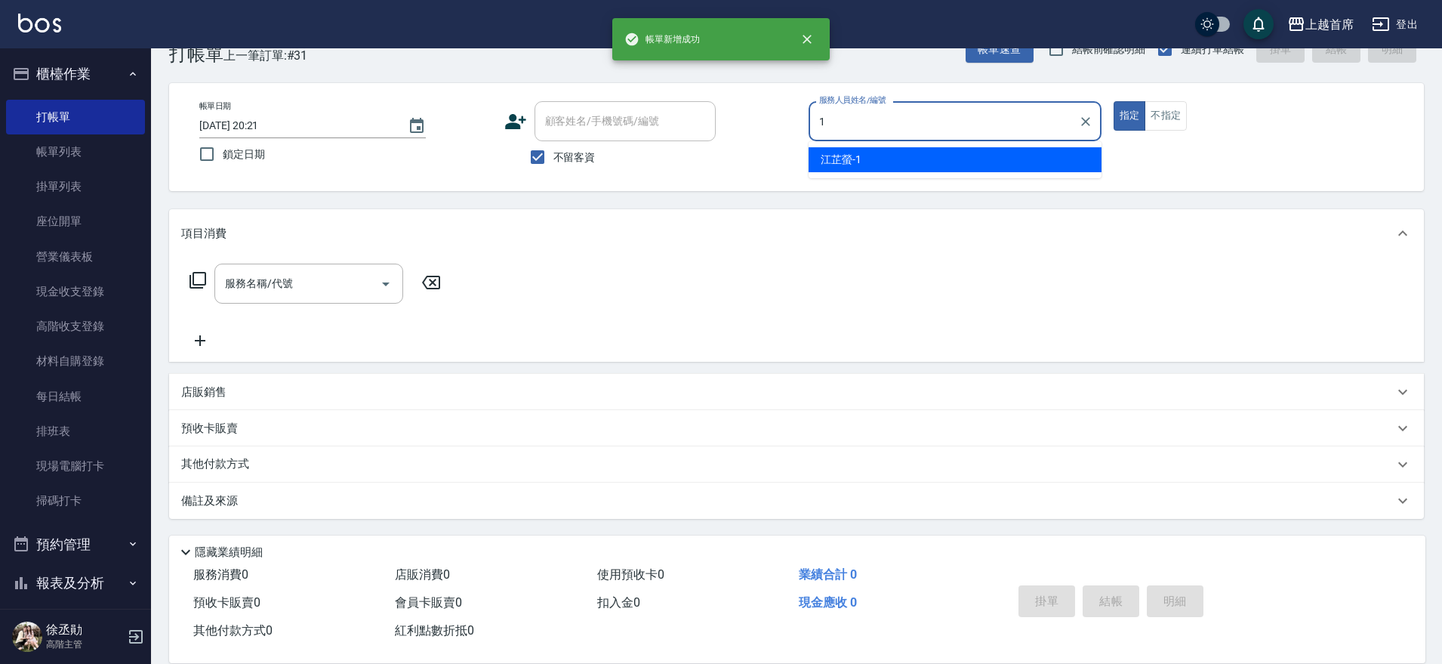
type input "[PERSON_NAME]-1"
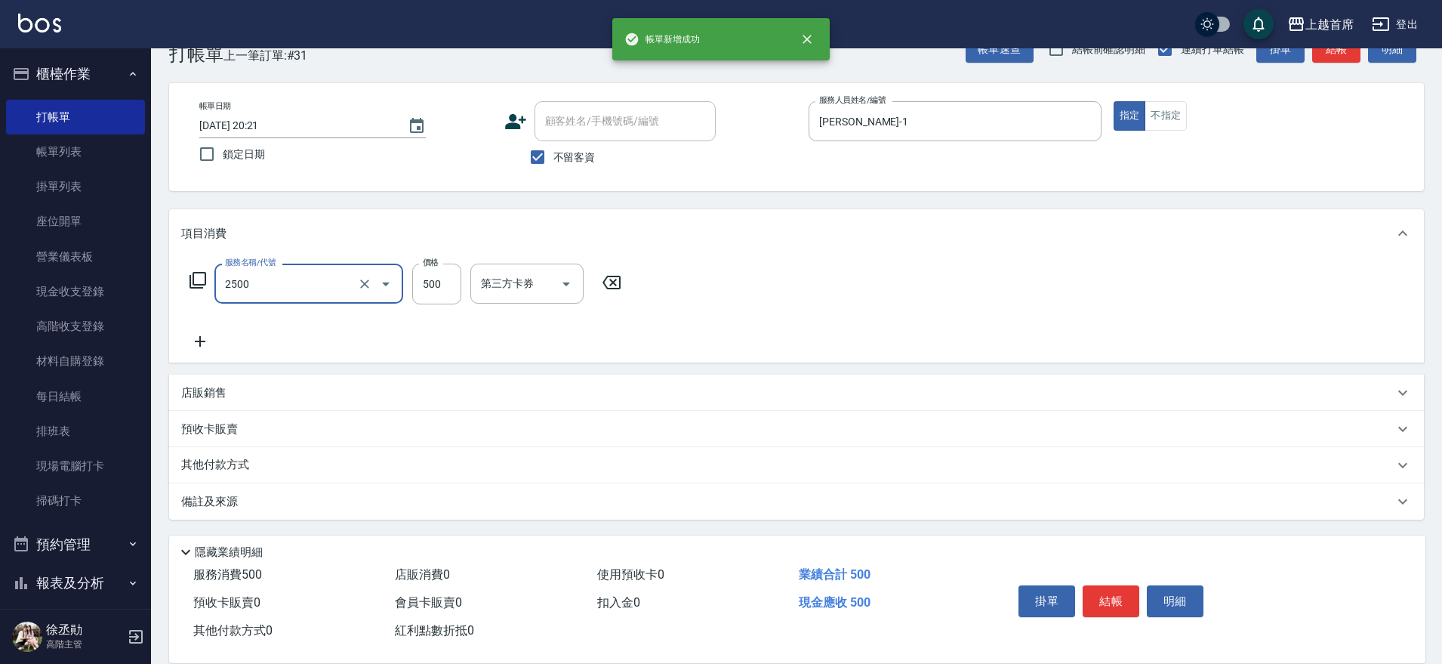
type input "海鹽洗剪500(2500)"
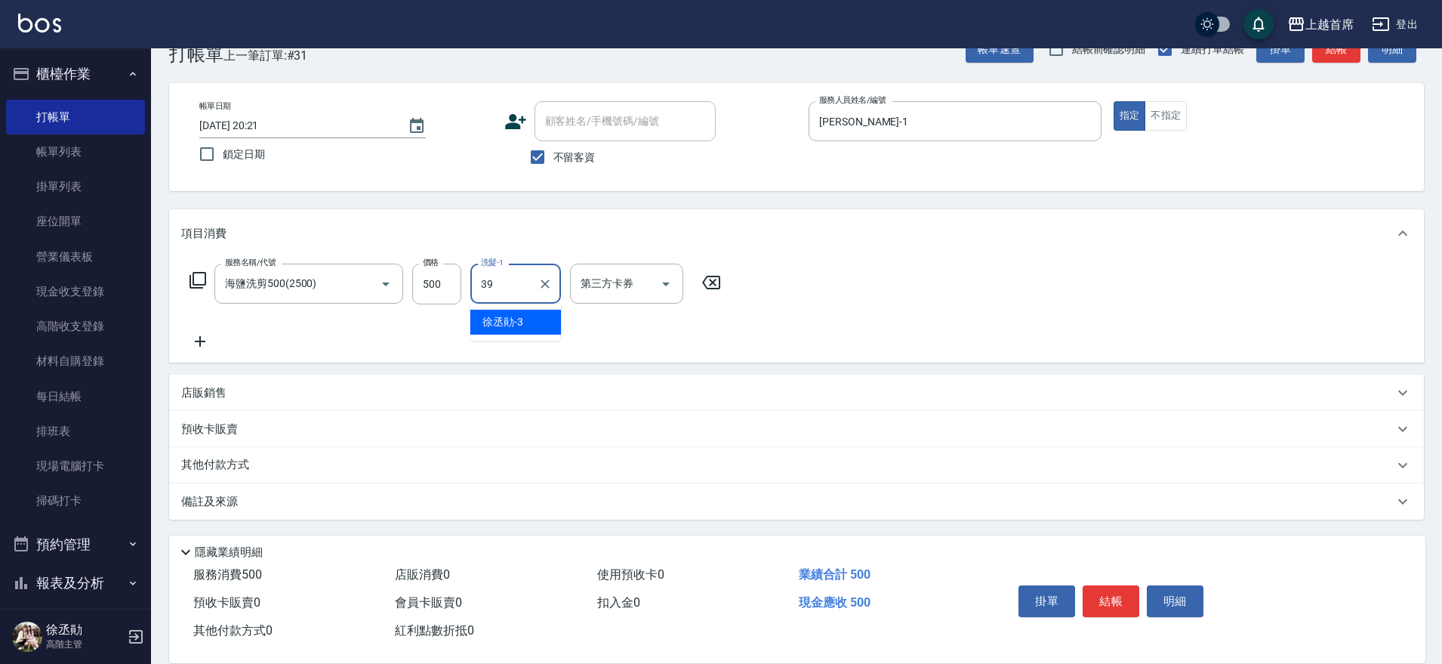
type input "[PERSON_NAME]-39"
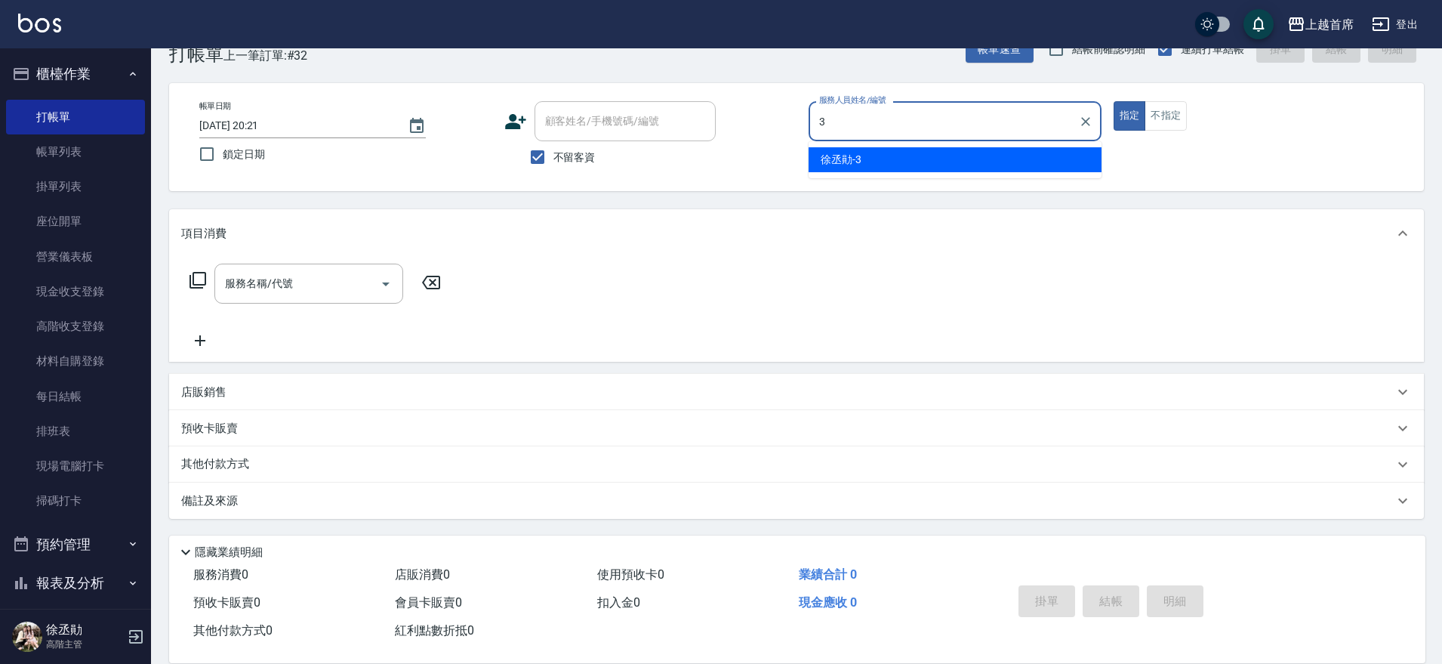
type input "[PERSON_NAME]-3"
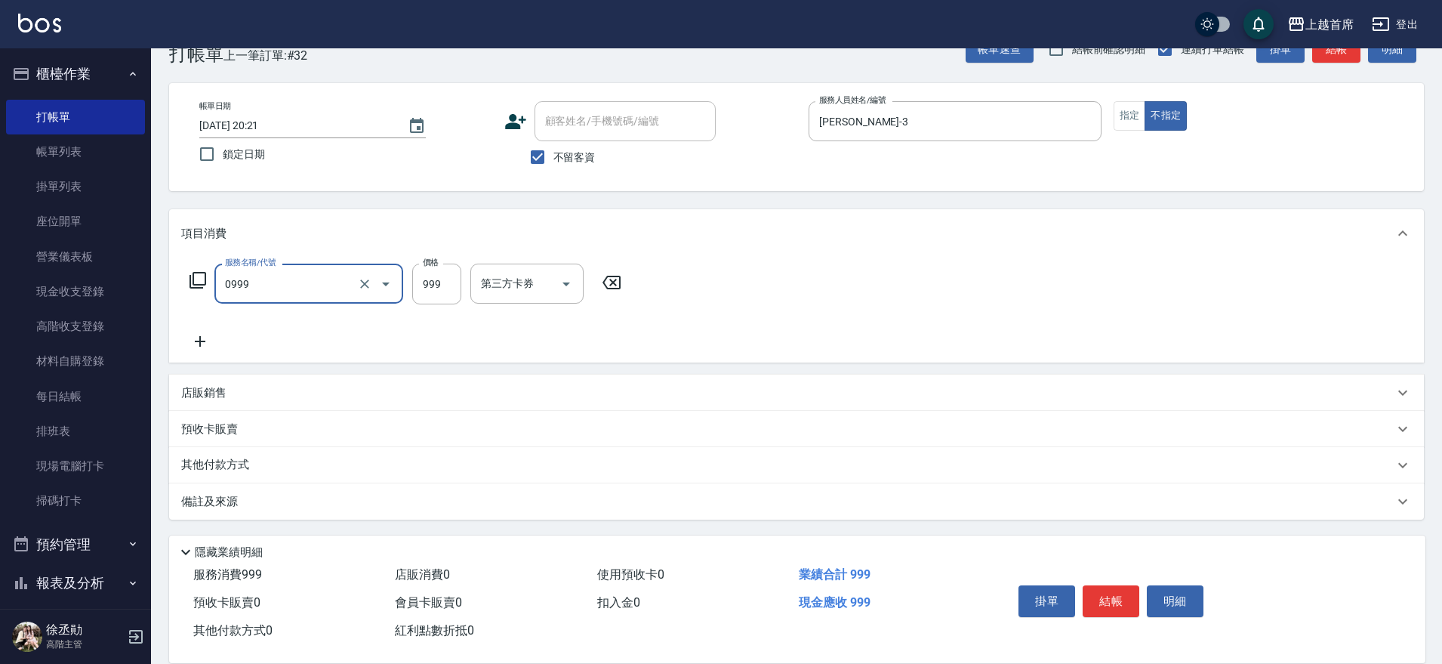
type input "REVIVRE(0999)"
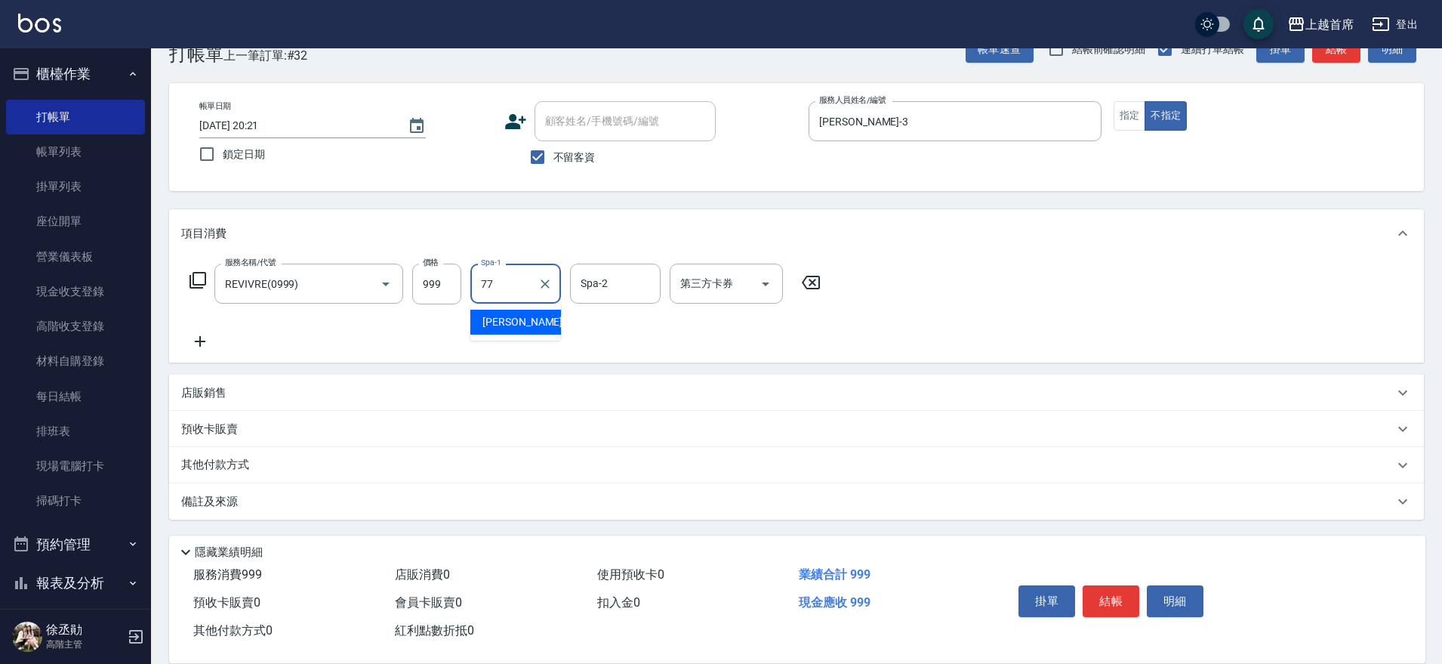
type input "[PERSON_NAME]-77"
click at [236, 387] on div "店販銷售" at bounding box center [787, 393] width 1212 height 16
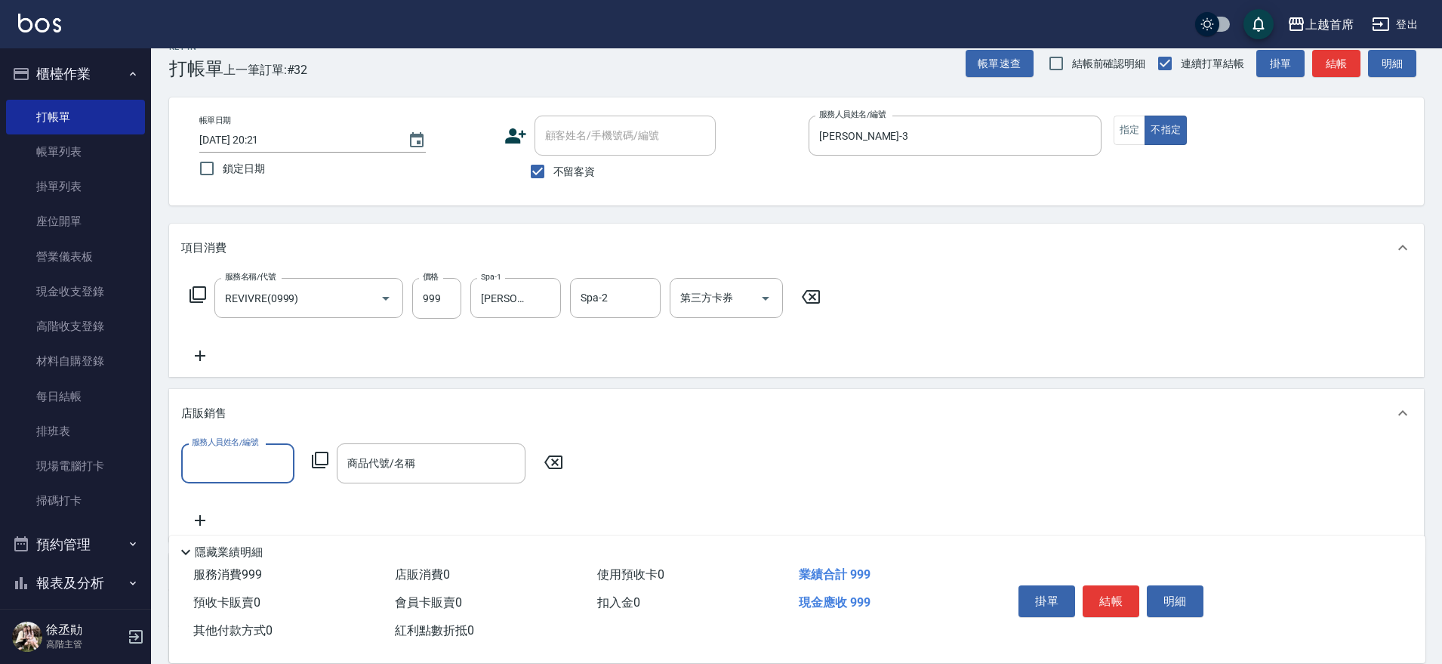
scroll to position [0, 0]
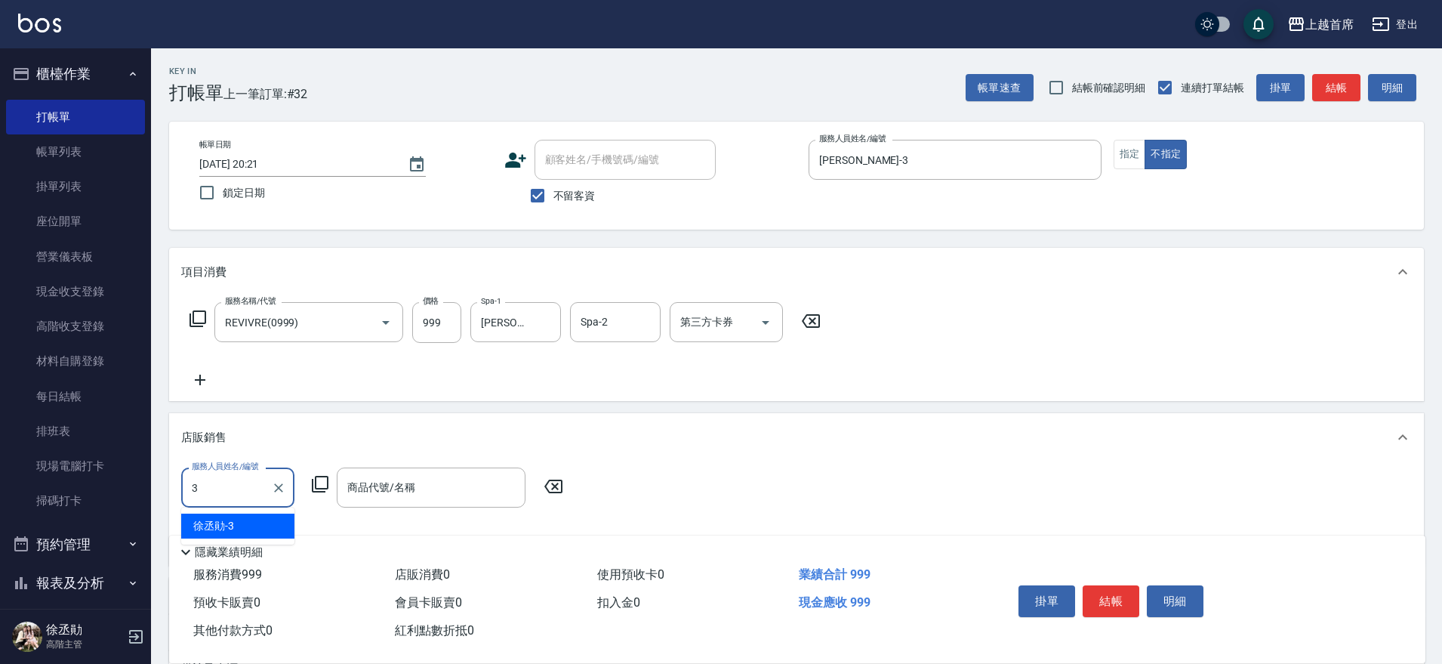
type input "[PERSON_NAME]-3"
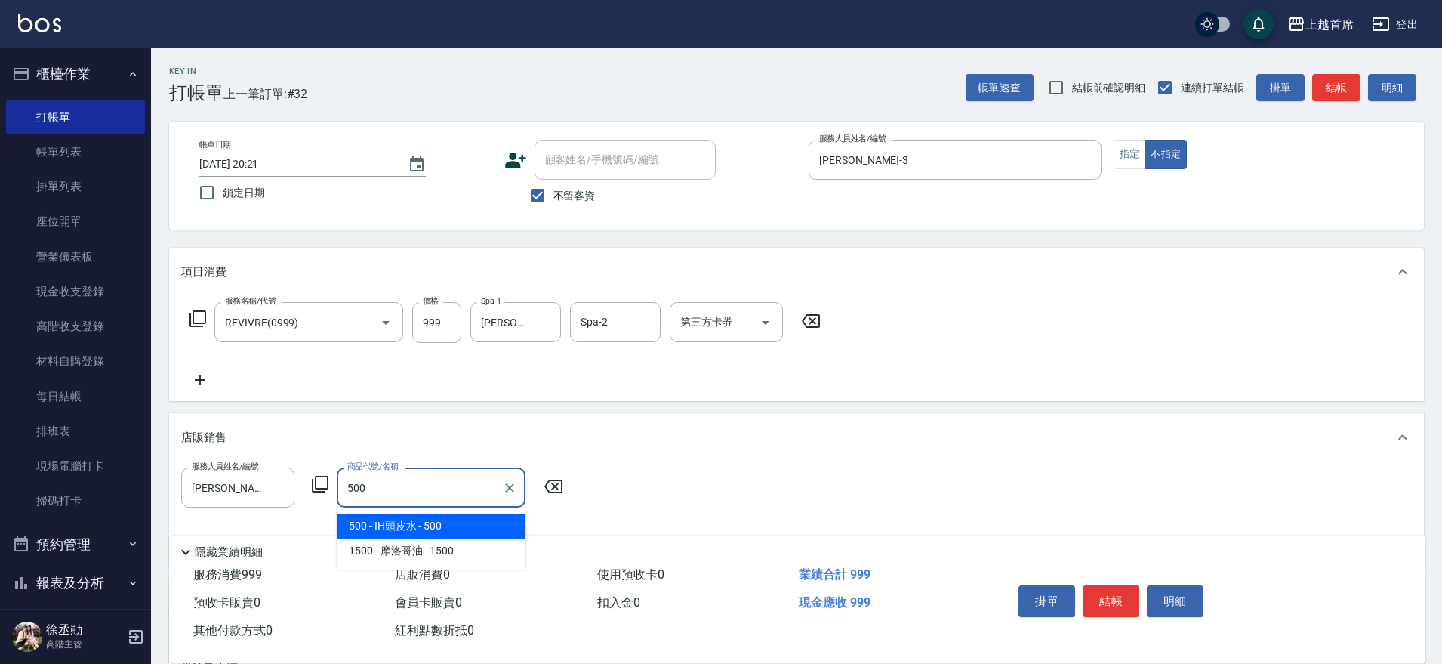
type input "IH頭皮水"
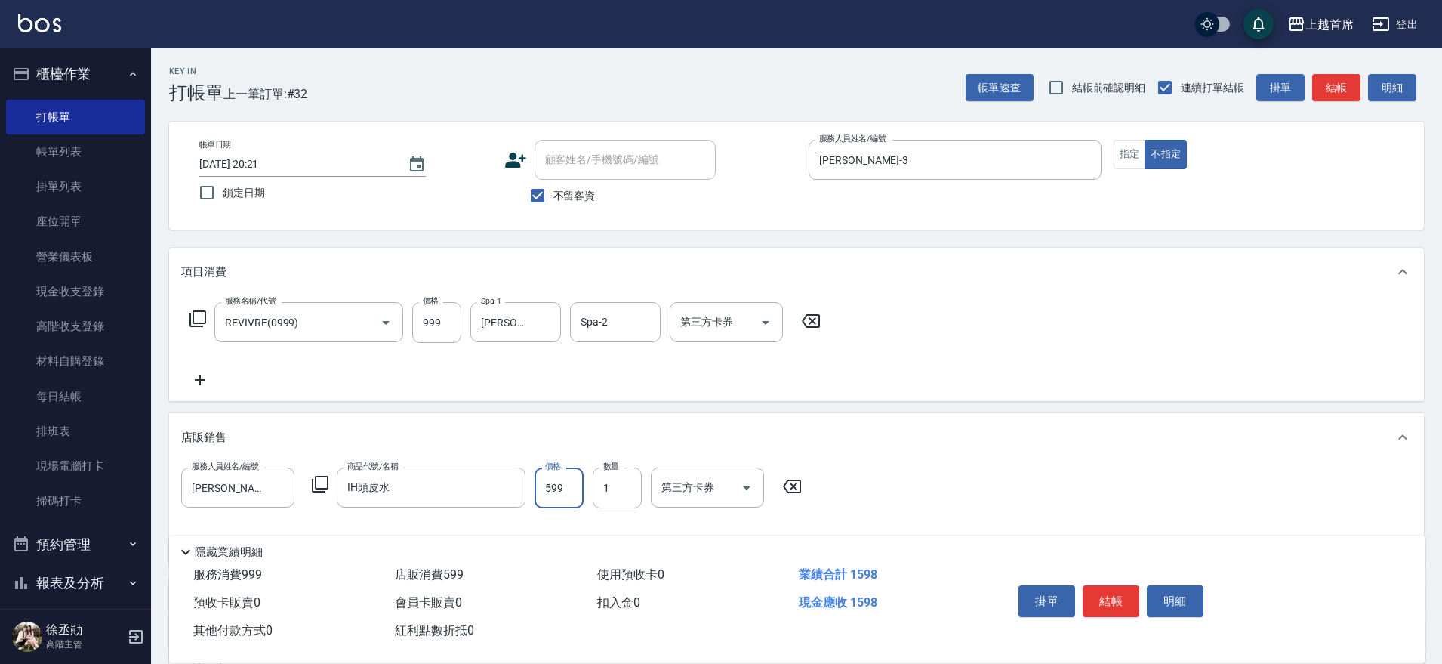
type input "599"
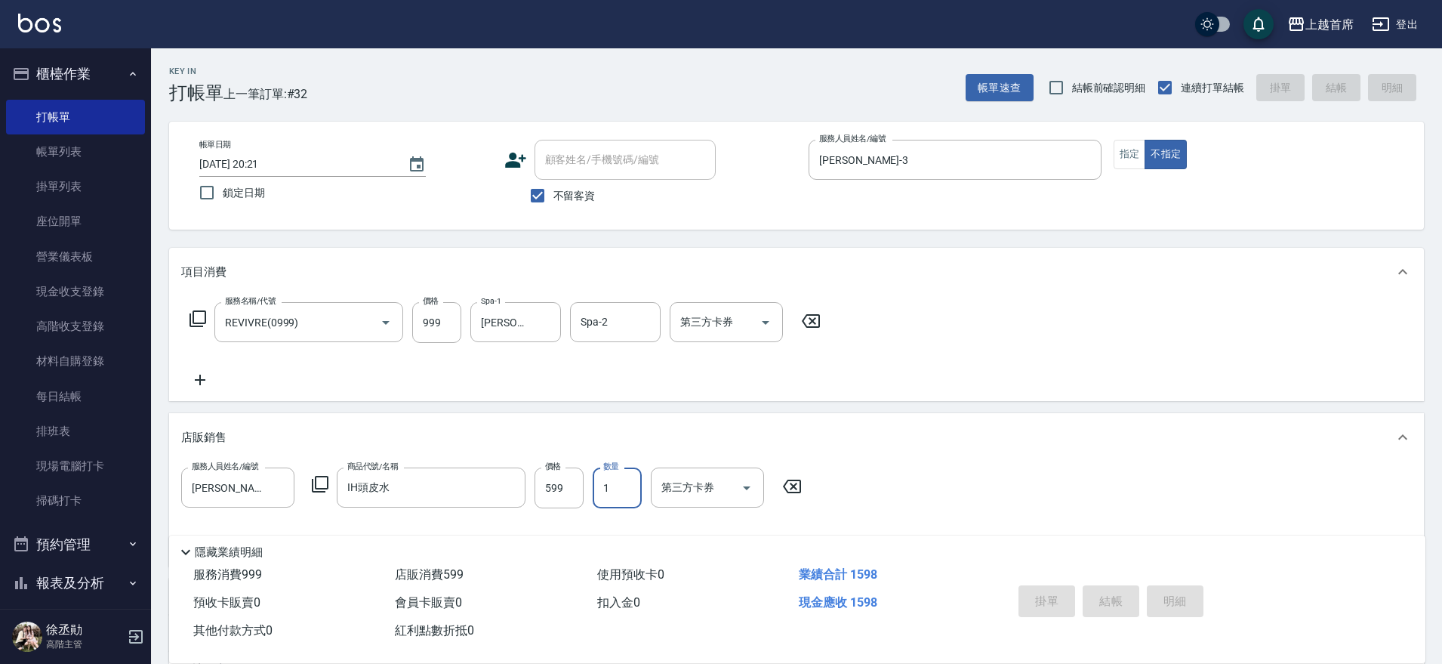
type input "[DATE] 20:45"
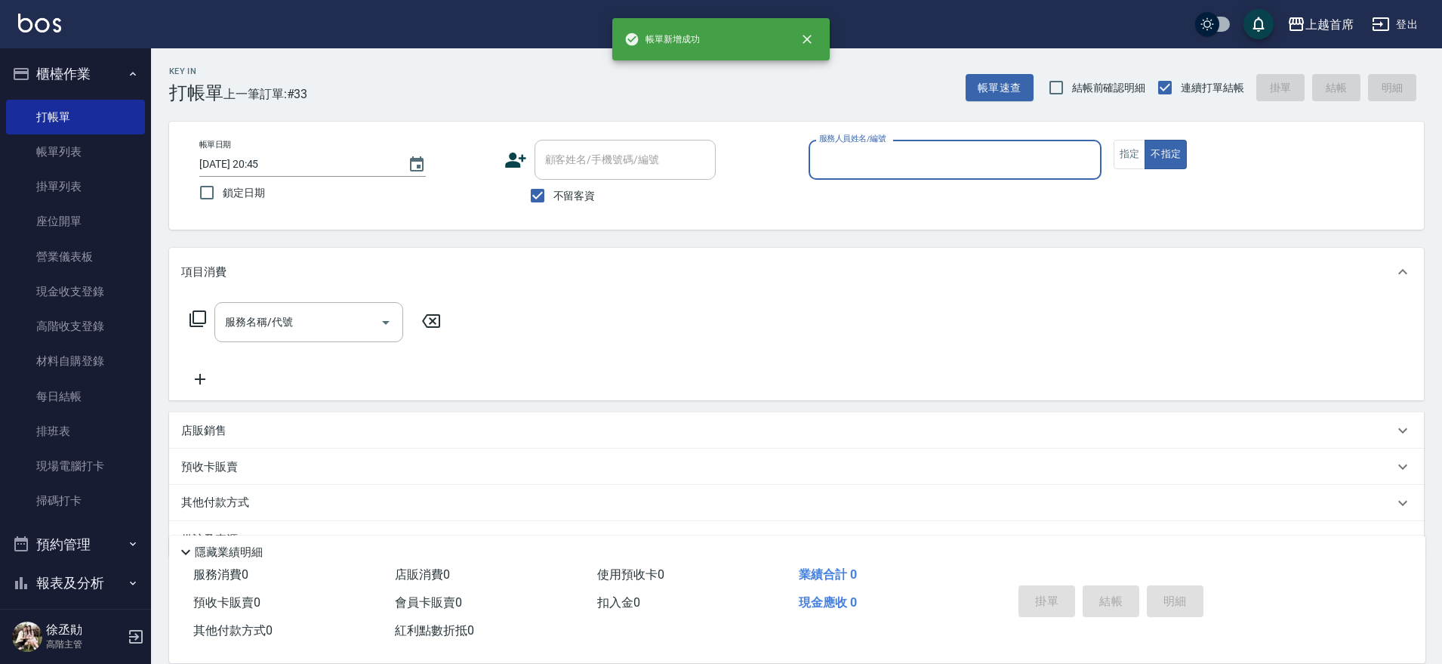
click at [103, 66] on button "櫃檯作業" at bounding box center [75, 73] width 139 height 39
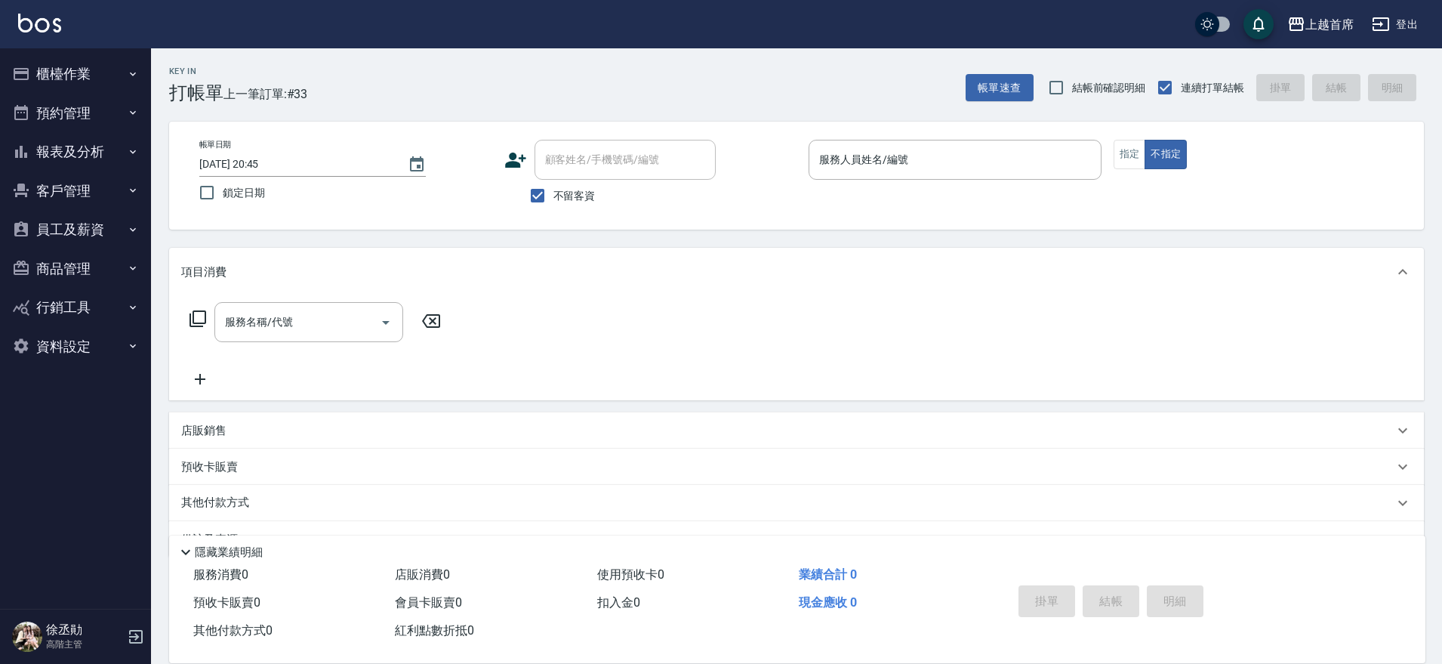
click at [92, 153] on button "報表及分析" at bounding box center [75, 151] width 139 height 39
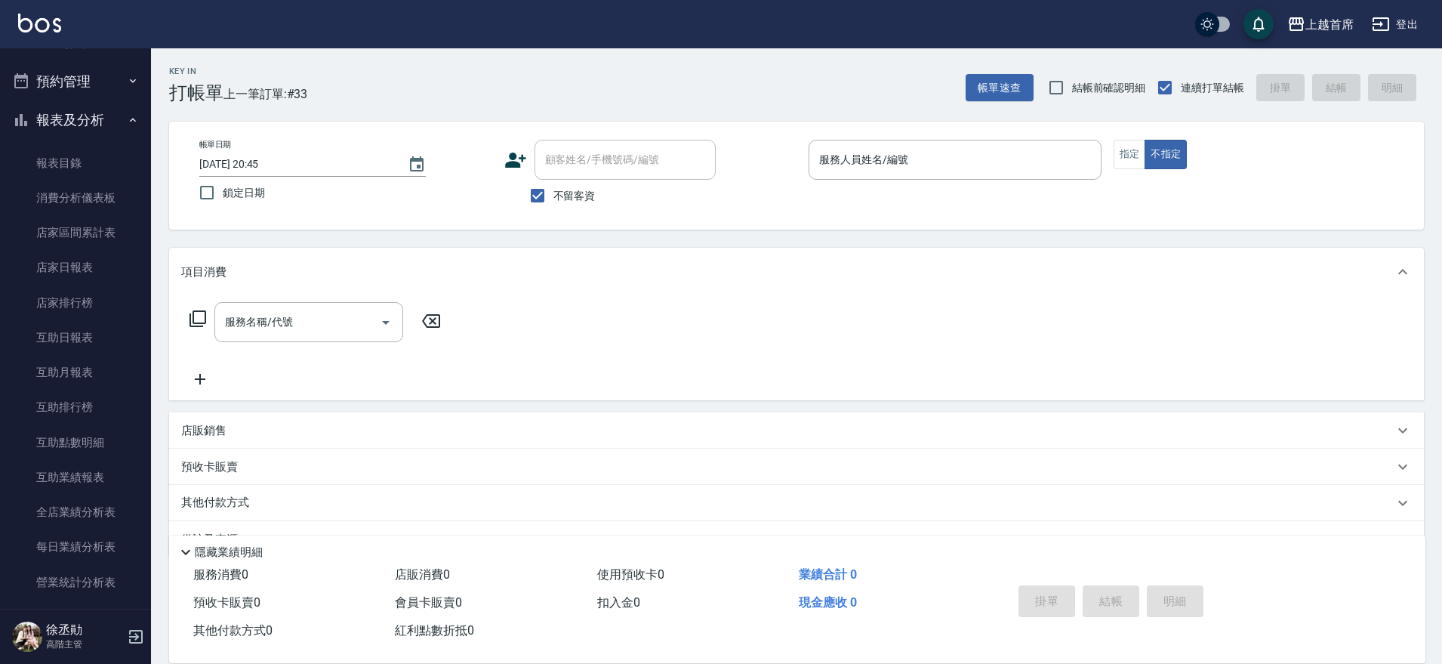
scroll to position [20, 0]
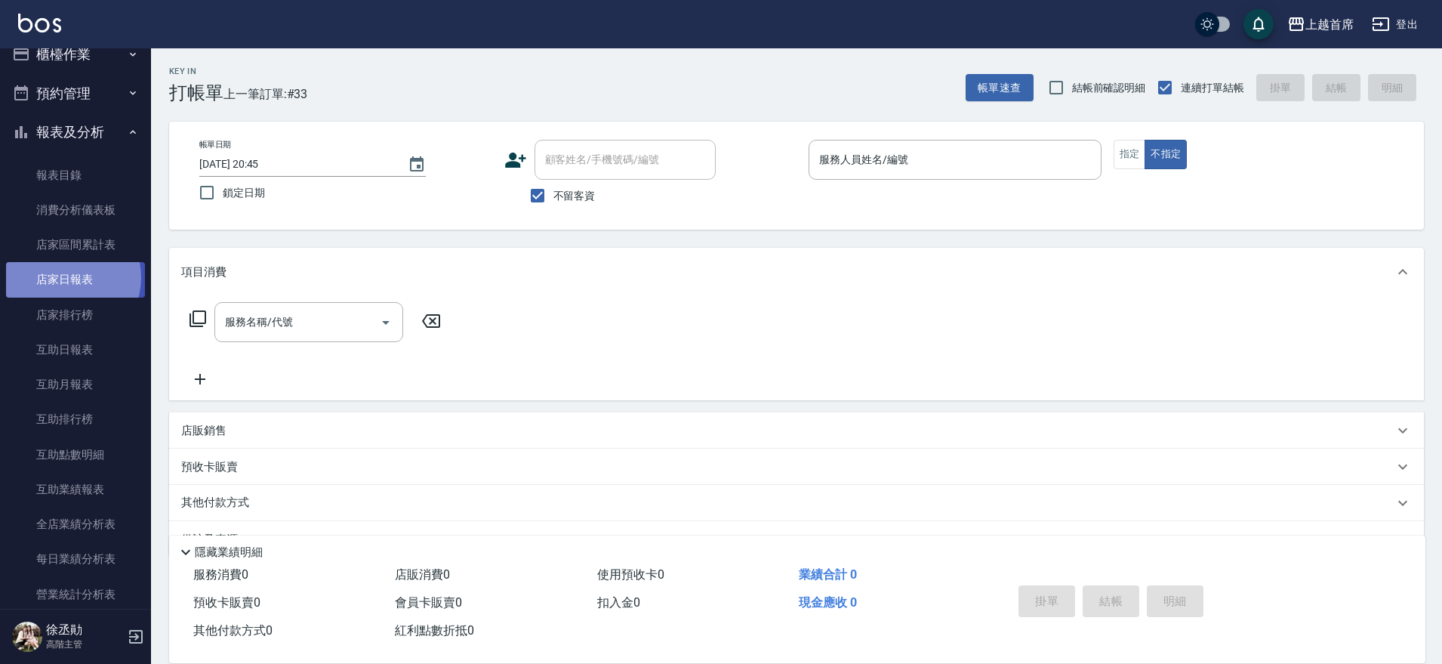
click at [66, 278] on link "店家日報表" at bounding box center [75, 279] width 139 height 35
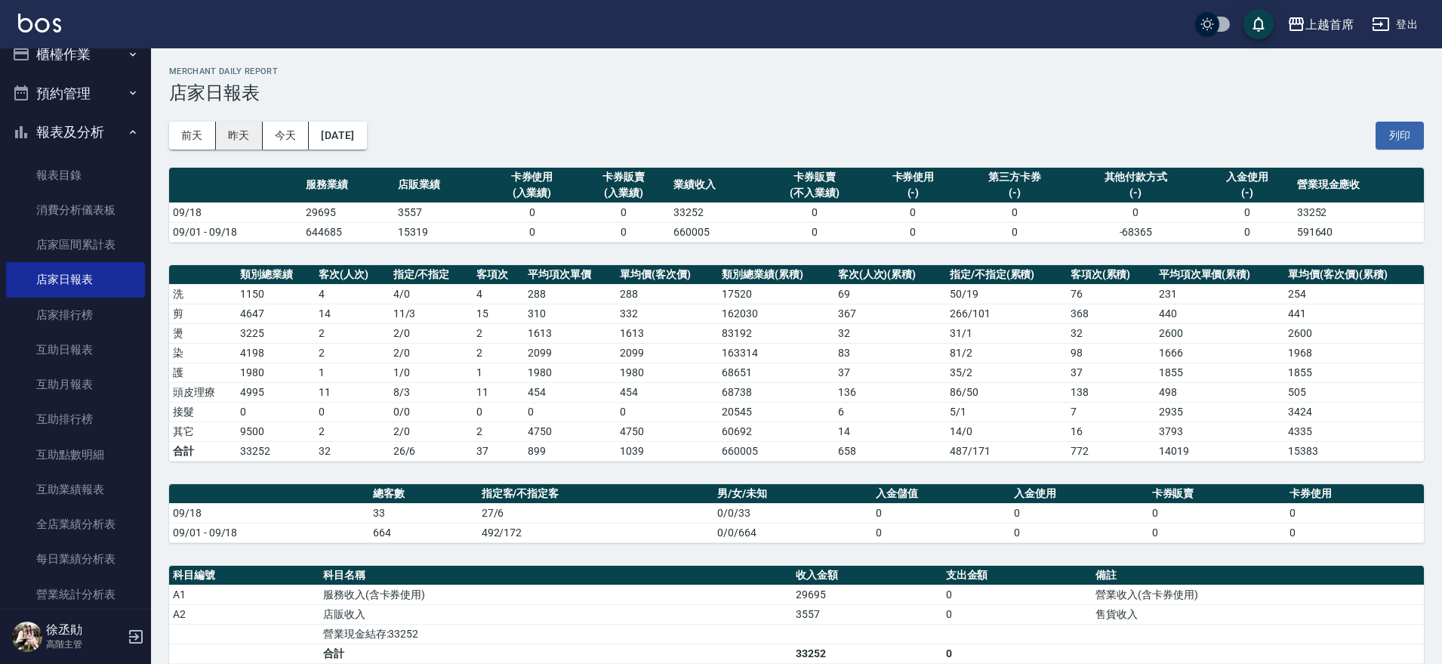
click at [242, 134] on button "昨天" at bounding box center [239, 136] width 47 height 28
click at [295, 134] on button "今天" at bounding box center [286, 136] width 47 height 28
click at [251, 139] on button "昨天" at bounding box center [239, 136] width 47 height 28
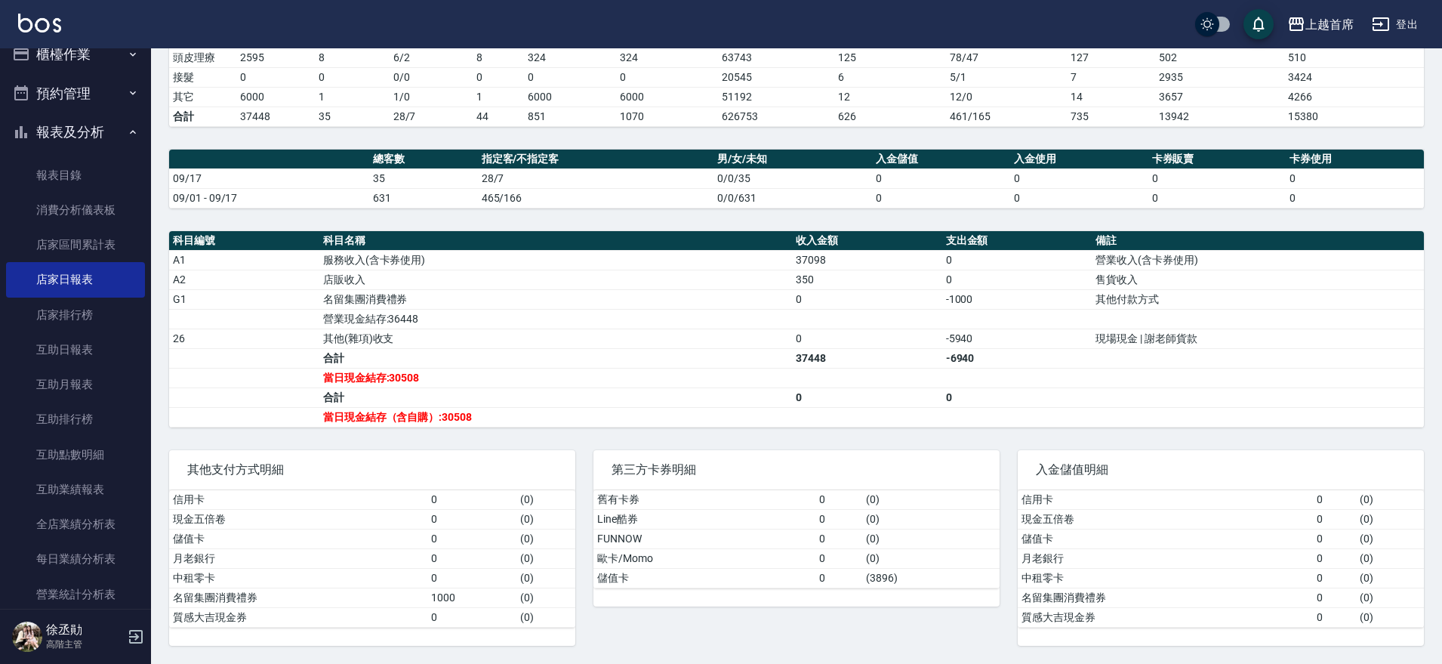
scroll to position [51, 0]
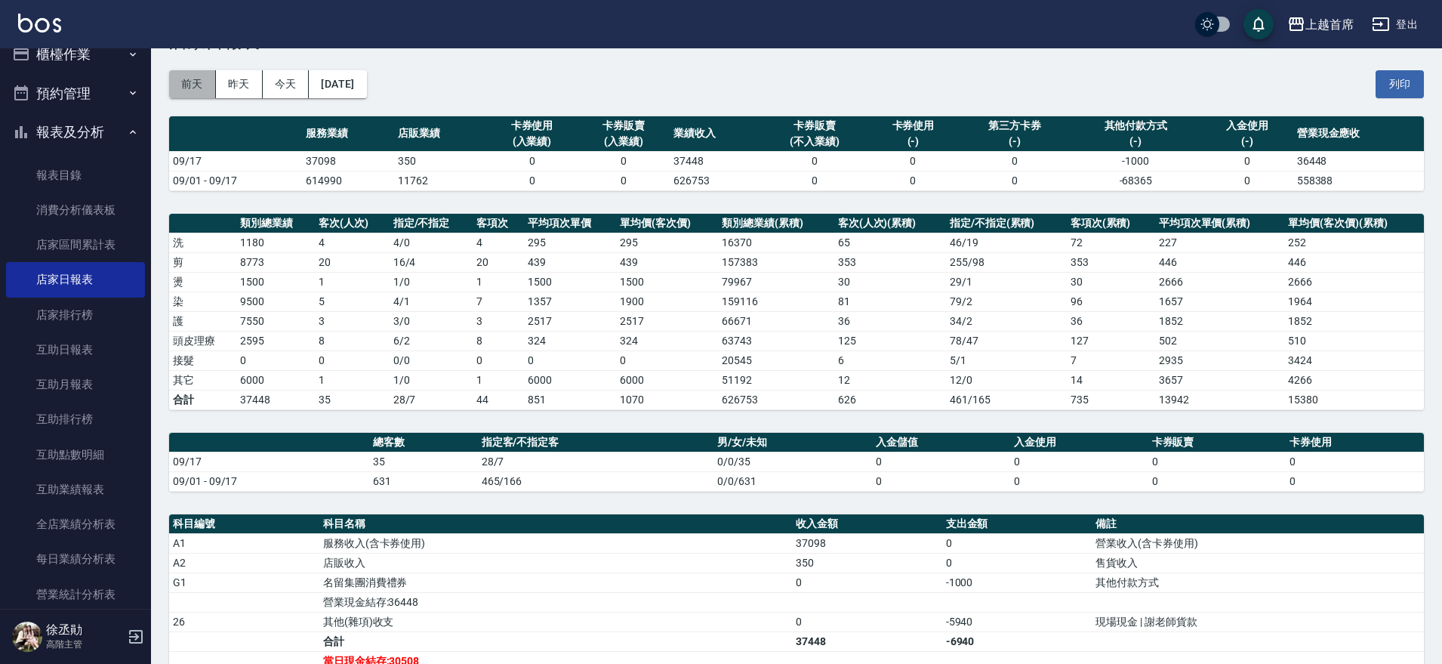
click at [196, 91] on button "前天" at bounding box center [192, 84] width 47 height 28
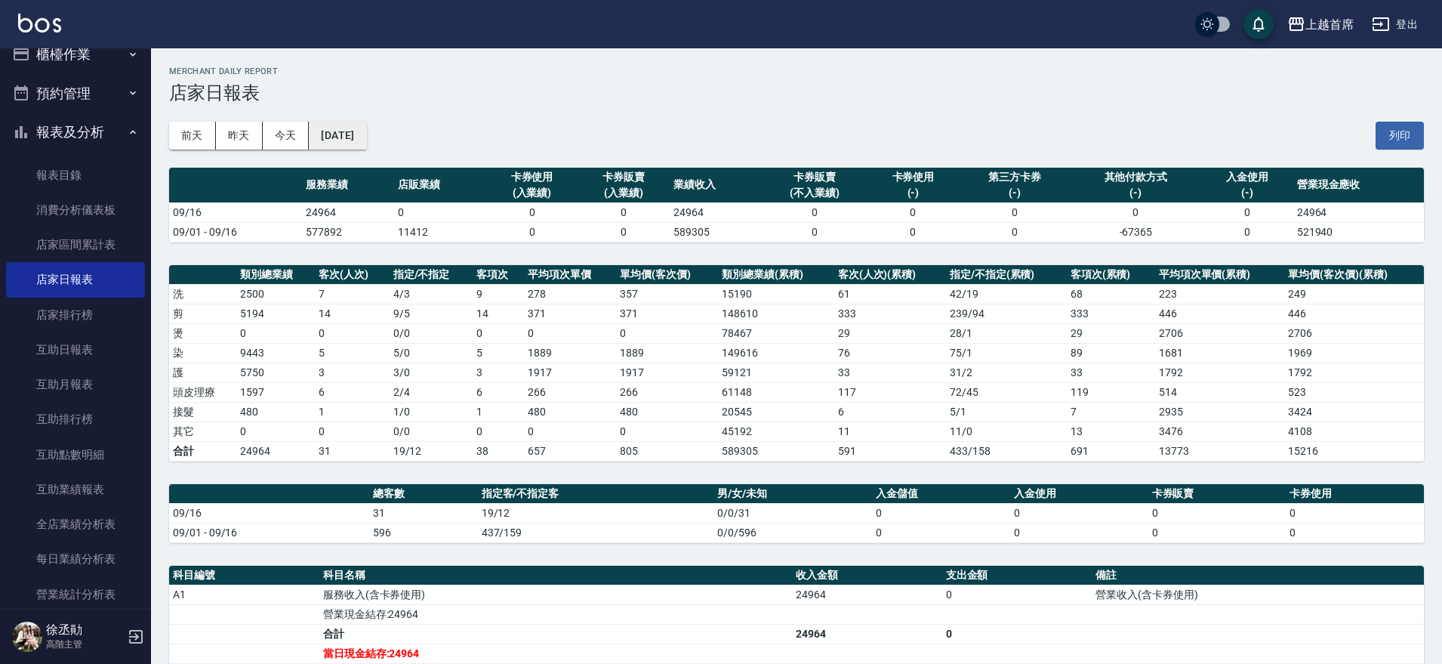
click at [366, 132] on button "[DATE]" at bounding box center [337, 136] width 57 height 28
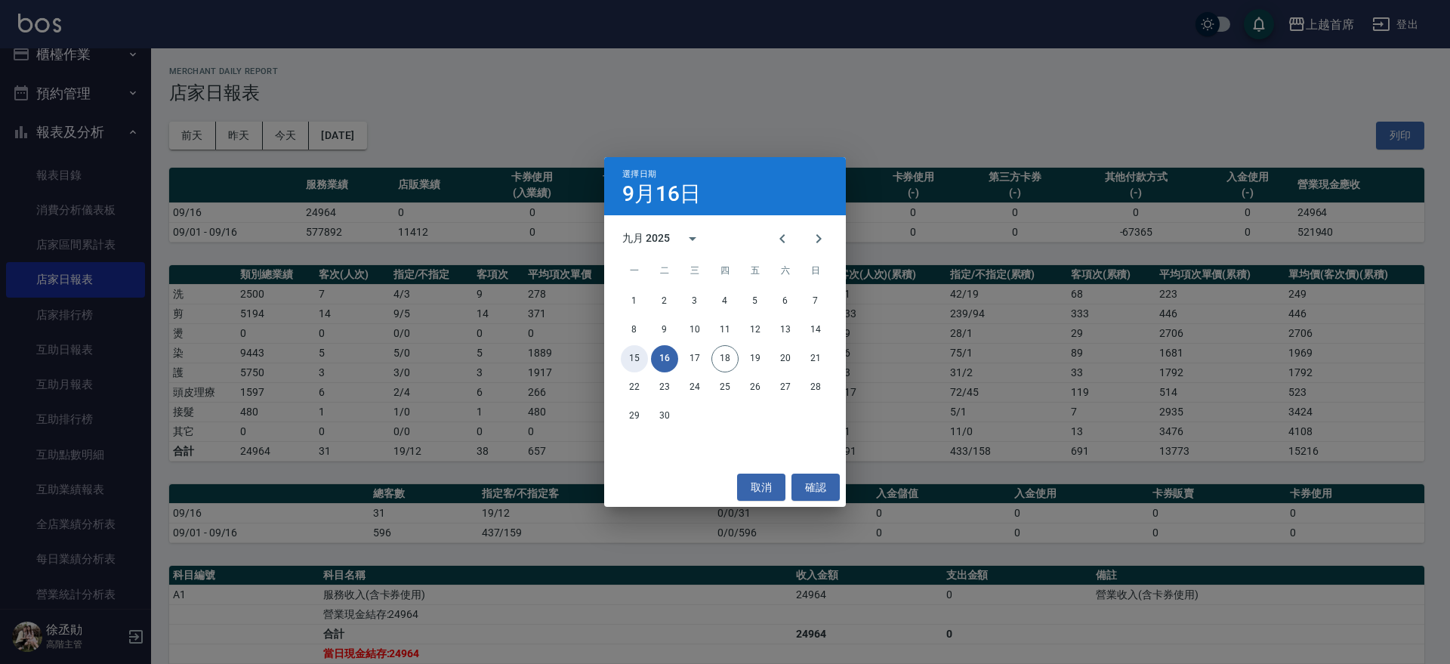
click at [634, 364] on button "15" at bounding box center [634, 358] width 27 height 27
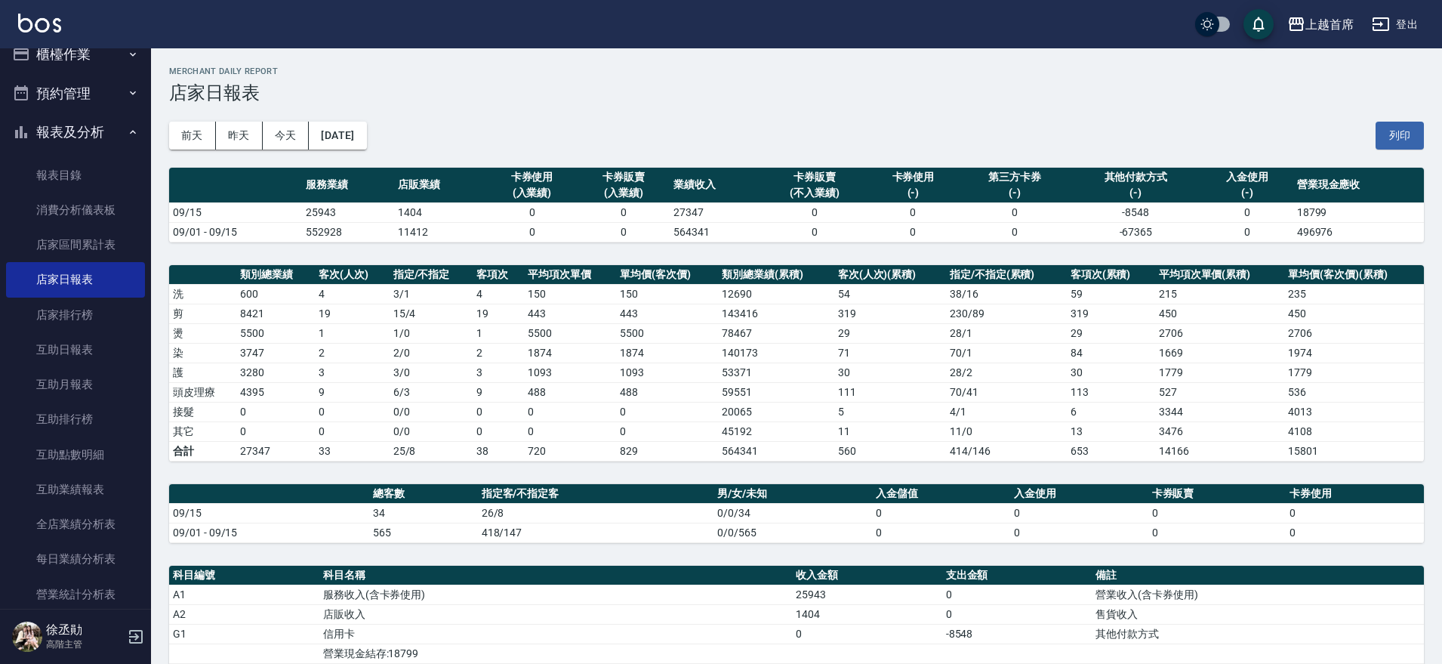
click at [374, 115] on div "[DATE] [DATE] [DATE] [DATE] 列印" at bounding box center [796, 135] width 1255 height 64
click at [360, 130] on button "[DATE]" at bounding box center [337, 136] width 57 height 28
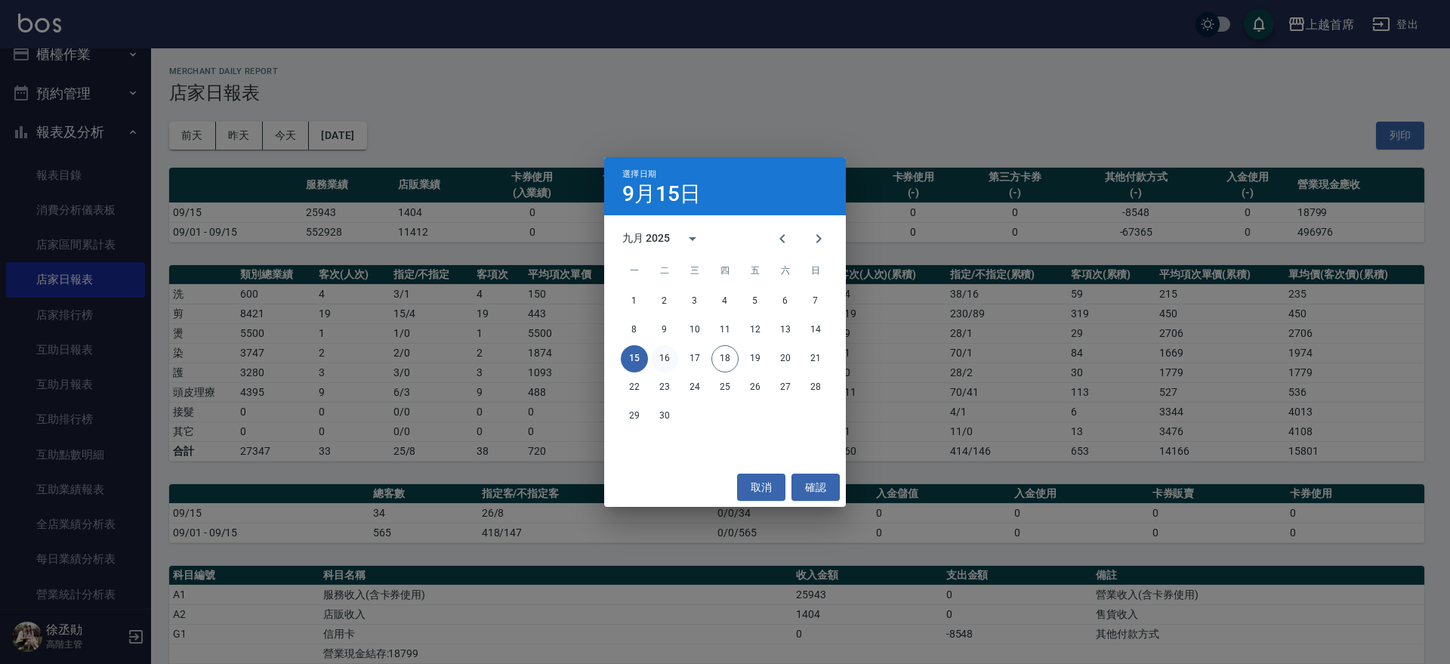
click at [669, 356] on button "16" at bounding box center [664, 358] width 27 height 27
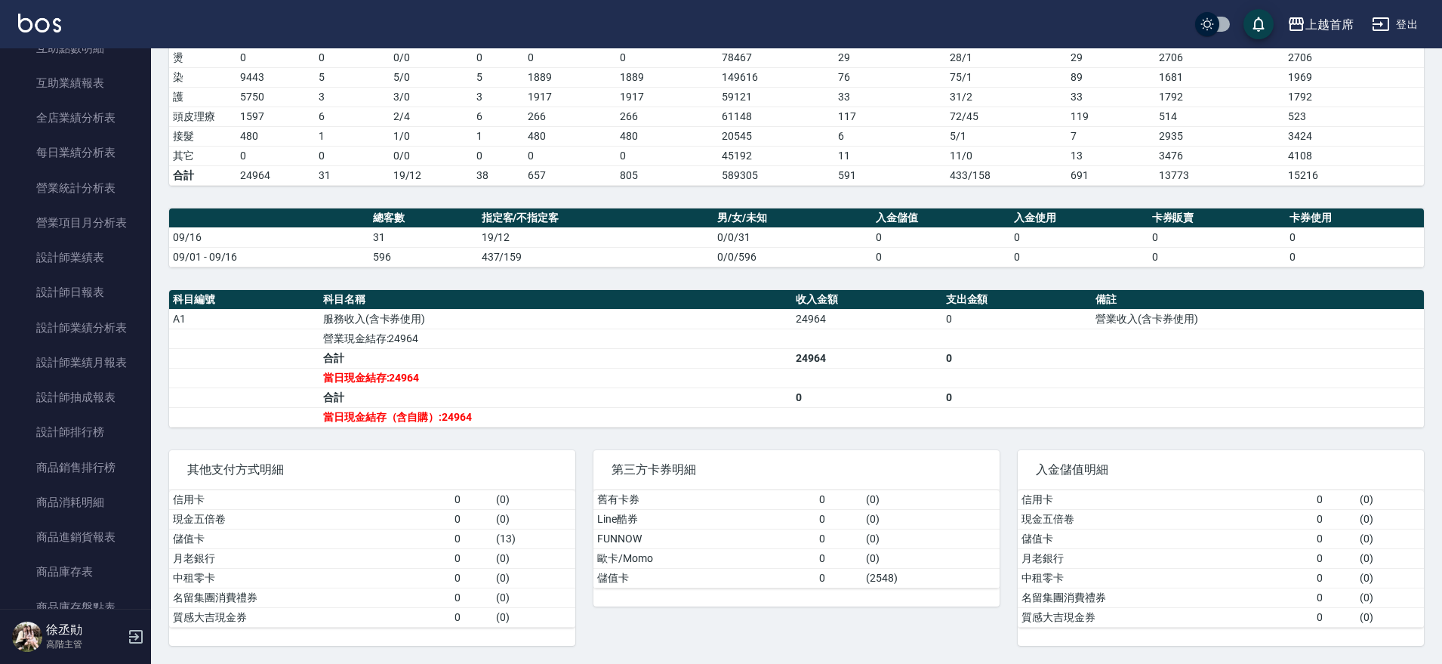
scroll to position [445, 0]
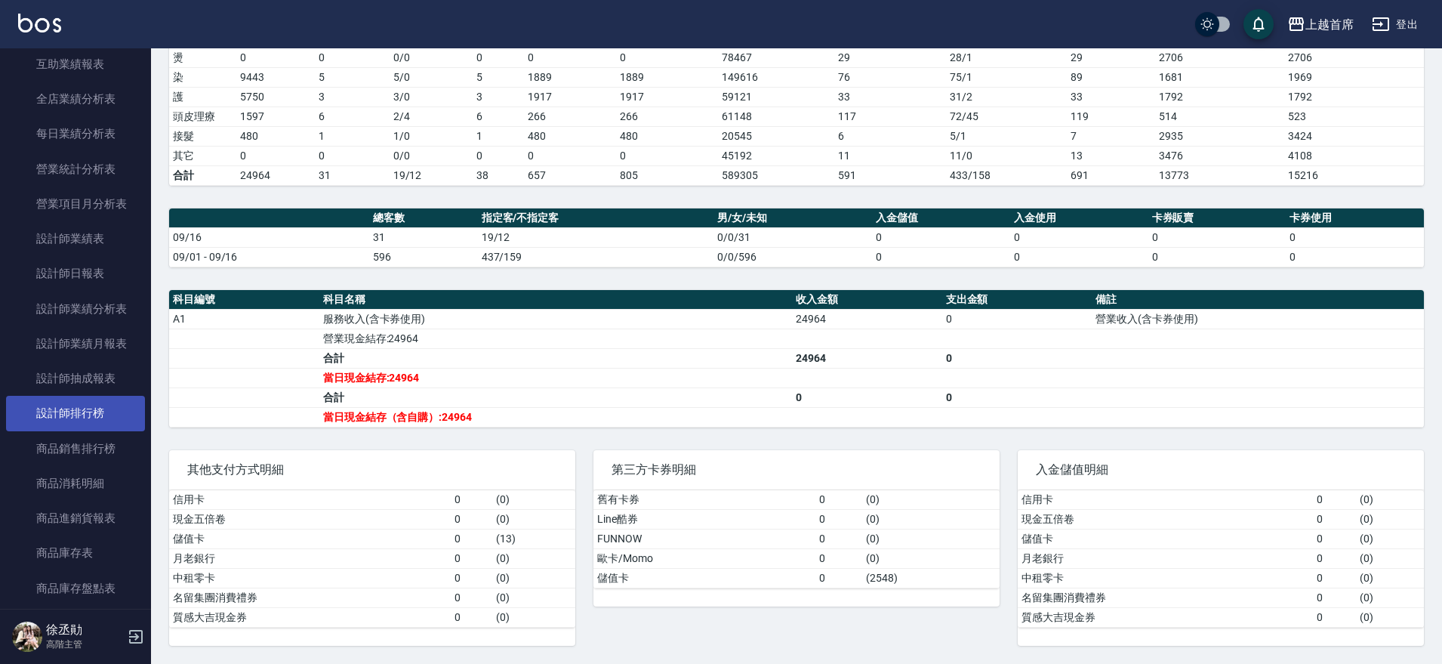
click at [93, 408] on link "設計師排行榜" at bounding box center [75, 413] width 139 height 35
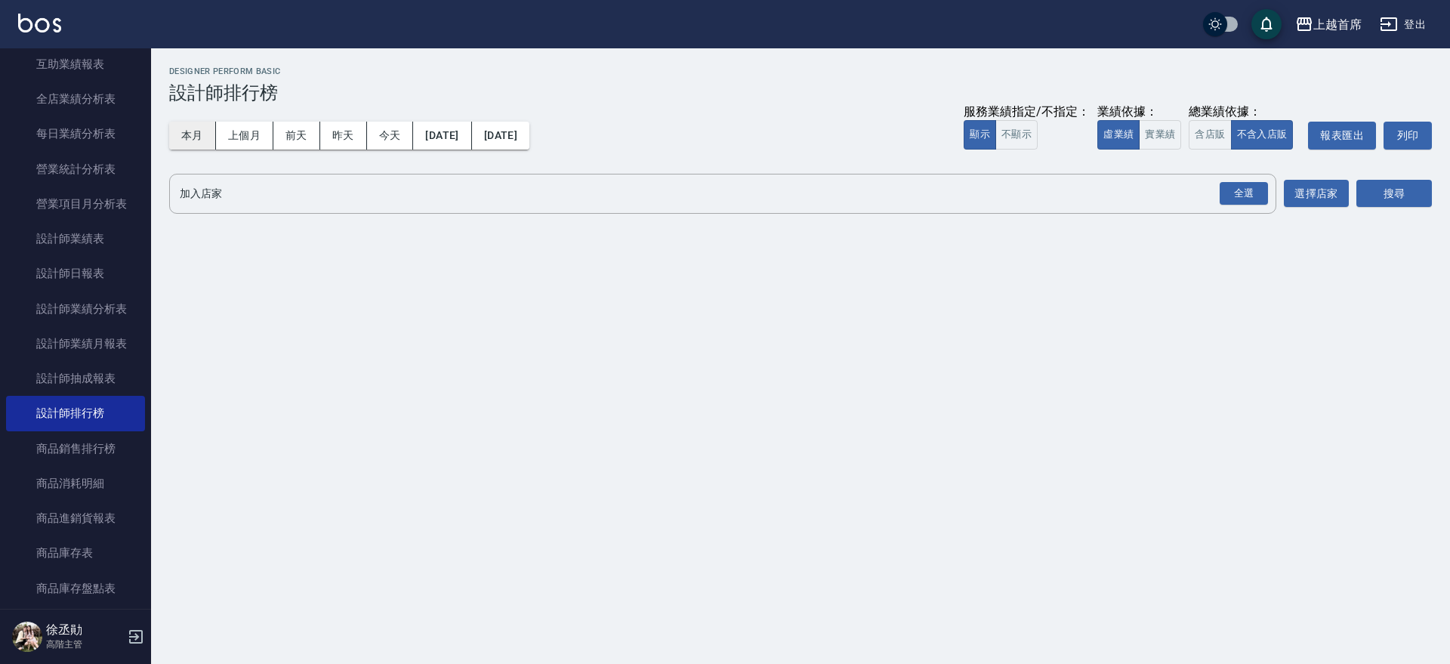
click at [195, 128] on button "本月" at bounding box center [192, 136] width 47 height 28
click at [1164, 138] on button "實業績" at bounding box center [1160, 134] width 42 height 29
click at [1249, 199] on div "全選" at bounding box center [1243, 193] width 48 height 23
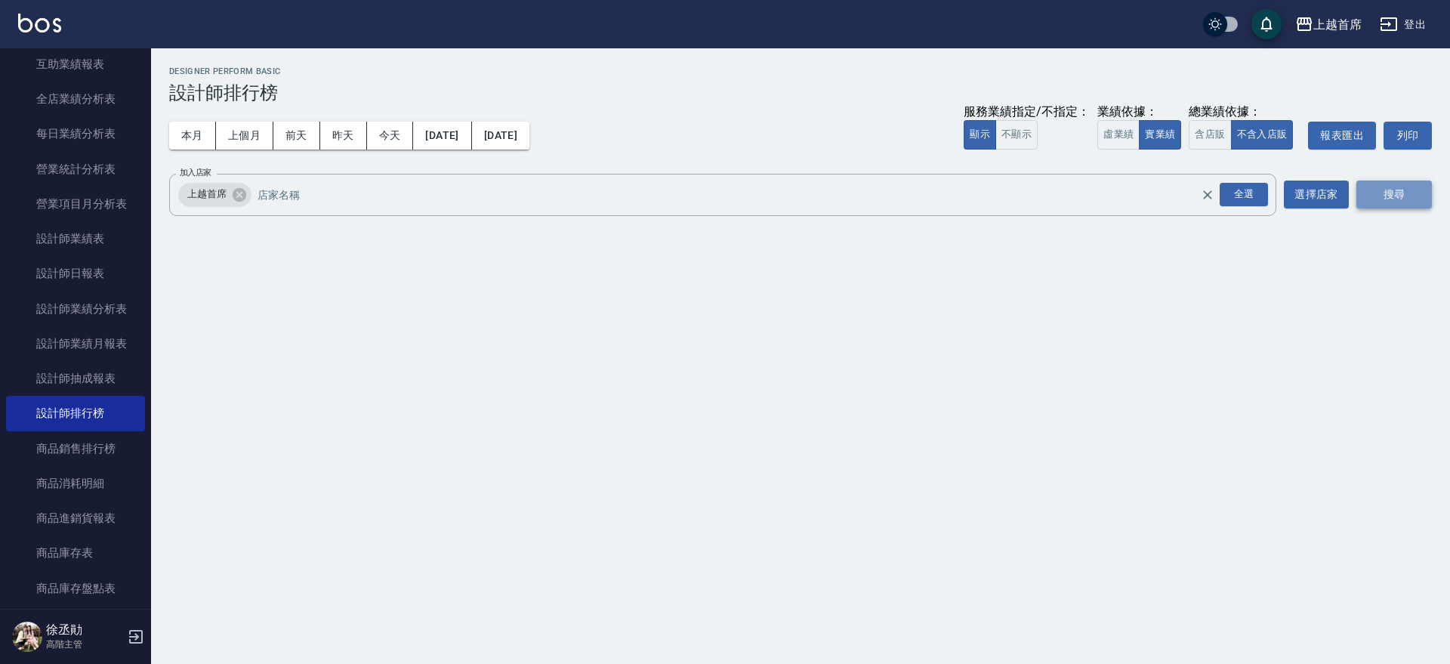
click at [1400, 197] on button "搜尋" at bounding box center [1393, 194] width 75 height 28
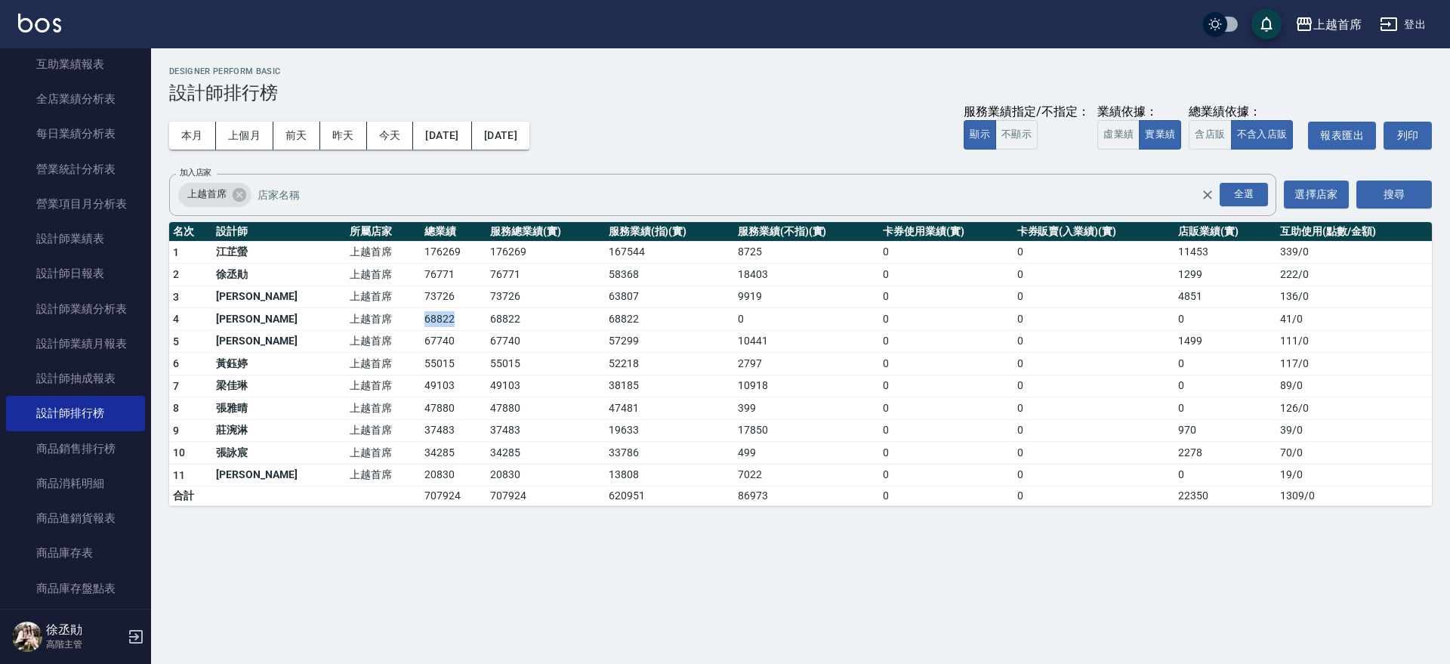
drag, startPoint x: 373, startPoint y: 319, endPoint x: 421, endPoint y: 316, distance: 47.7
click at [421, 316] on tr "4 [PERSON_NAME]好 上越首席 68822 68822 68822 0 0 0 0 41 / 0" at bounding box center [800, 319] width 1262 height 23
click at [423, 316] on td "68822" at bounding box center [454, 319] width 66 height 23
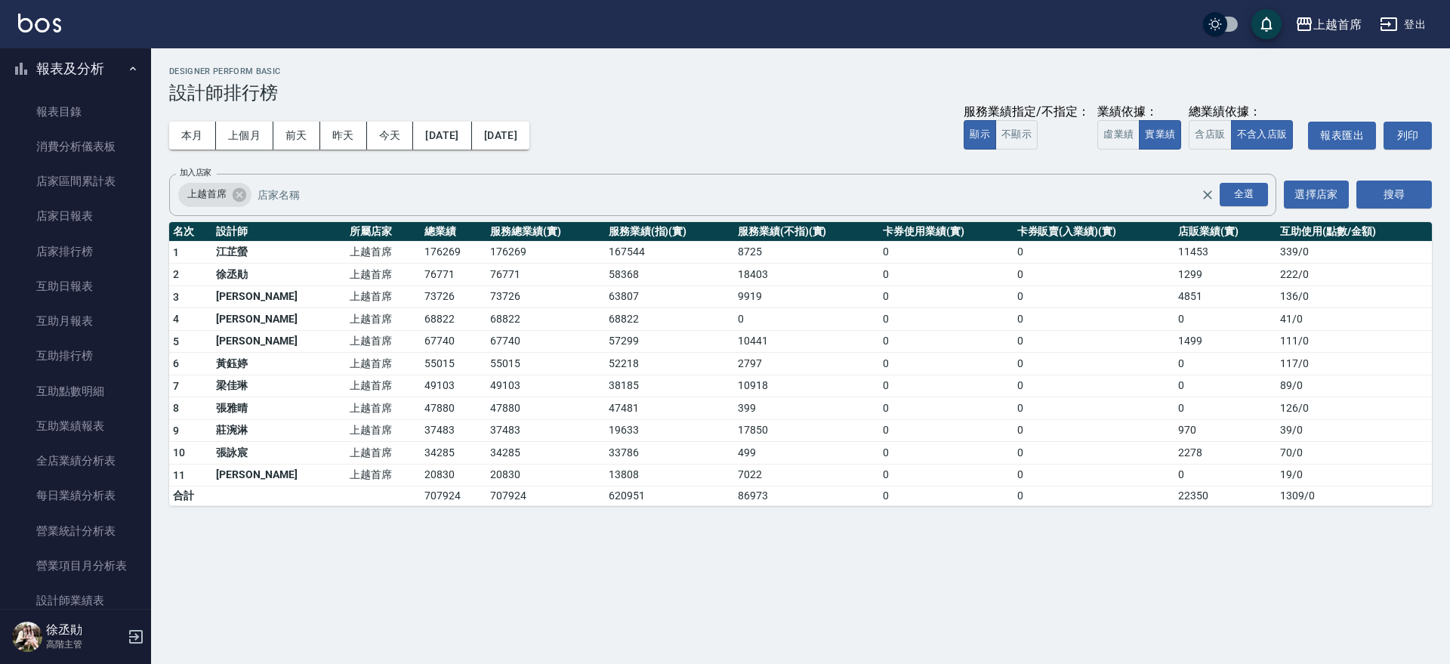
scroll to position [84, 0]
click at [121, 219] on link "店家日報表" at bounding box center [75, 215] width 139 height 35
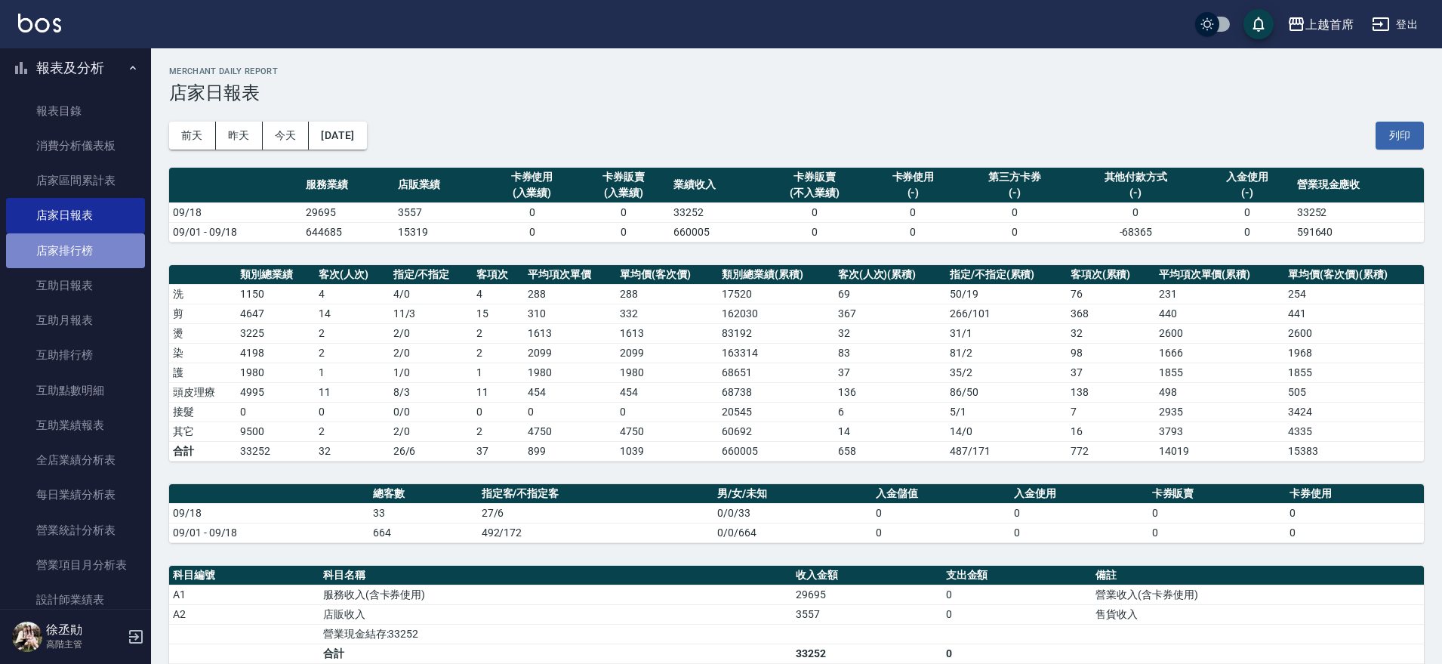
click at [103, 251] on link "店家排行榜" at bounding box center [75, 250] width 139 height 35
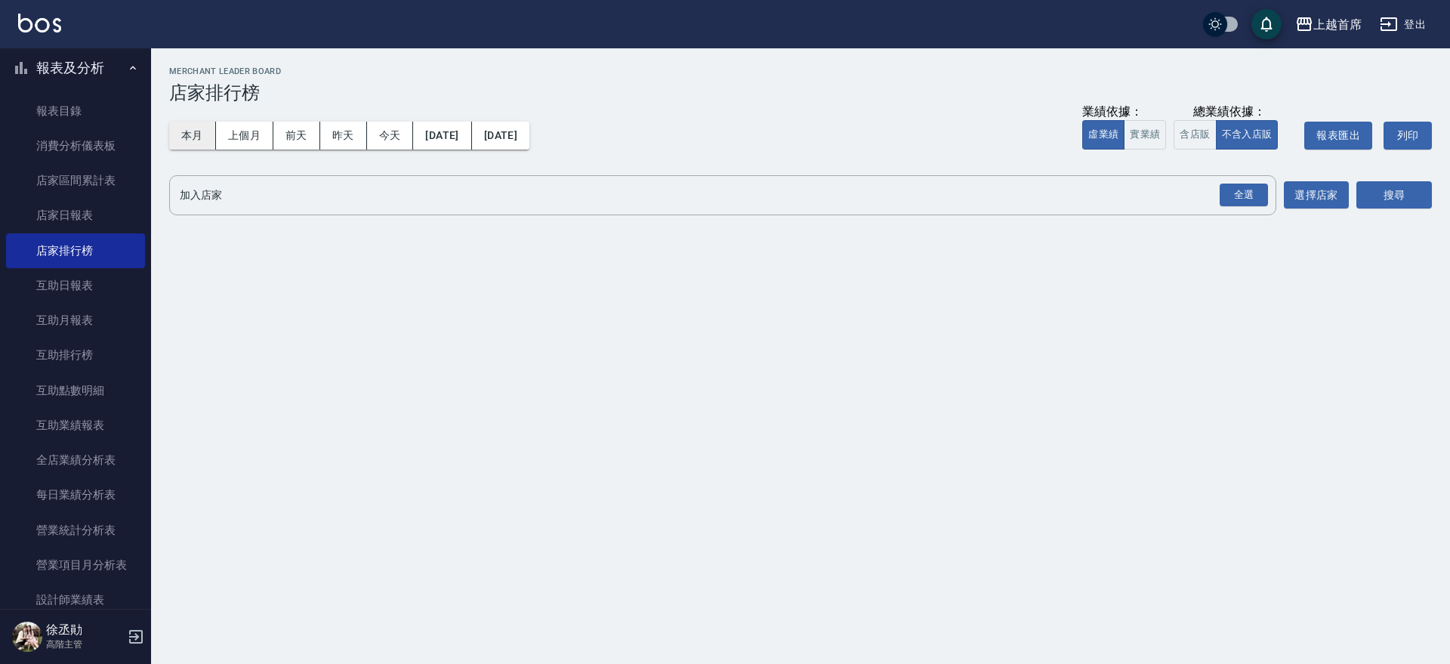
click at [185, 145] on button "本月" at bounding box center [192, 136] width 47 height 28
click at [1148, 131] on button "實業績" at bounding box center [1144, 134] width 42 height 29
click at [1240, 194] on div "全選" at bounding box center [1243, 194] width 48 height 23
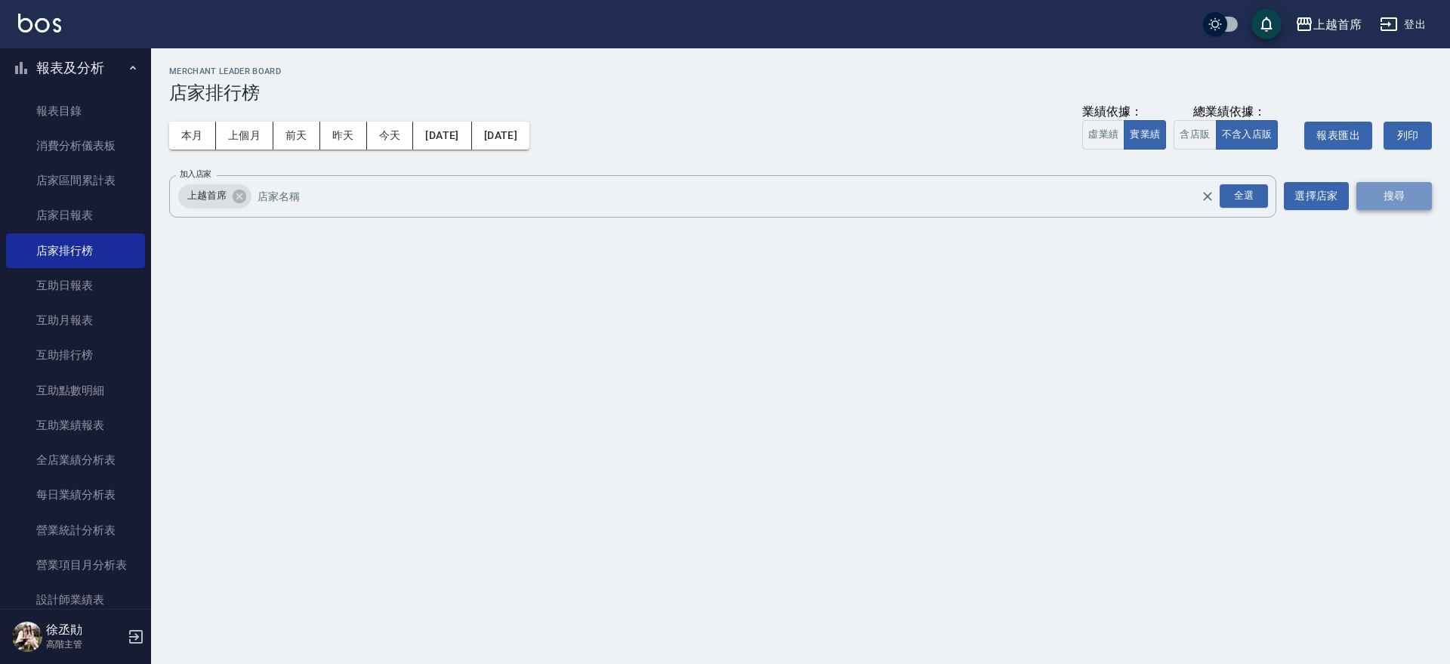
click at [1373, 194] on button "搜尋" at bounding box center [1393, 196] width 75 height 28
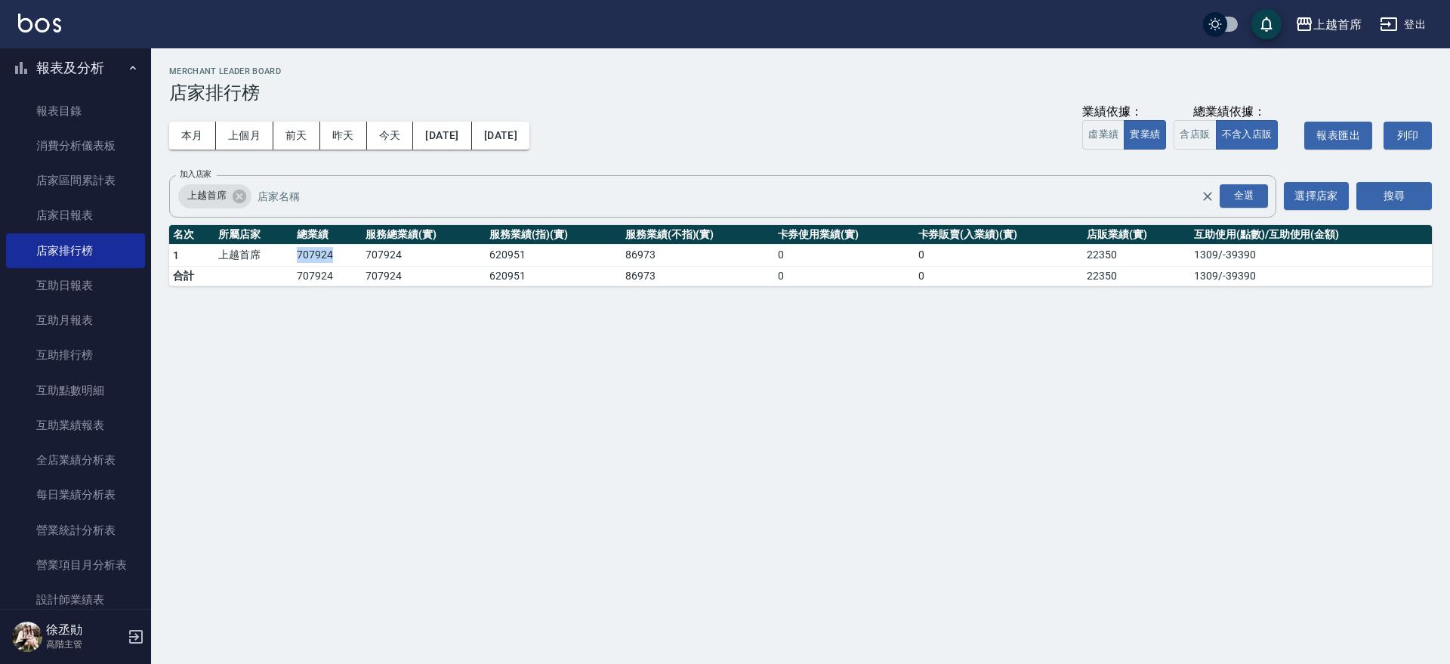
drag, startPoint x: 300, startPoint y: 248, endPoint x: 342, endPoint y: 251, distance: 42.4
click at [342, 251] on tr "1 上越首席 707924 707924 620951 86973 0 0 22350 1309 / -39390" at bounding box center [800, 255] width 1262 height 23
click at [799, 132] on div "本月 上個月 [DATE] [DATE] [DATE] [DATE] [DATE] 業績依據： 虛業績 實業績 總業績依據： 含店販 不含入店販 報表匯出 列印" at bounding box center [800, 135] width 1262 height 64
click at [75, 365] on link "互助排行榜" at bounding box center [75, 354] width 139 height 35
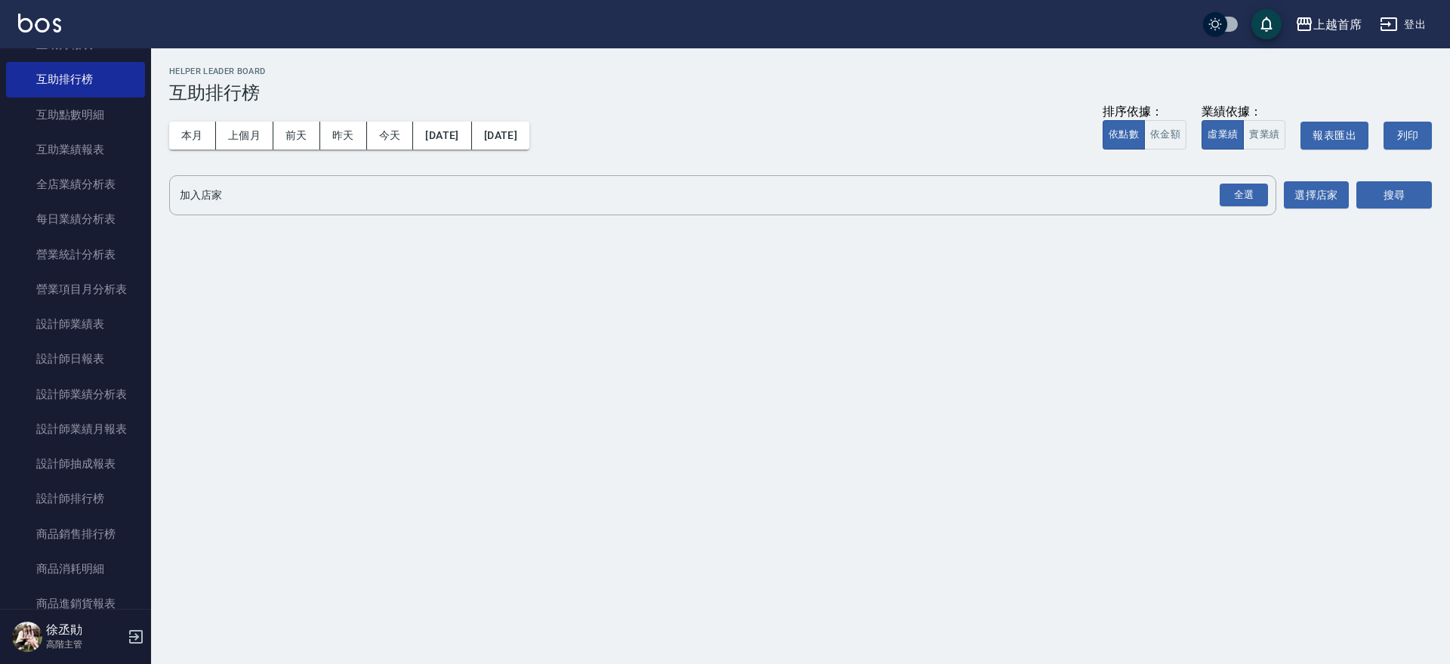
scroll to position [364, 0]
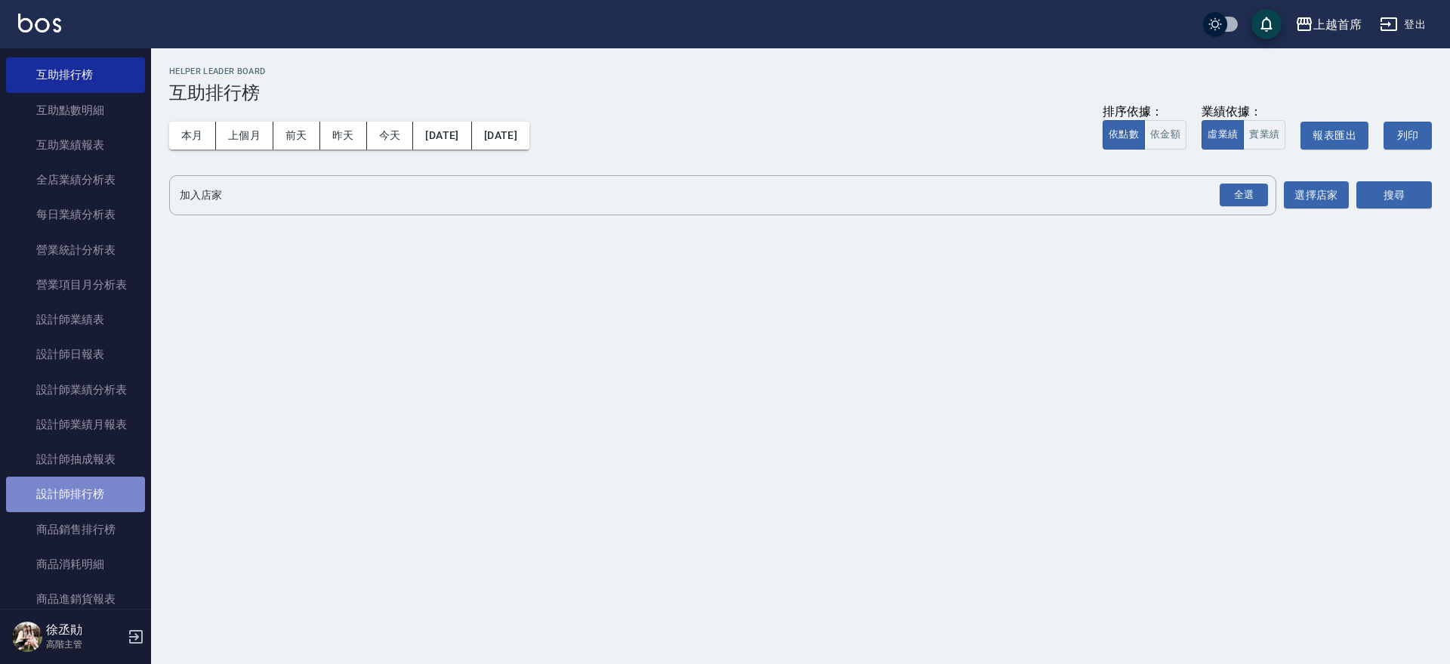
click at [92, 482] on link "設計師排行榜" at bounding box center [75, 493] width 139 height 35
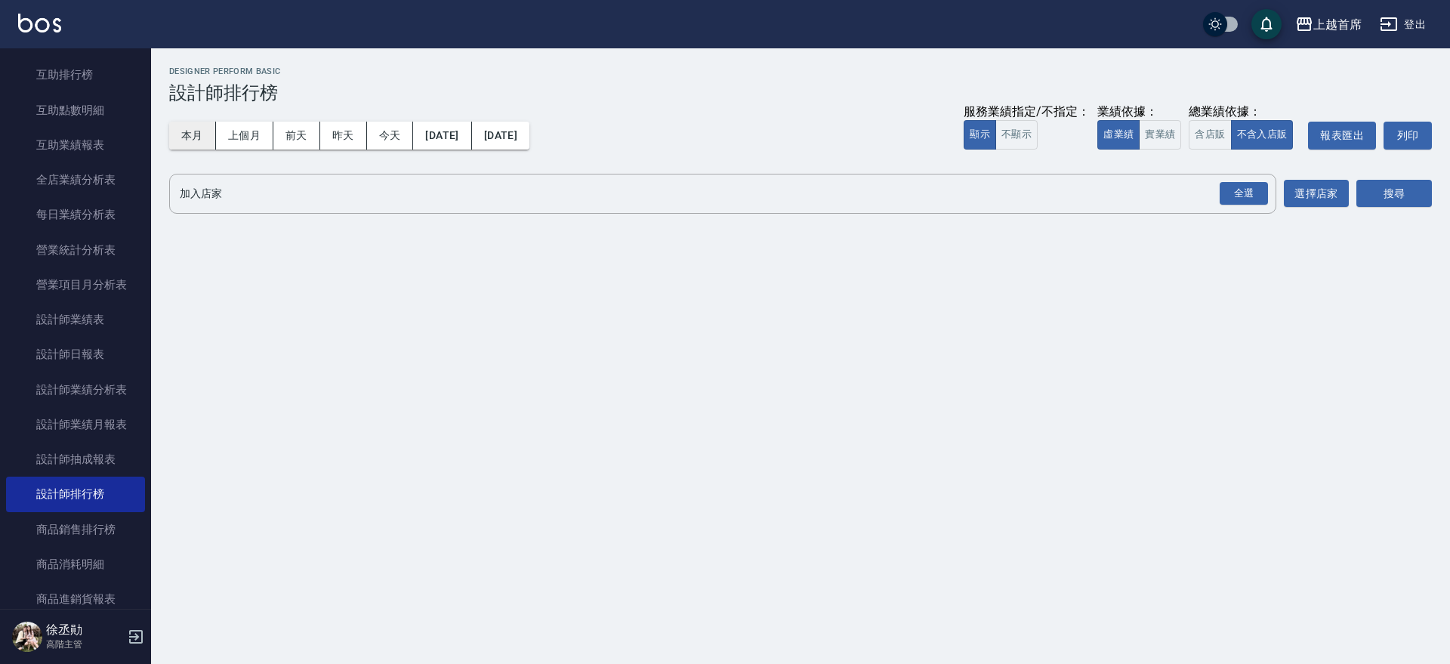
click at [197, 128] on button "本月" at bounding box center [192, 136] width 47 height 28
click at [1159, 126] on button "實業績" at bounding box center [1160, 134] width 42 height 29
click at [1257, 191] on div "全選" at bounding box center [1243, 193] width 48 height 23
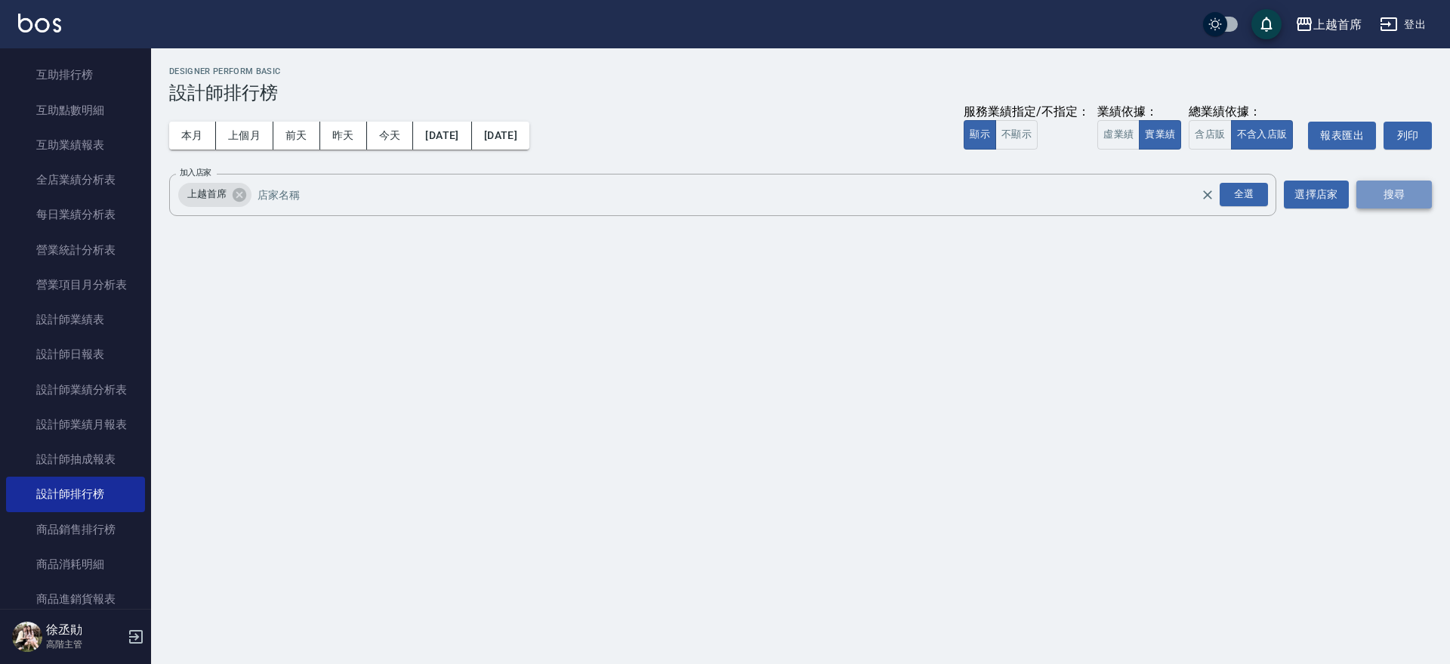
click at [1376, 190] on button "搜尋" at bounding box center [1393, 194] width 75 height 28
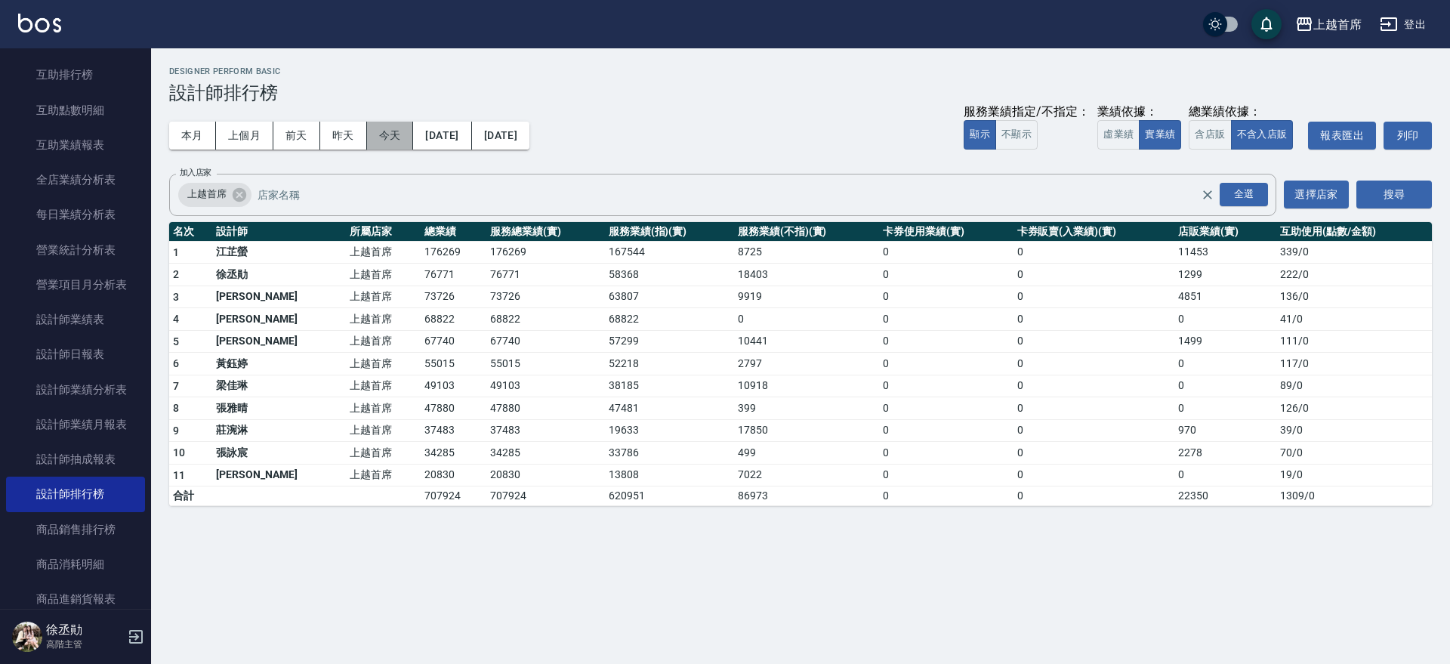
click at [386, 127] on button "今天" at bounding box center [390, 136] width 47 height 28
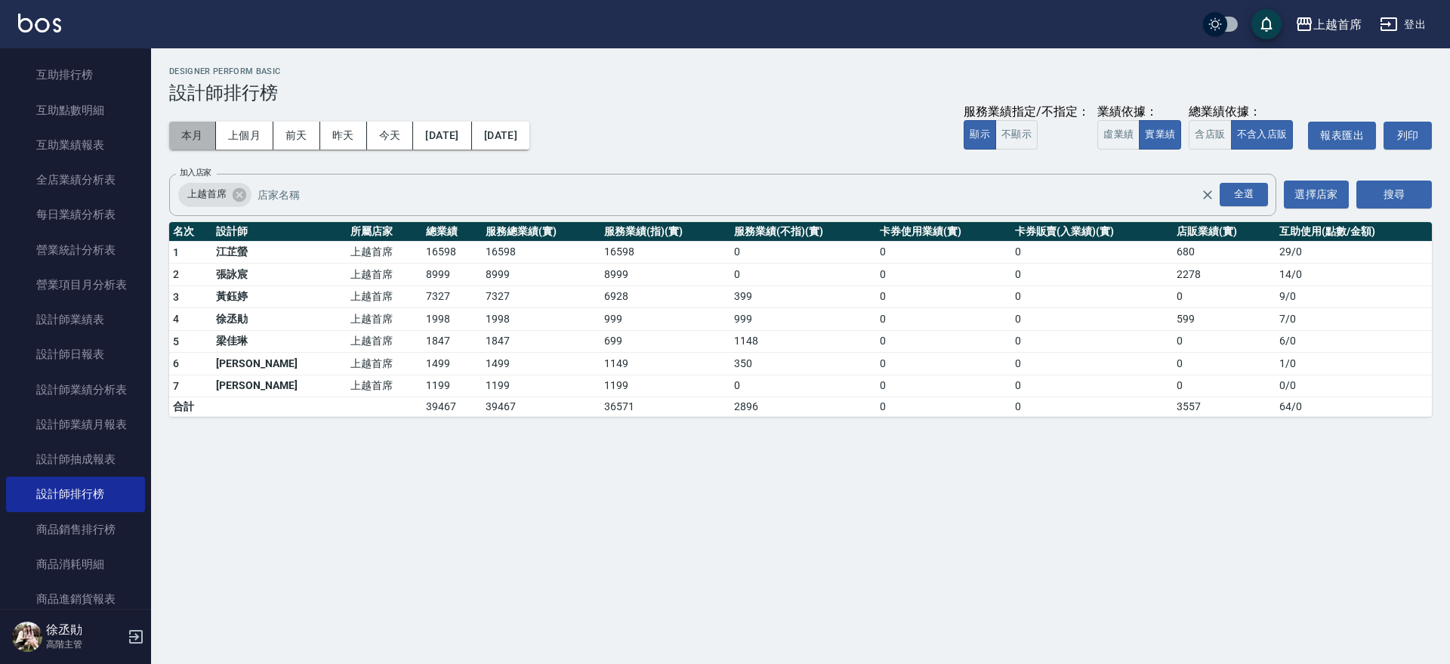
click at [190, 139] on button "本月" at bounding box center [192, 136] width 47 height 28
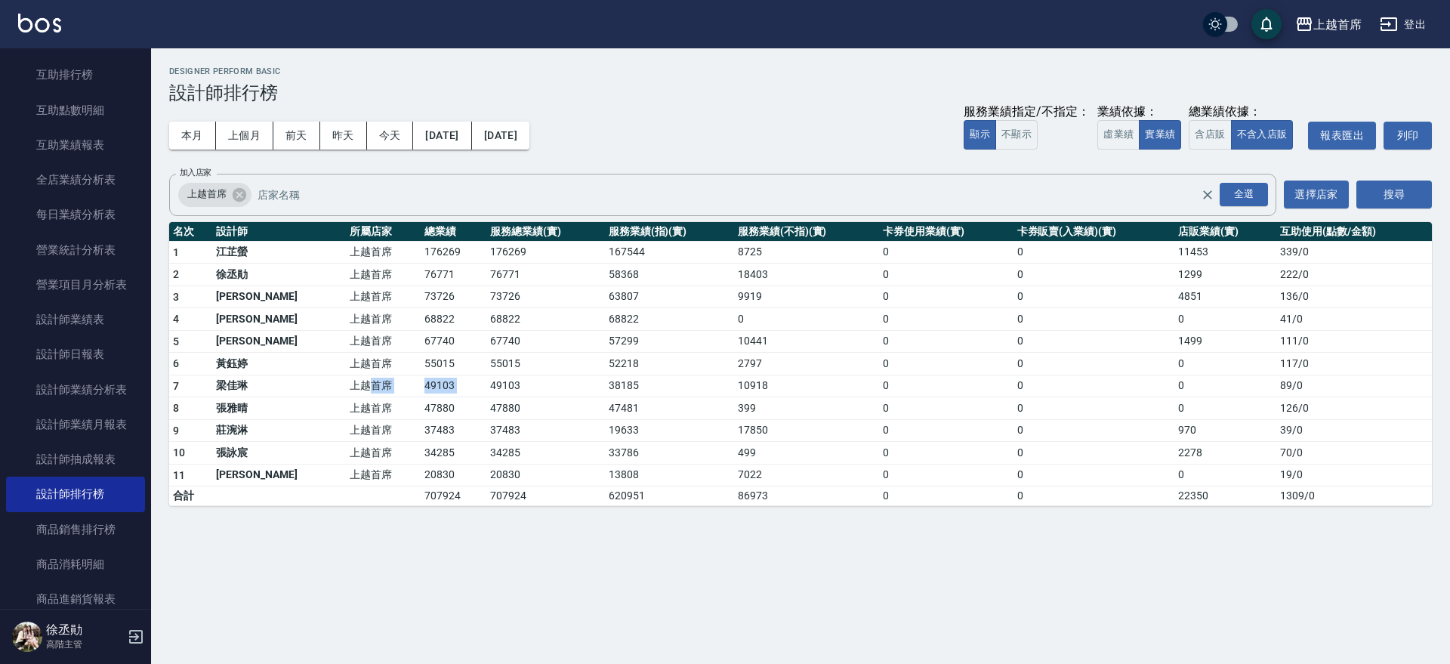
drag, startPoint x: 323, startPoint y: 383, endPoint x: 451, endPoint y: 383, distance: 128.3
click at [451, 383] on tr "7 [PERSON_NAME]首席 49103 49103 38185 10918 0 0 0 89 / 0" at bounding box center [800, 385] width 1262 height 23
click at [486, 383] on td "49103" at bounding box center [545, 385] width 118 height 23
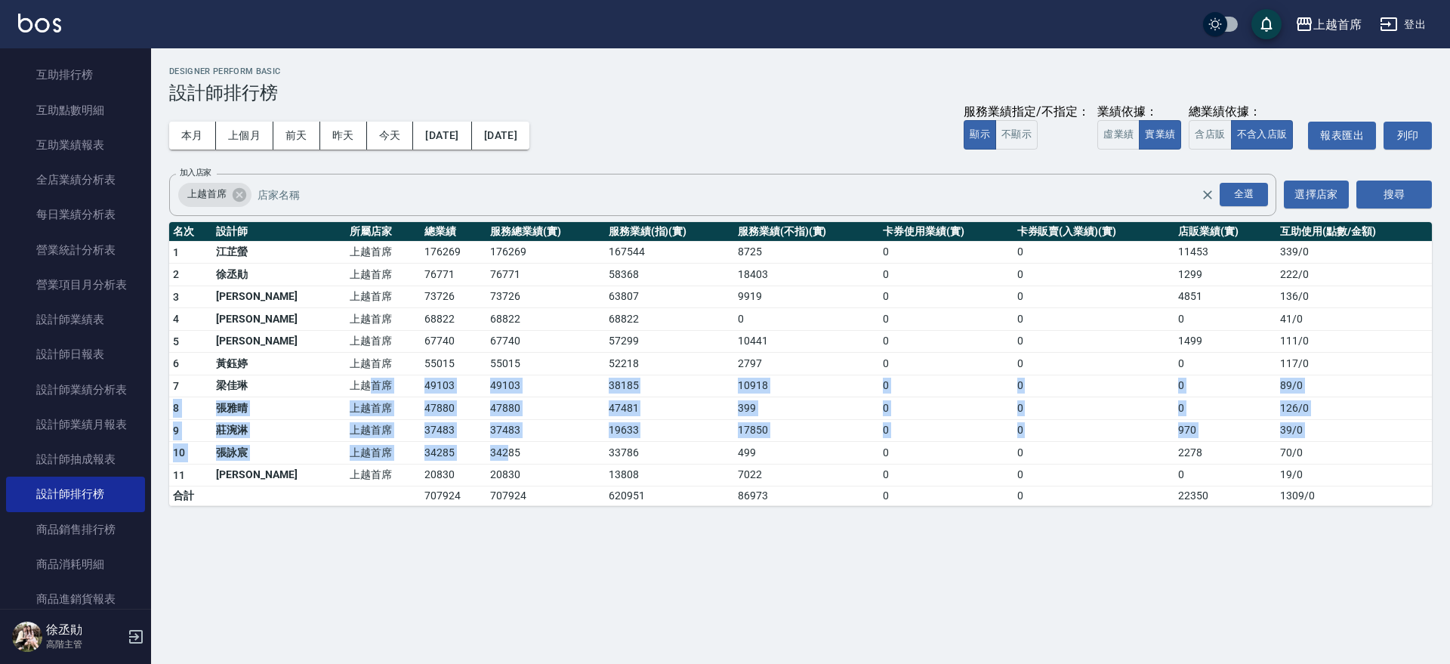
drag, startPoint x: 322, startPoint y: 382, endPoint x: 467, endPoint y: 447, distance: 158.1
click at [467, 446] on tbody "1 [PERSON_NAME]首席 176269 176269 167544 8725 0 0 11453 339 / 0 2 [PERSON_NAME]首席…" at bounding box center [800, 373] width 1262 height 265
click at [486, 451] on td "34285" at bounding box center [545, 453] width 118 height 23
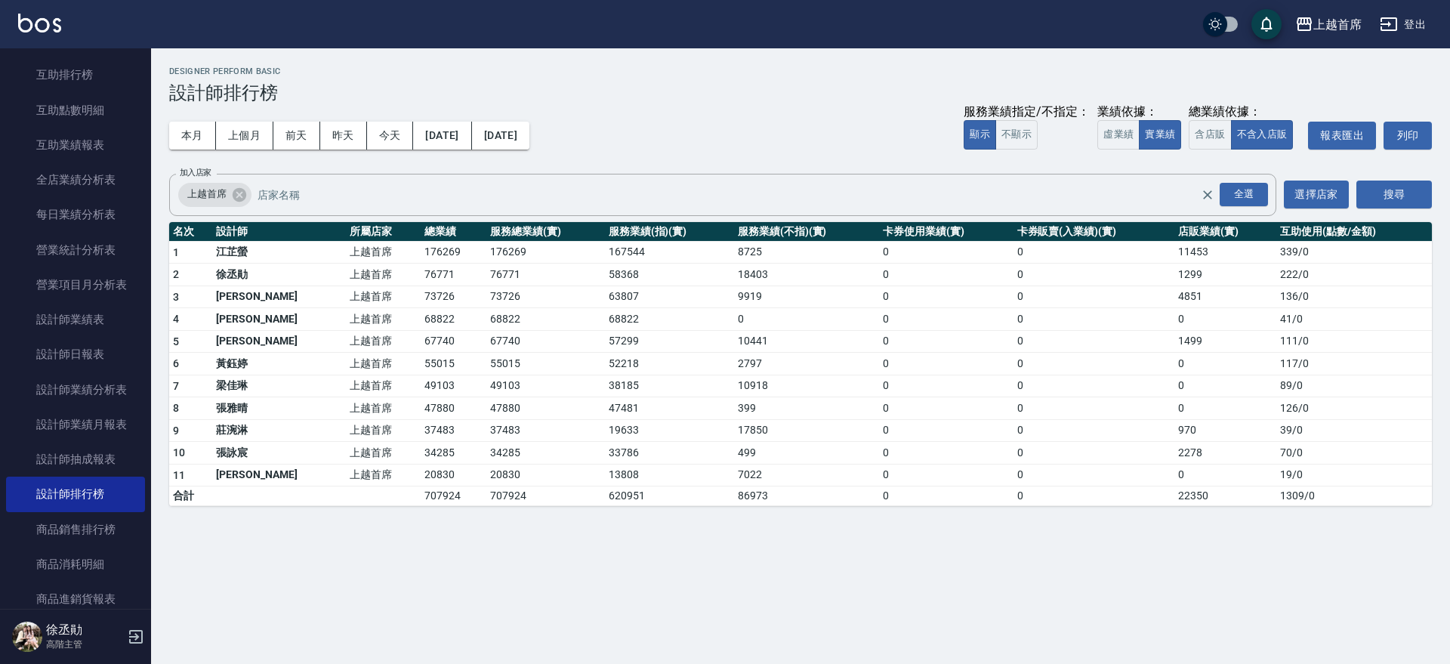
click at [273, 639] on div "上越首席 [DATE] - [DATE] 設計師排行榜 列印時間： [DATE][PHONE_NUMBER]:59 Designer Perform Basi…" at bounding box center [725, 332] width 1450 height 664
drag, startPoint x: 273, startPoint y: 639, endPoint x: 328, endPoint y: 647, distance: 55.0
click at [273, 642] on div "上越首席 [DATE] - [DATE] 設計師排行榜 列印時間： [DATE][PHONE_NUMBER]:59 Designer Perform Basi…" at bounding box center [725, 332] width 1450 height 664
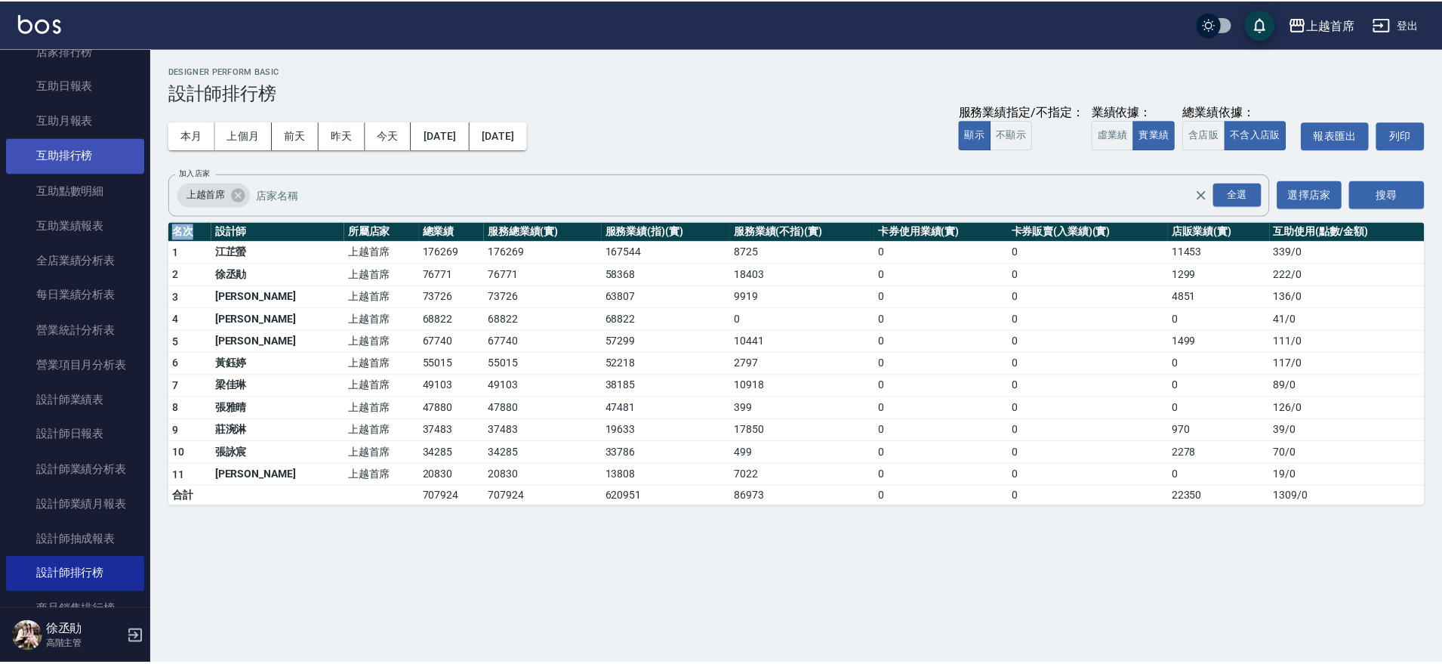
scroll to position [281, 0]
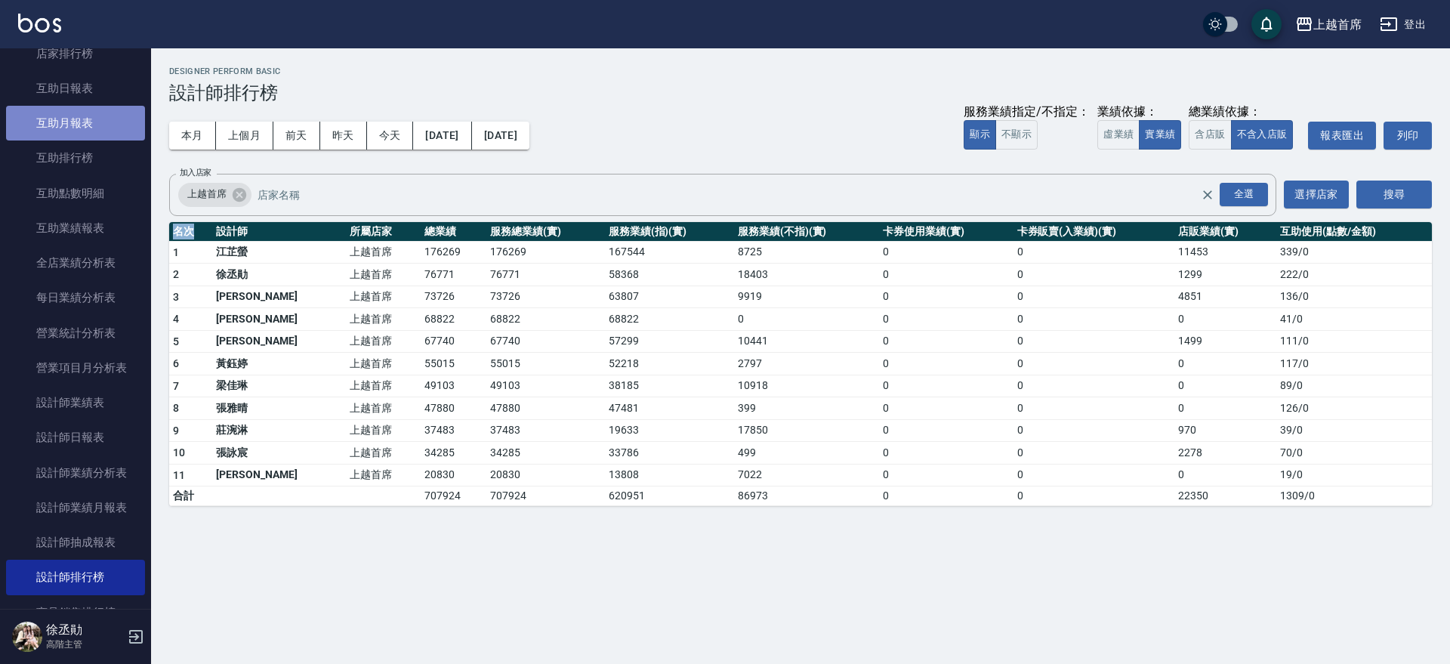
click at [94, 122] on link "互助月報表" at bounding box center [75, 123] width 139 height 35
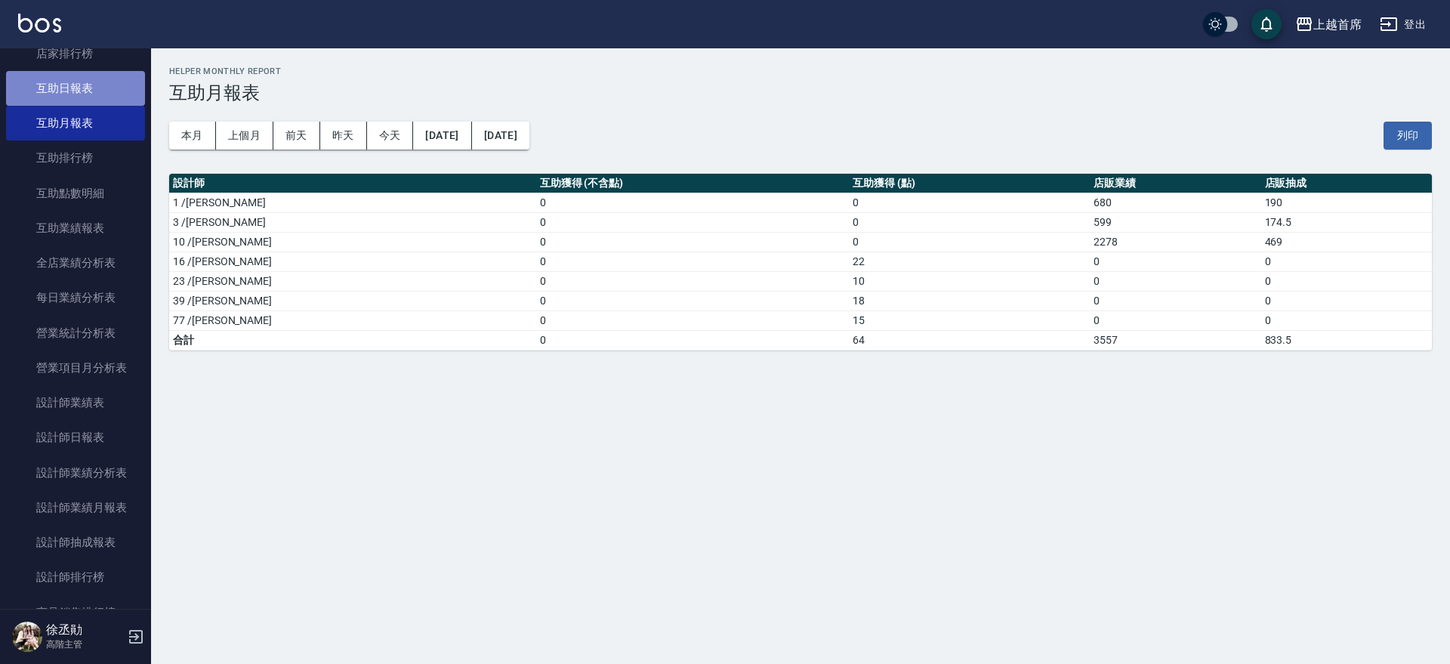
click at [88, 99] on link "互助日報表" at bounding box center [75, 88] width 139 height 35
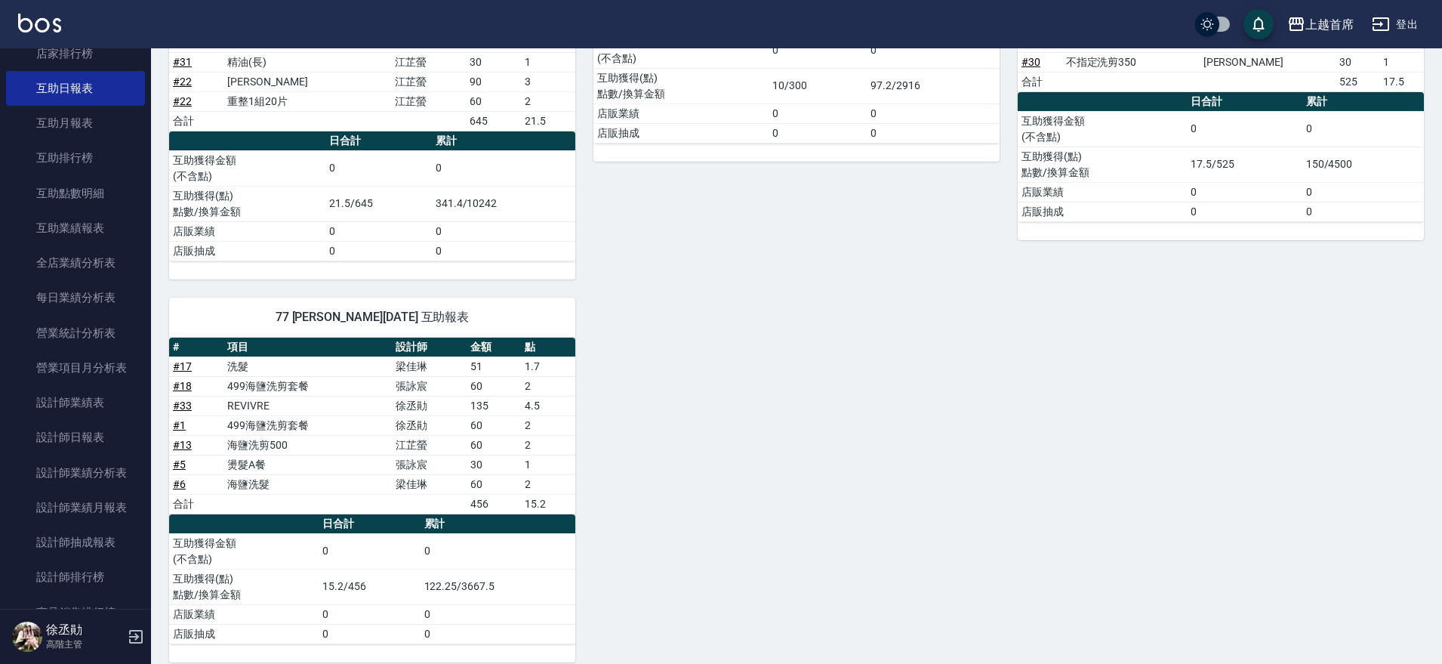
scroll to position [638, 0]
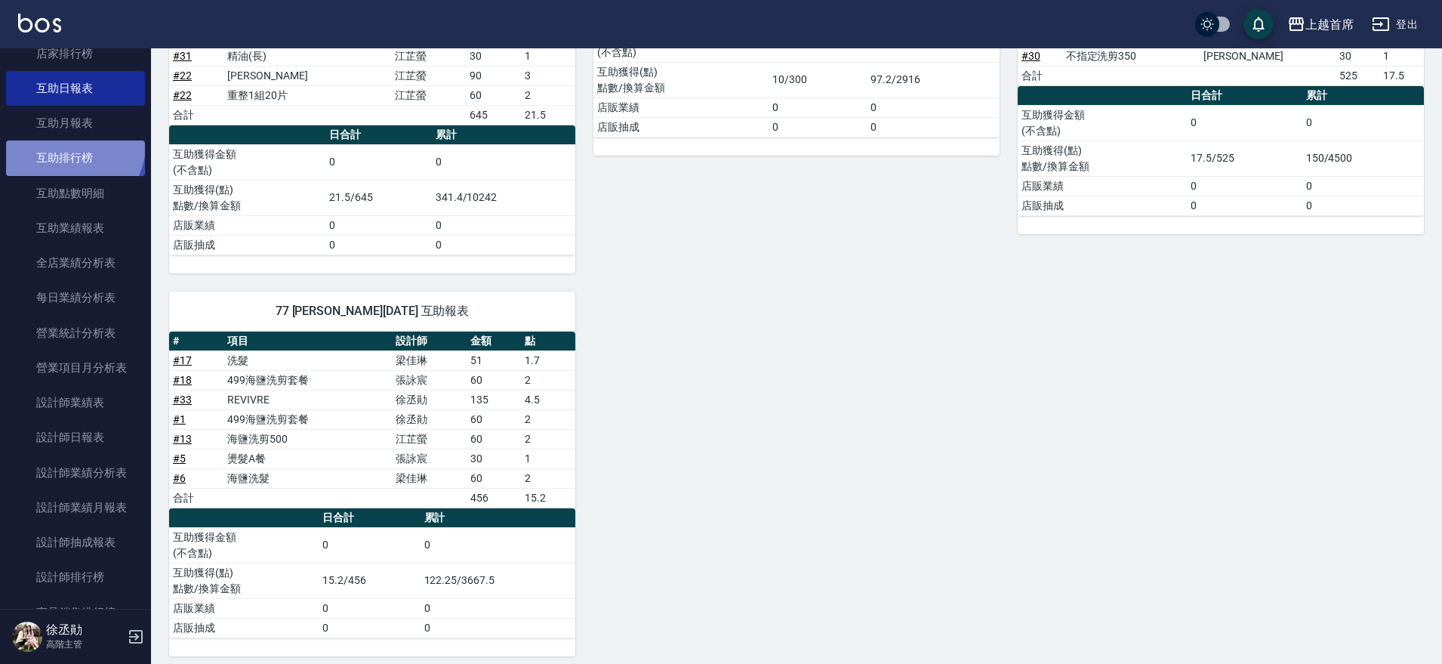
click at [72, 144] on link "互助排行榜" at bounding box center [75, 157] width 139 height 35
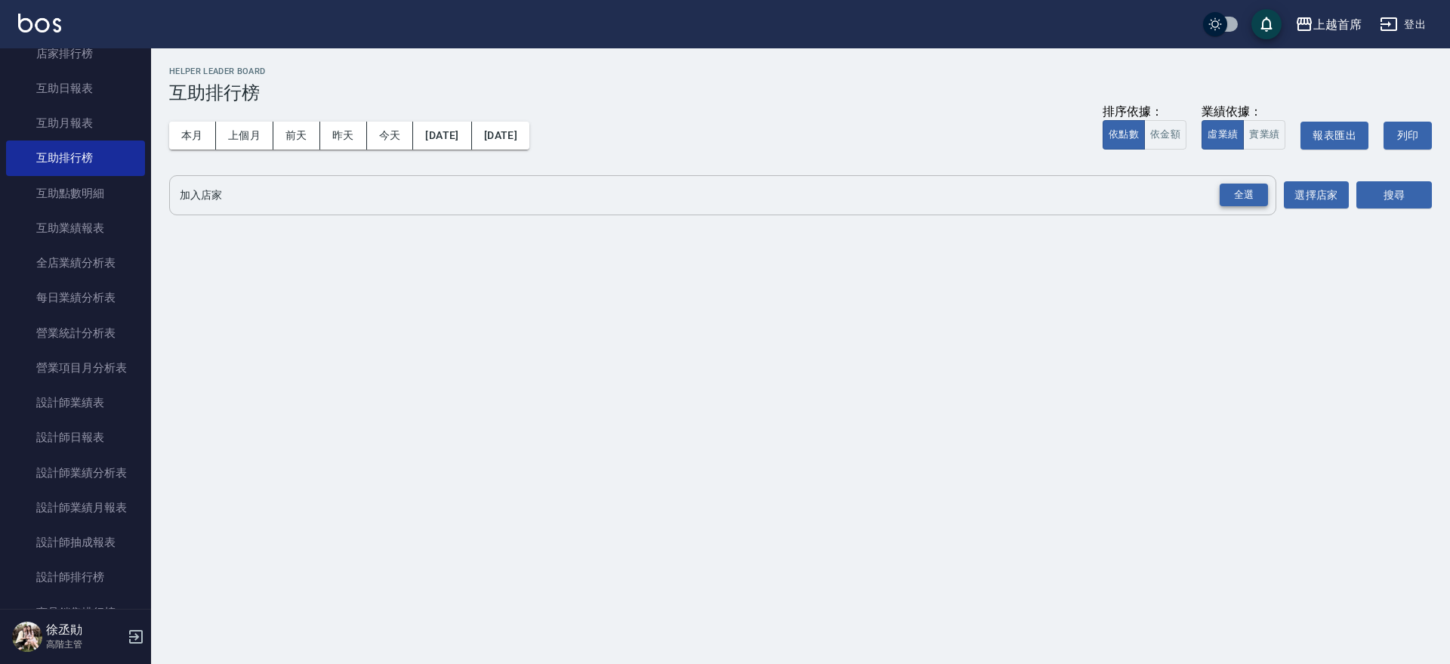
drag, startPoint x: 1253, startPoint y: 190, endPoint x: 1260, endPoint y: 194, distance: 8.4
click at [1251, 190] on div "全選" at bounding box center [1243, 194] width 48 height 23
click at [1373, 193] on button "搜尋" at bounding box center [1393, 196] width 75 height 28
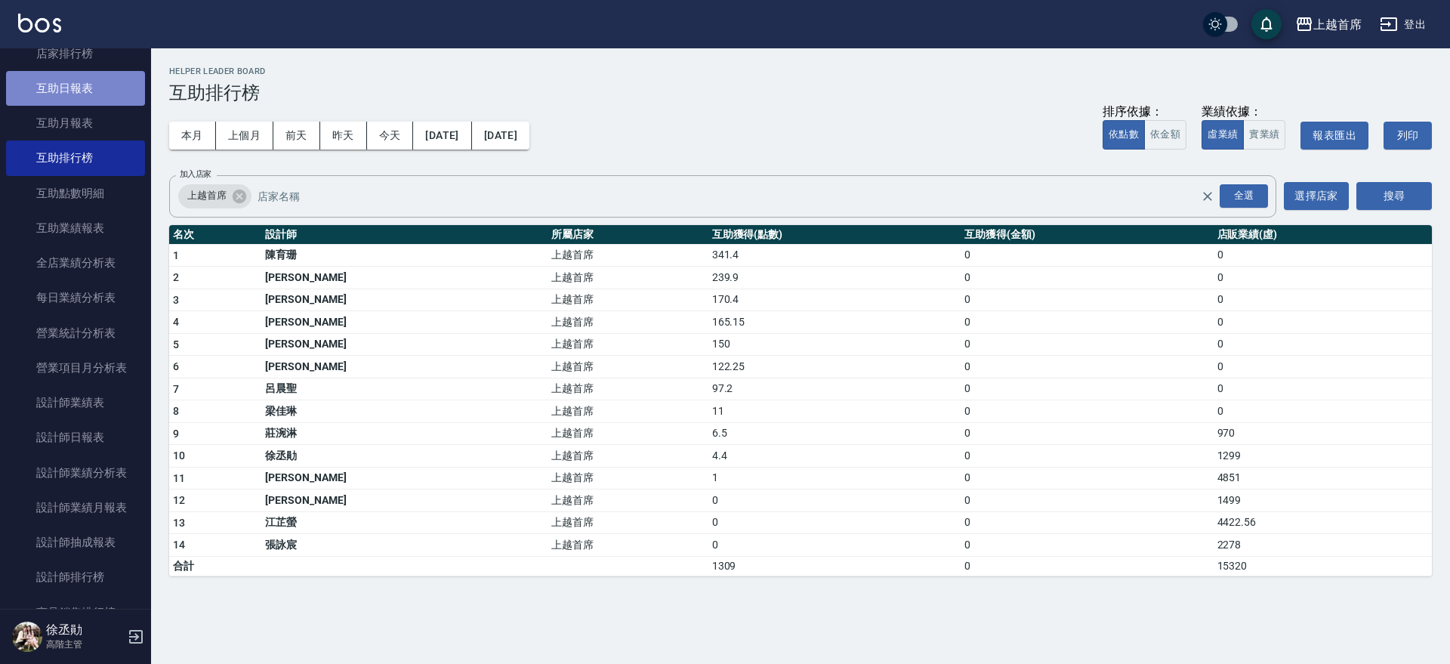
click at [102, 81] on link "互助日報表" at bounding box center [75, 88] width 139 height 35
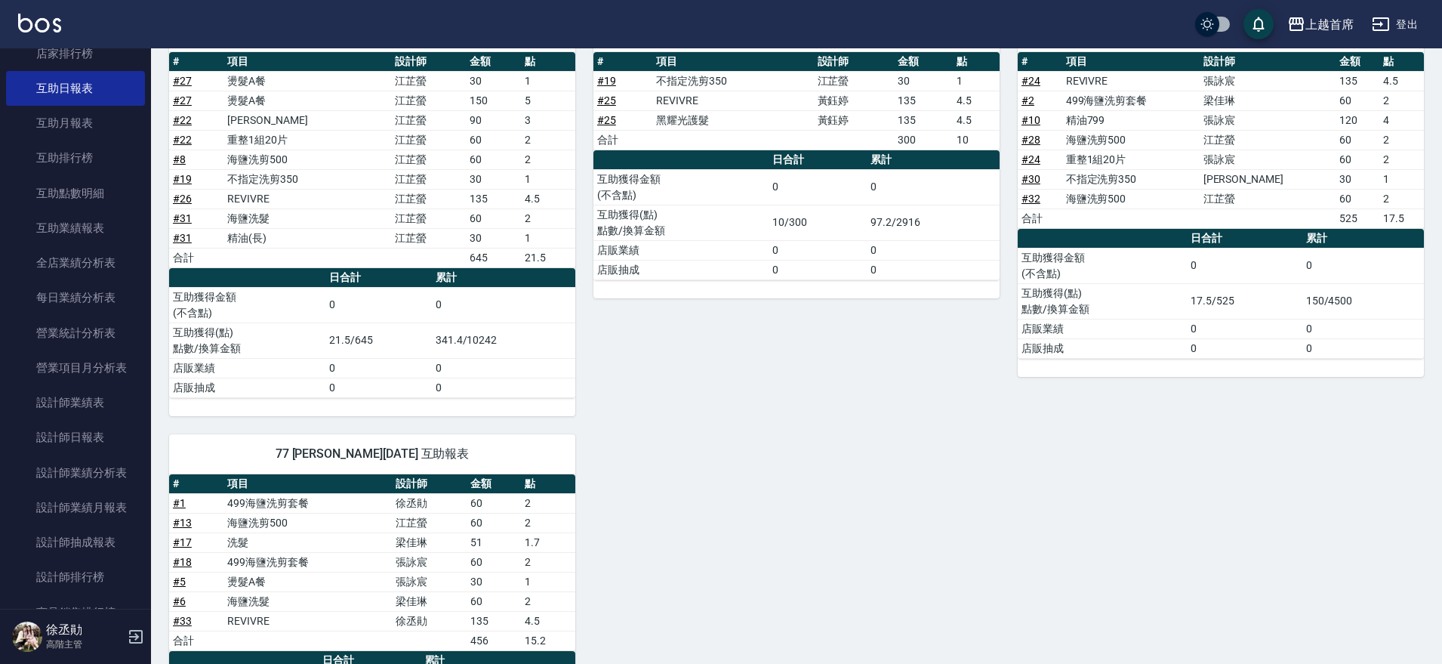
scroll to position [485, 0]
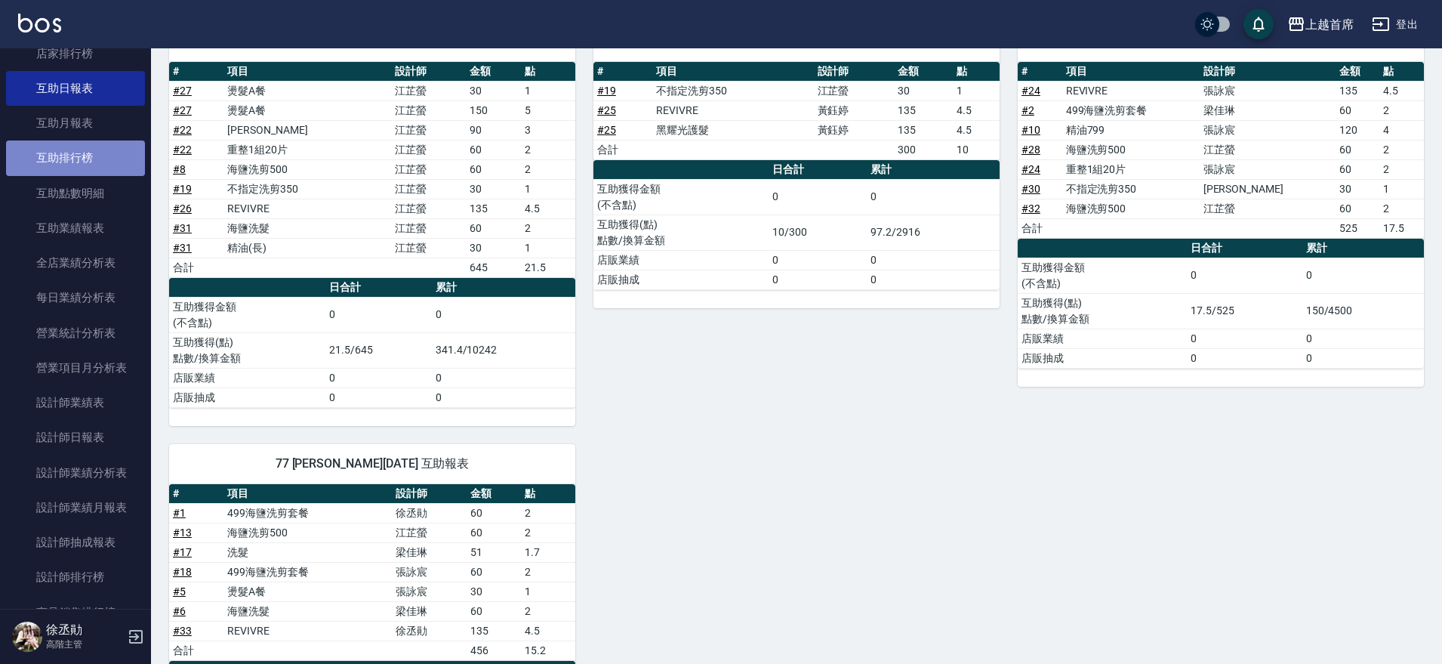
click at [88, 167] on link "互助排行榜" at bounding box center [75, 157] width 139 height 35
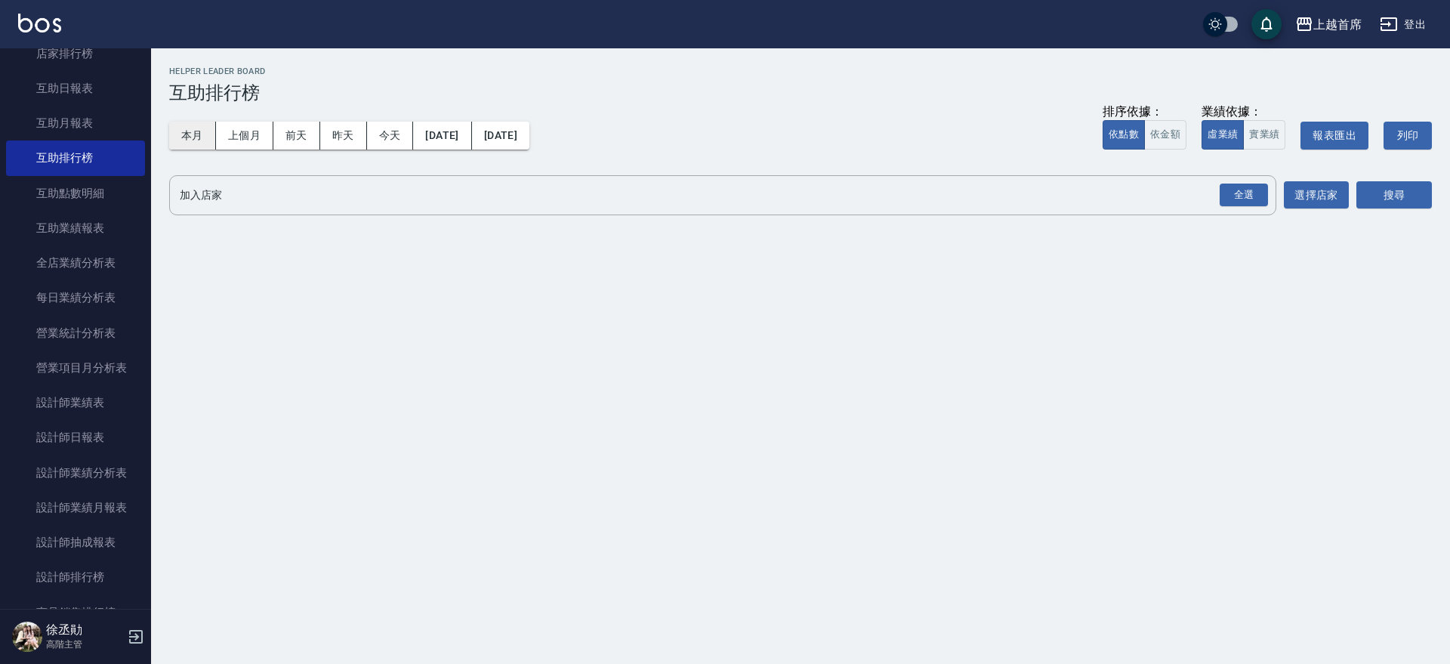
click at [201, 140] on button "本月" at bounding box center [192, 136] width 47 height 28
click at [1247, 198] on div "全選" at bounding box center [1243, 194] width 48 height 23
click at [1421, 192] on button "搜尋" at bounding box center [1393, 196] width 75 height 28
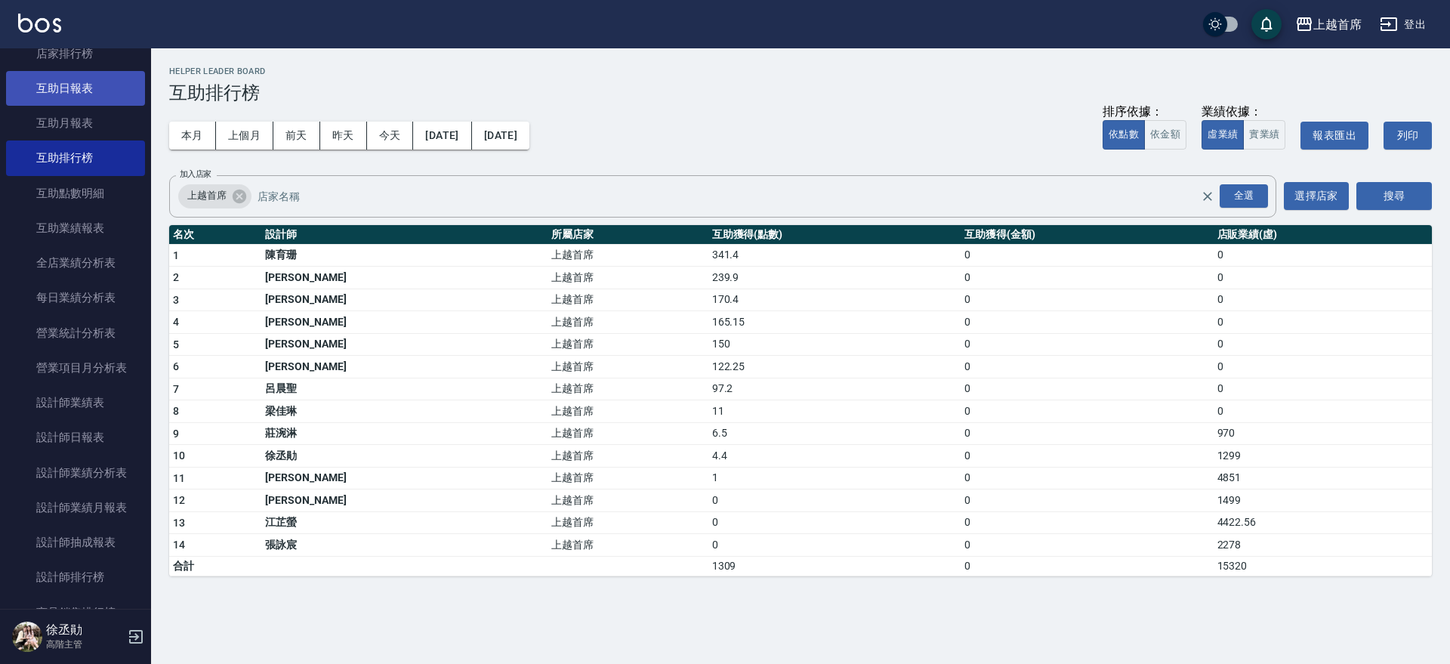
click at [79, 91] on link "互助日報表" at bounding box center [75, 88] width 139 height 35
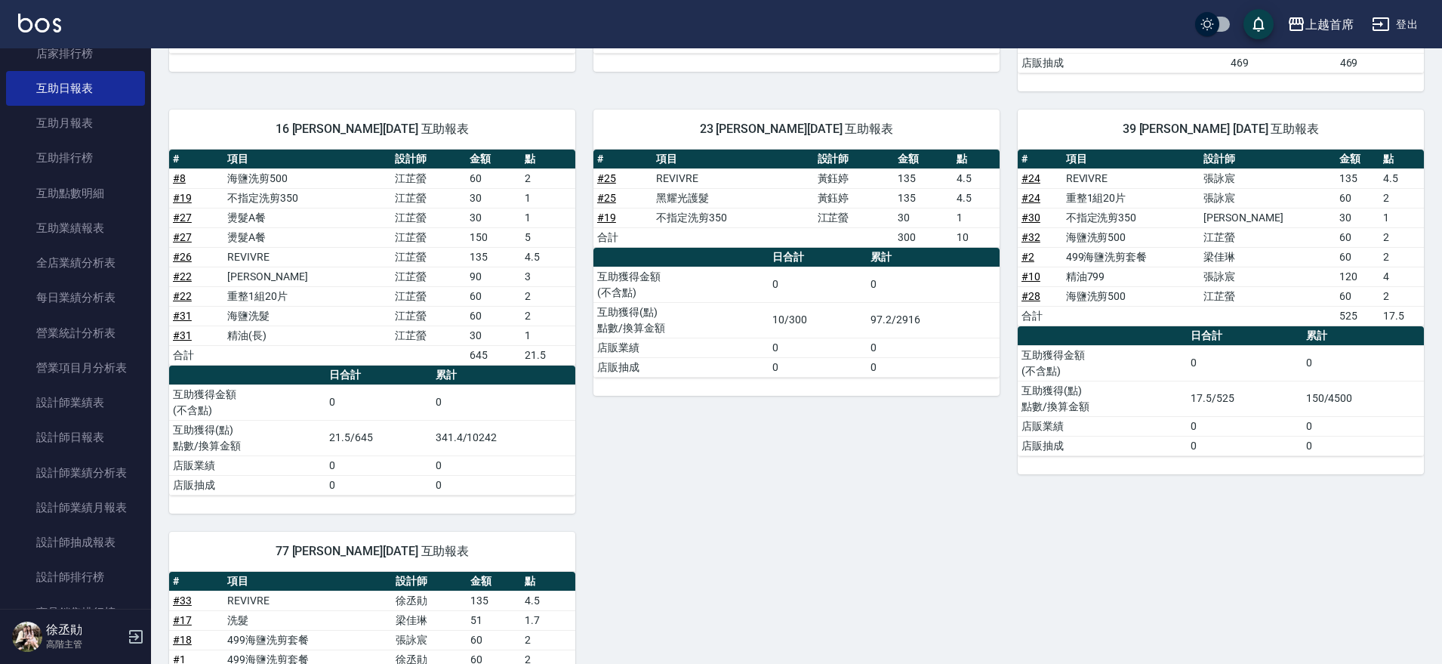
scroll to position [381, 0]
